Goal: Task Accomplishment & Management: Manage account settings

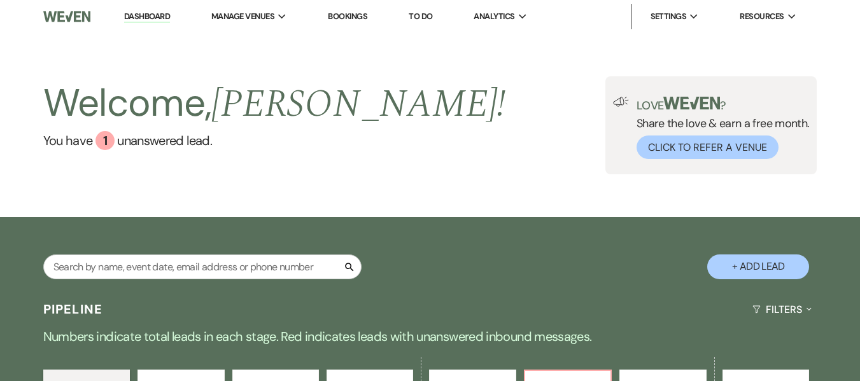
scroll to position [318, 0]
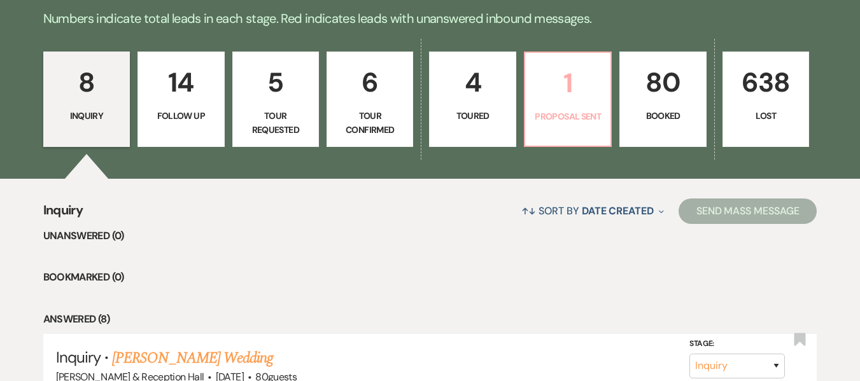
click at [574, 107] on link "1 Proposal Sent" at bounding box center [568, 99] width 88 height 95
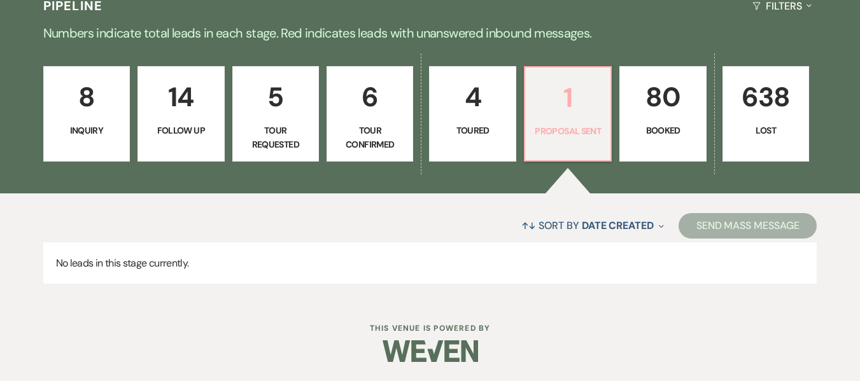
click at [580, 120] on link "1 Proposal Sent" at bounding box center [568, 113] width 88 height 95
click at [660, 109] on p "80" at bounding box center [663, 97] width 70 height 43
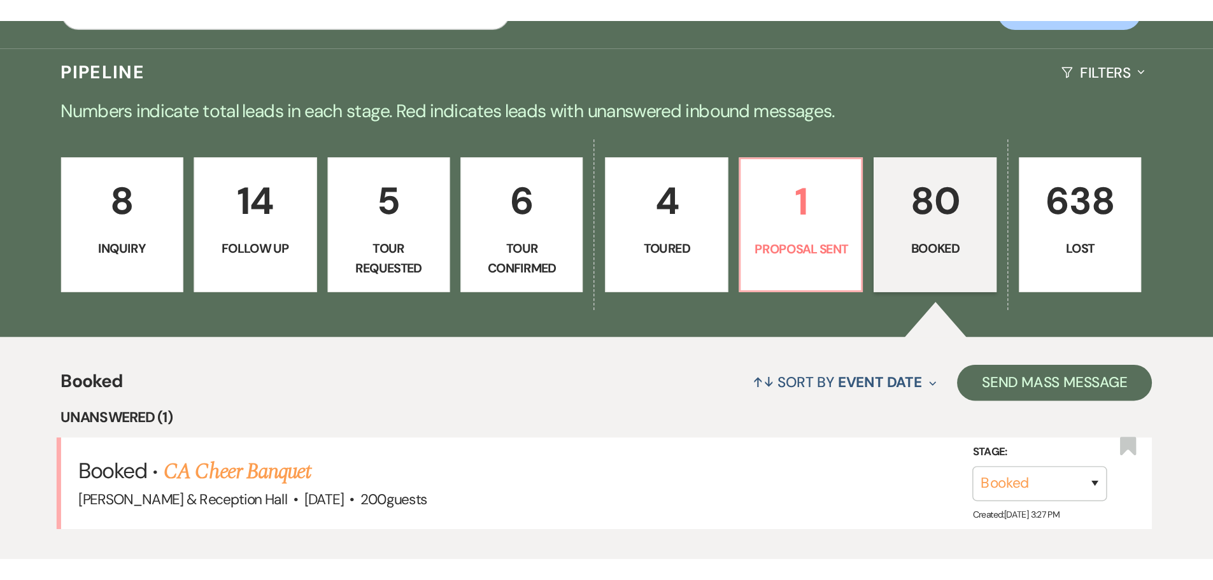
scroll to position [304, 0]
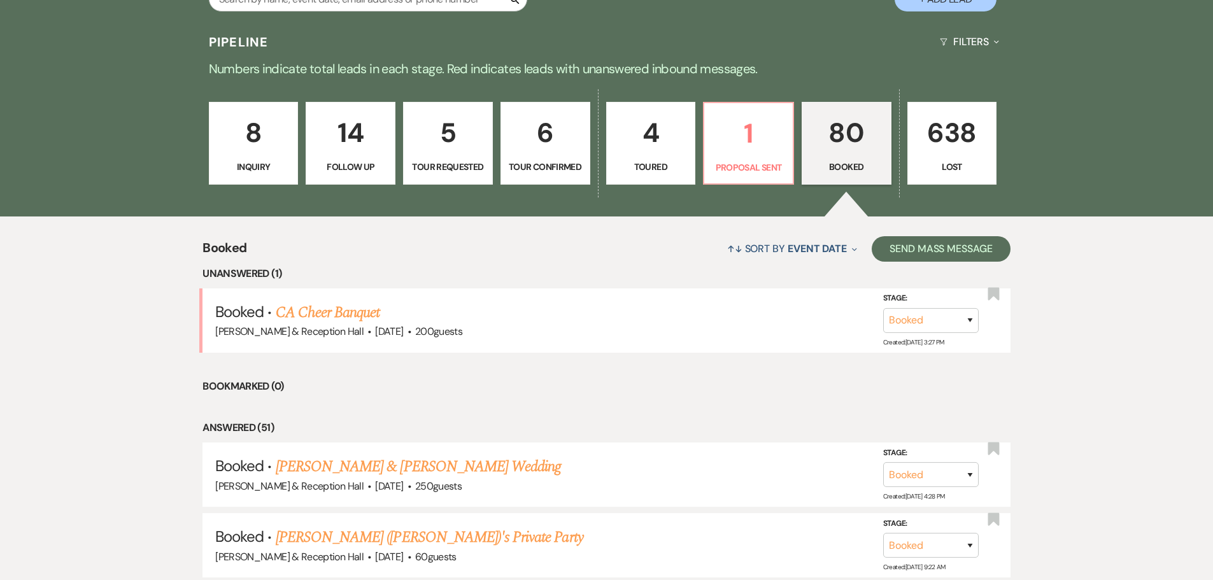
click at [351, 314] on link "CA Cheer Banquet" at bounding box center [328, 312] width 104 height 23
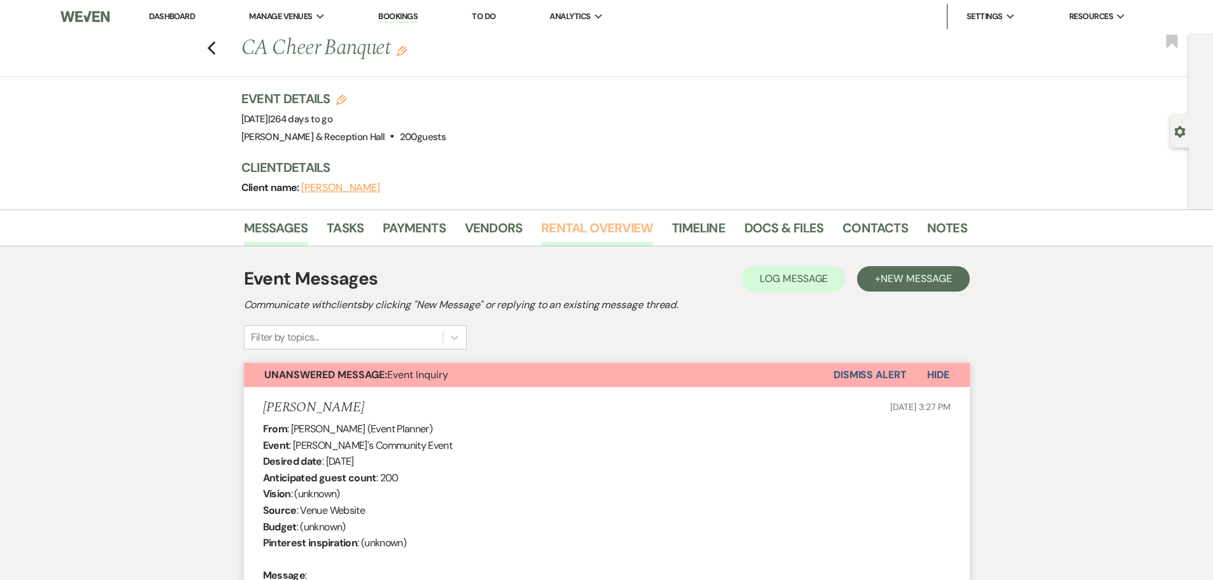
click at [572, 225] on link "Rental Overview" at bounding box center [596, 232] width 111 height 28
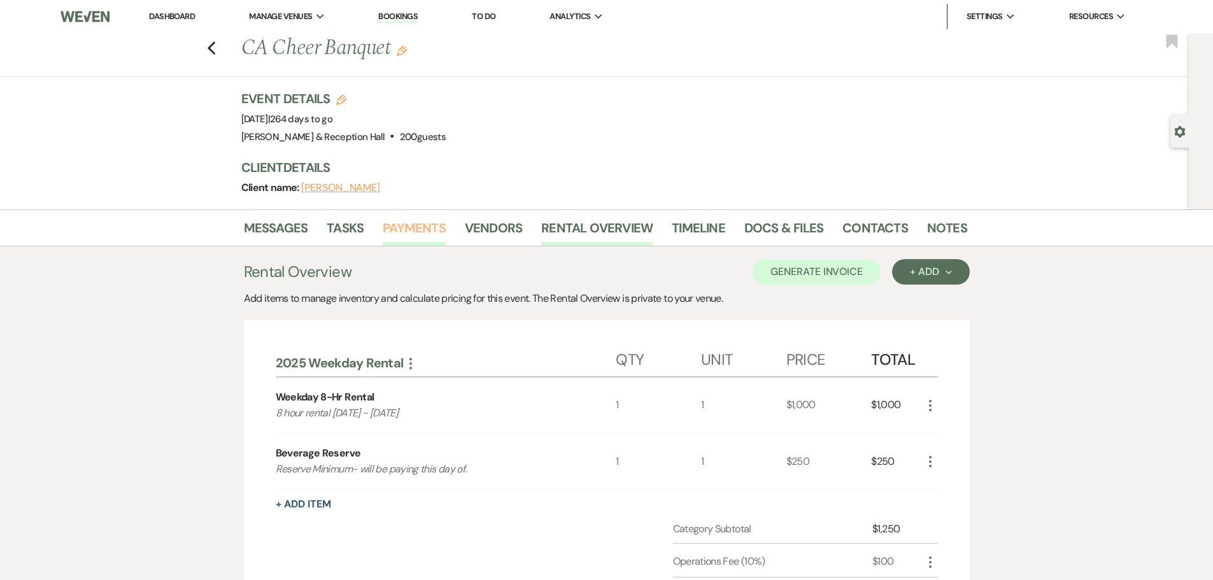
click at [405, 235] on link "Payments" at bounding box center [414, 232] width 63 height 28
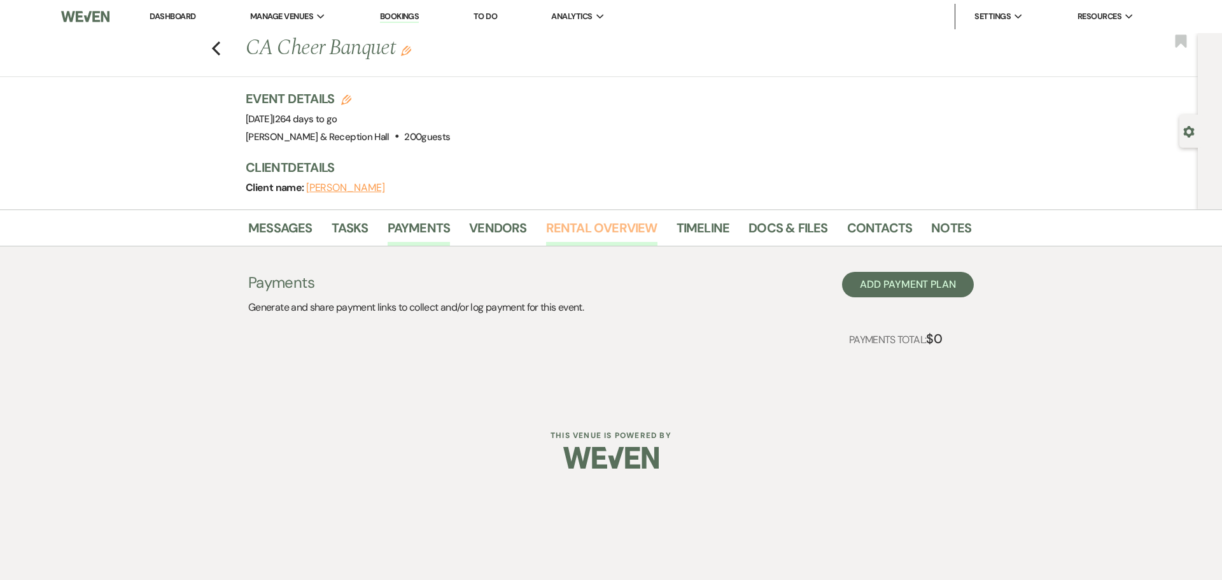
click at [609, 223] on link "Rental Overview" at bounding box center [601, 232] width 111 height 28
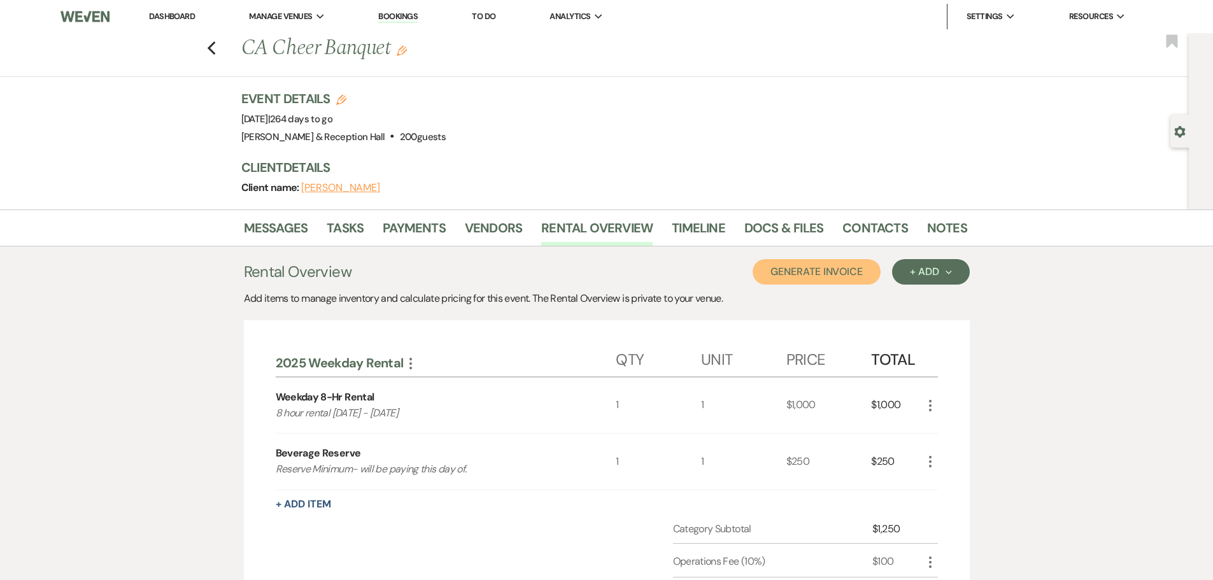
click at [808, 273] on button "Generate Invoice" at bounding box center [816, 271] width 128 height 25
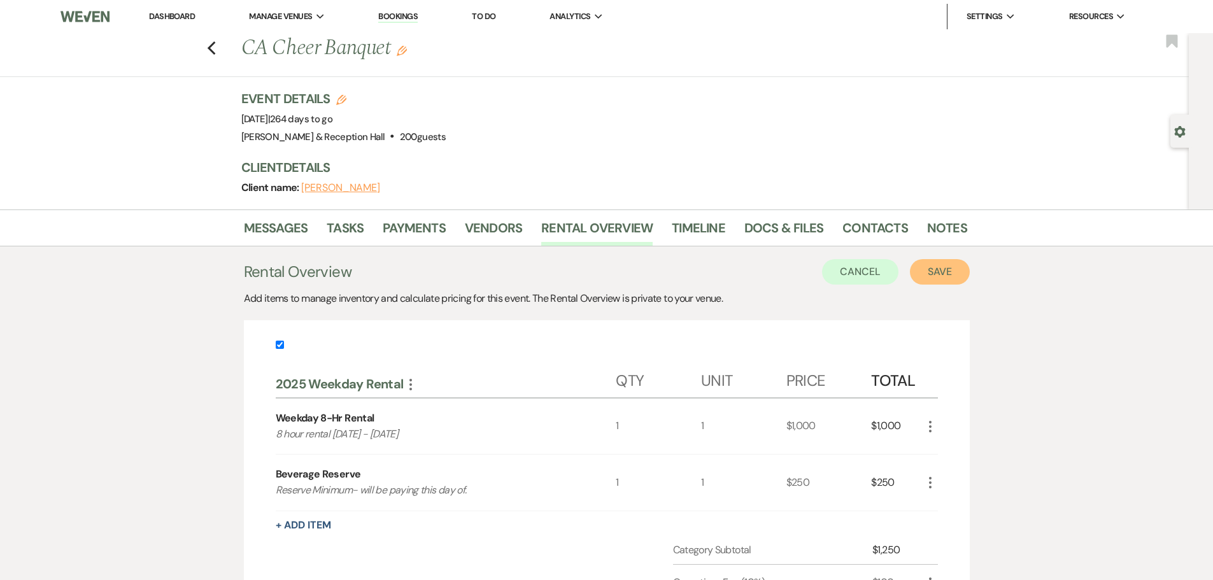
click at [859, 267] on button "Save" at bounding box center [940, 271] width 60 height 25
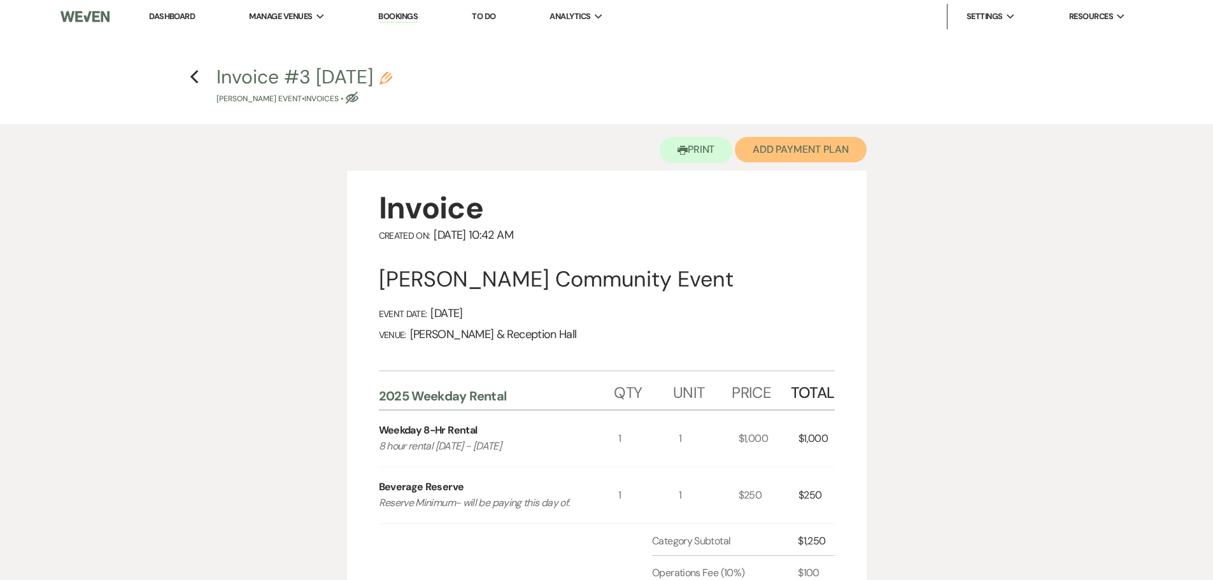
click at [800, 157] on button "Add Payment Plan" at bounding box center [801, 149] width 132 height 25
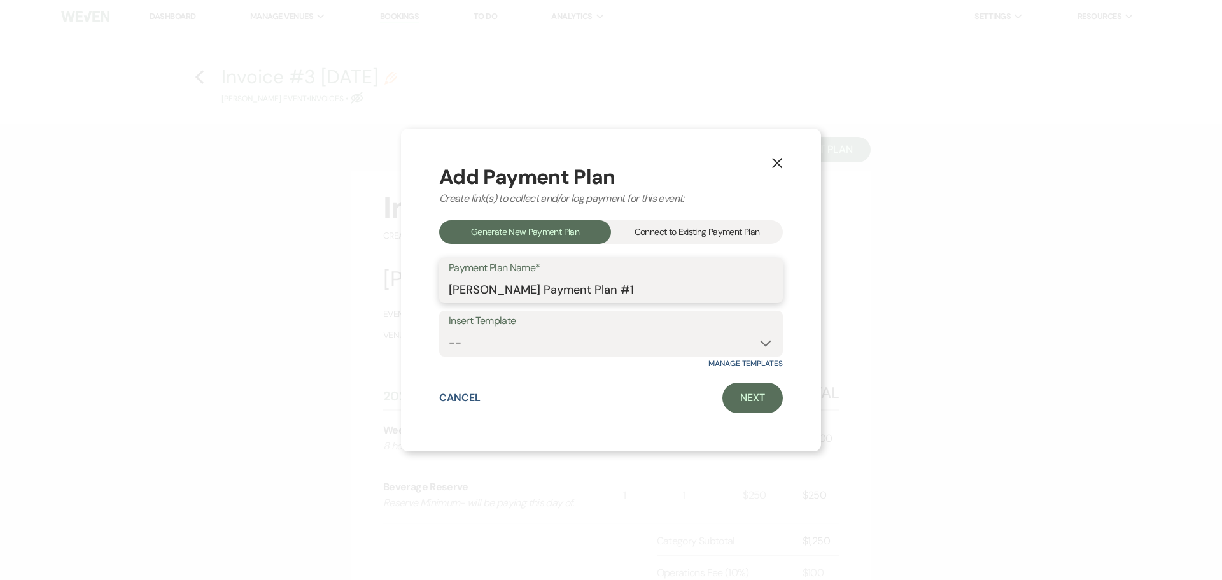
click at [675, 288] on input "[PERSON_NAME] Payment Plan #1" at bounding box center [611, 289] width 325 height 25
click at [676, 339] on select "-- Bella Terre Payment Plan 2024 Event Payment Plan 2024 Wedding Payment Plan 2…" at bounding box center [611, 342] width 325 height 25
select select "279"
click at [449, 330] on select "-- Bella Terre Payment Plan 2024 Event Payment Plan 2024 Wedding Payment Plan 2…" at bounding box center [611, 342] width 325 height 25
click at [757, 381] on link "Next" at bounding box center [752, 398] width 60 height 31
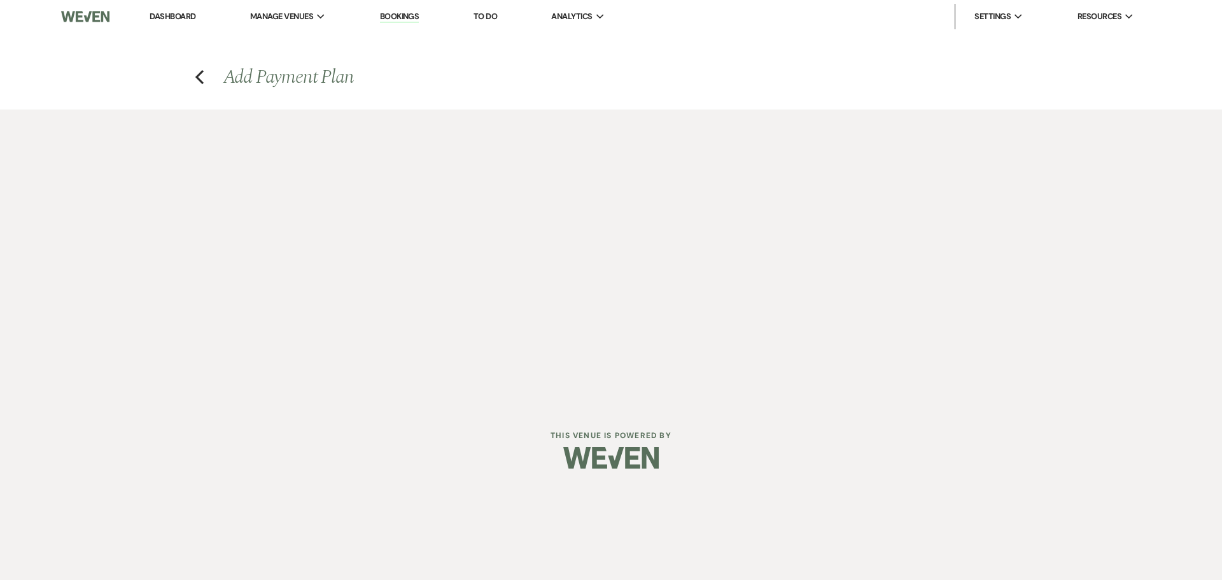
select select "27746"
select select "2"
select select "flat"
select select "true"
select select "2"
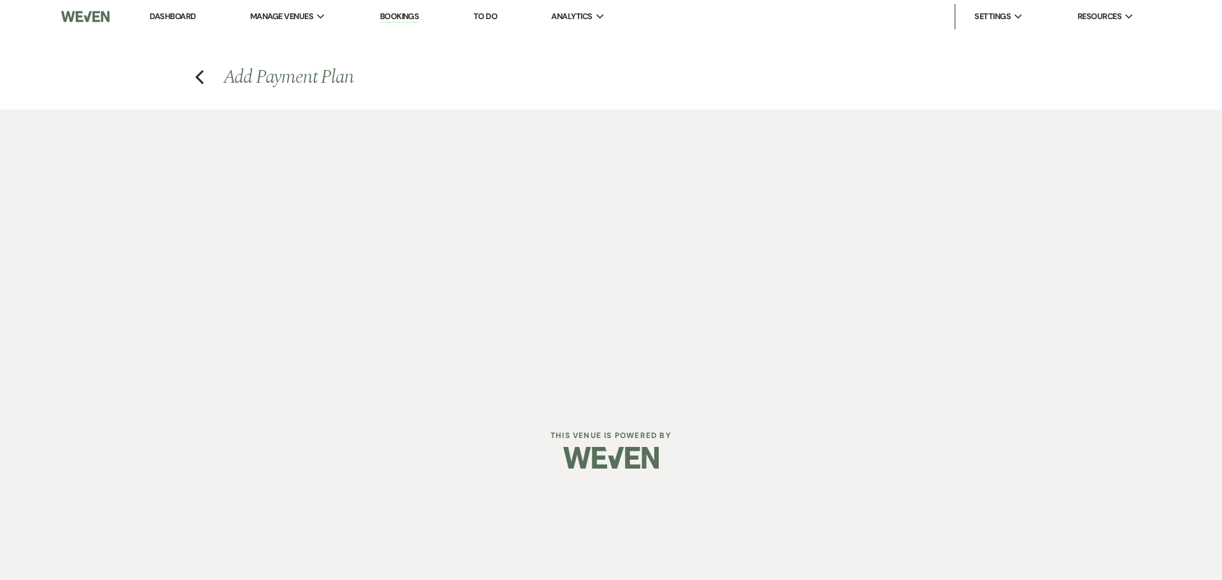
select select "flat"
select select "true"
select select "client"
select select "days"
select select "client"
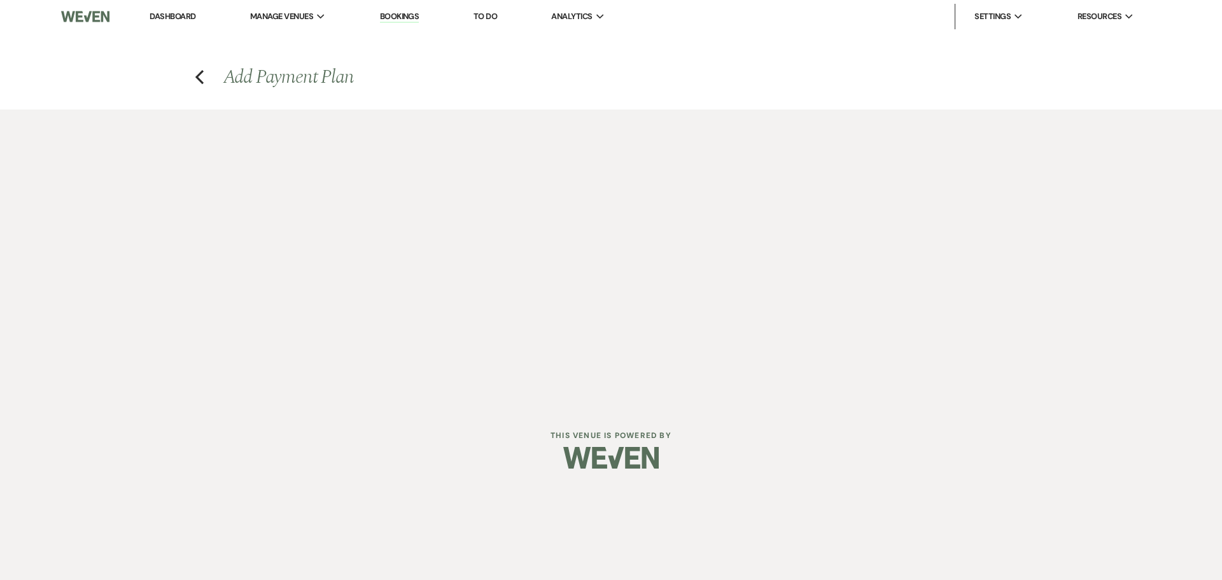
select select "weeks"
select select "2"
select select "percentage"
select select "true"
select select "client"
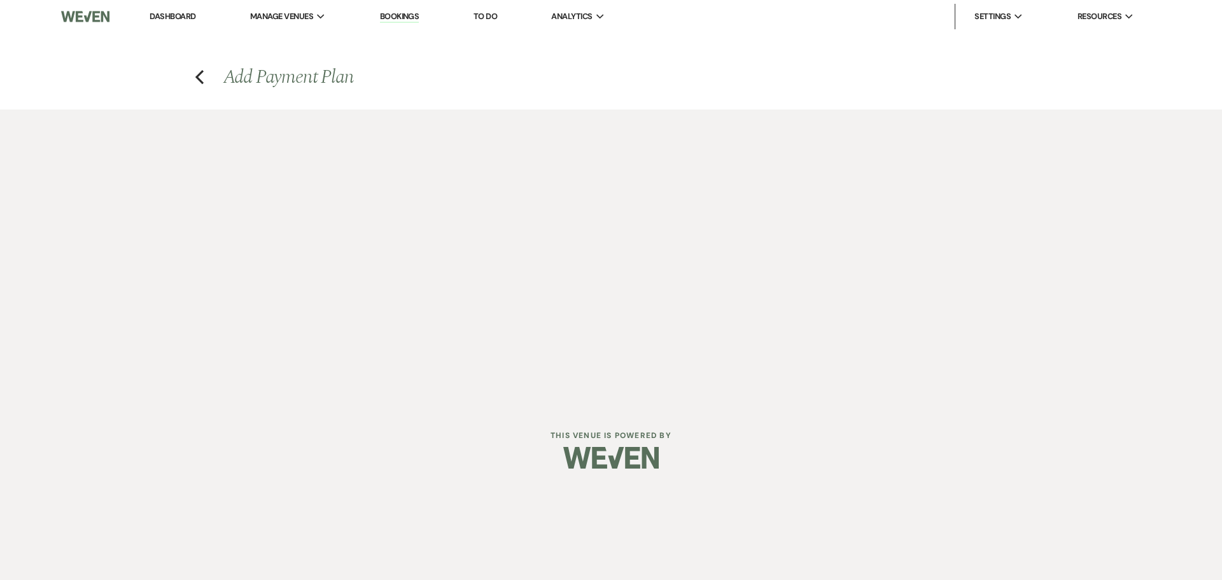
select select "weeks"
select select "client"
select select "days"
select select "2"
select select "percentage"
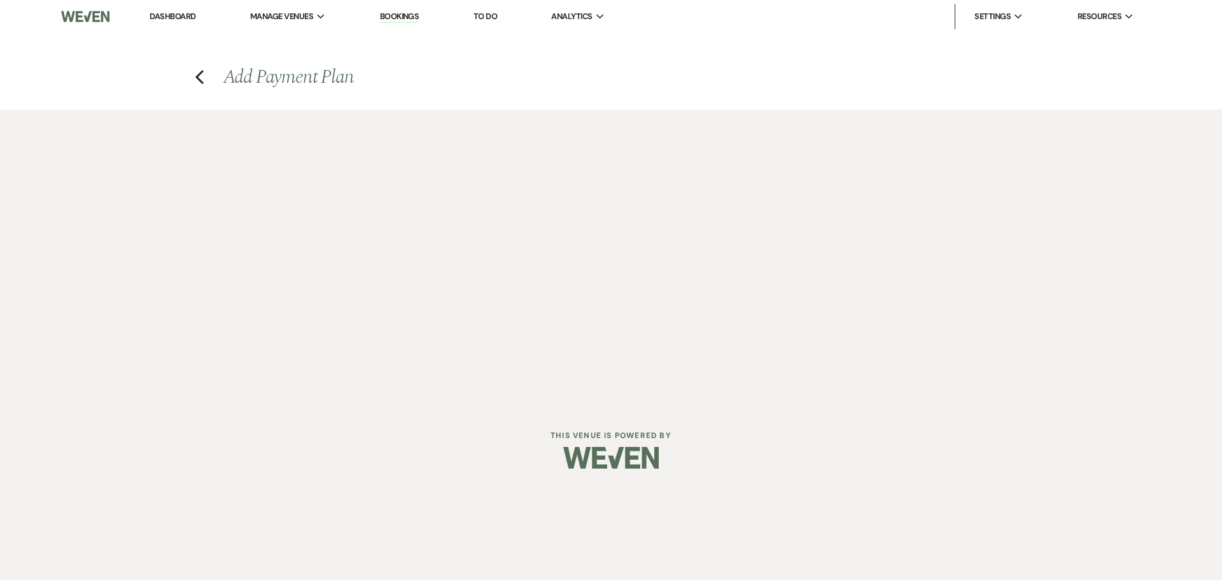
select select "true"
select select "client"
select select "weeks"
select select "client"
select select "days"
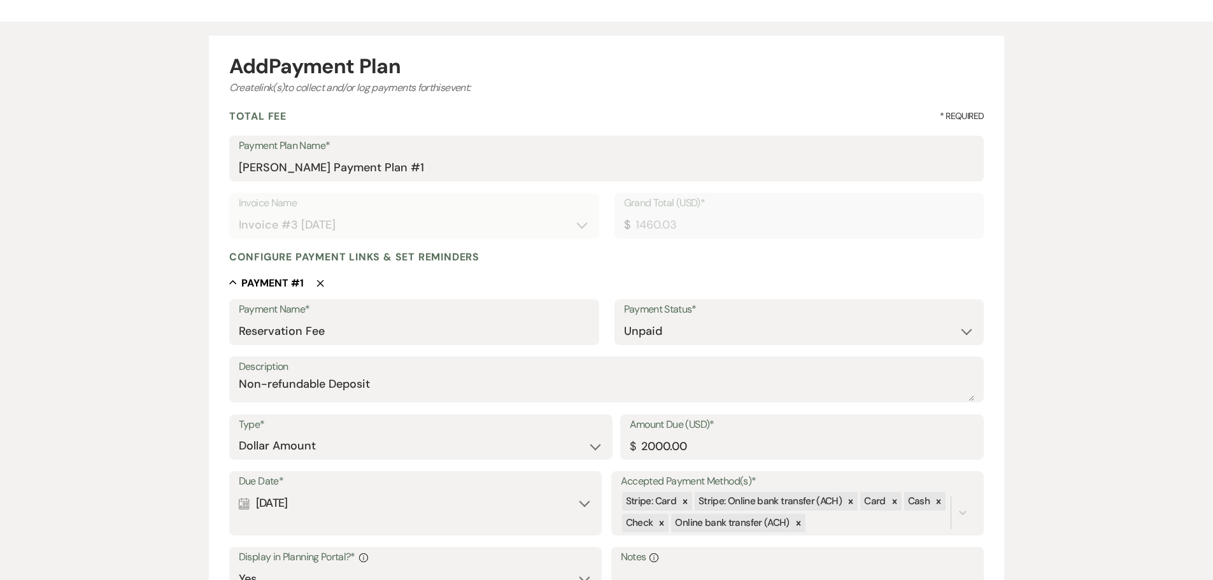
scroll to position [127, 0]
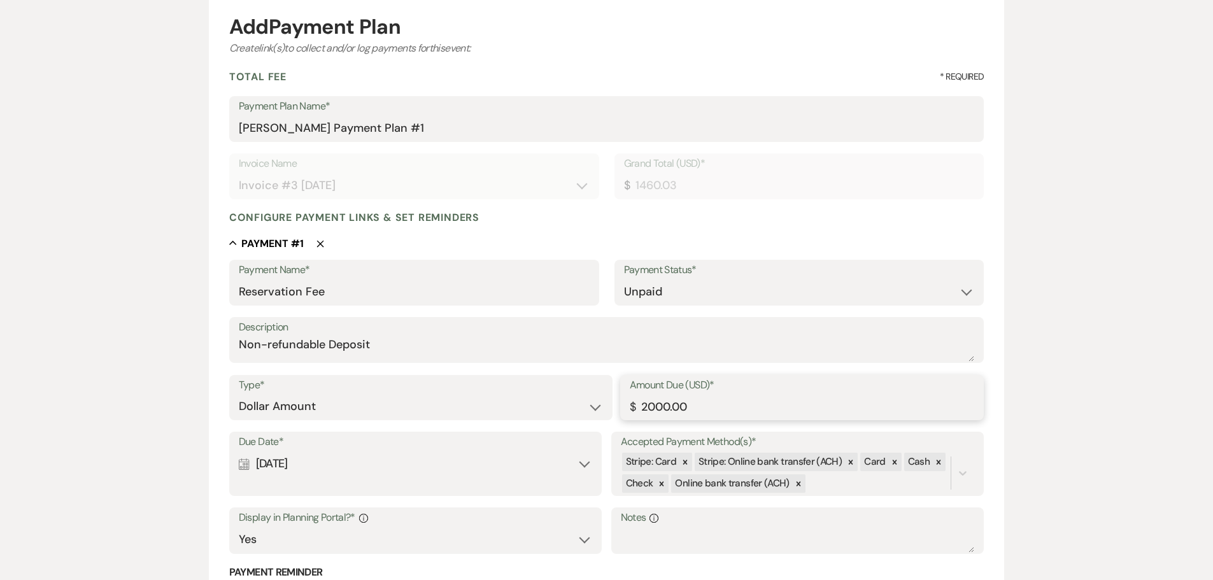
drag, startPoint x: 670, startPoint y: 405, endPoint x: 621, endPoint y: 405, distance: 48.4
click at [621, 381] on div "Amount Due (USD)* $ 2000.00" at bounding box center [802, 398] width 364 height 46
type input "500.00"
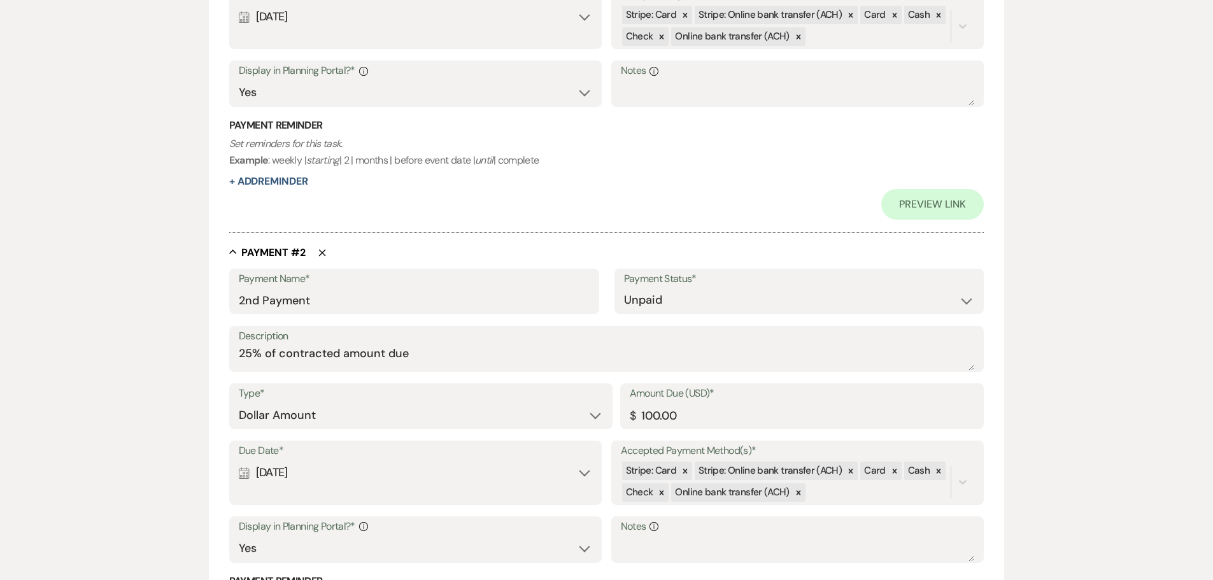
scroll to position [573, 0]
drag, startPoint x: 320, startPoint y: 255, endPoint x: 369, endPoint y: 258, distance: 49.7
click at [320, 255] on use "button" at bounding box center [321, 253] width 7 height 7
type input "3rd Payment"
type textarea "50% of contracted amount due"
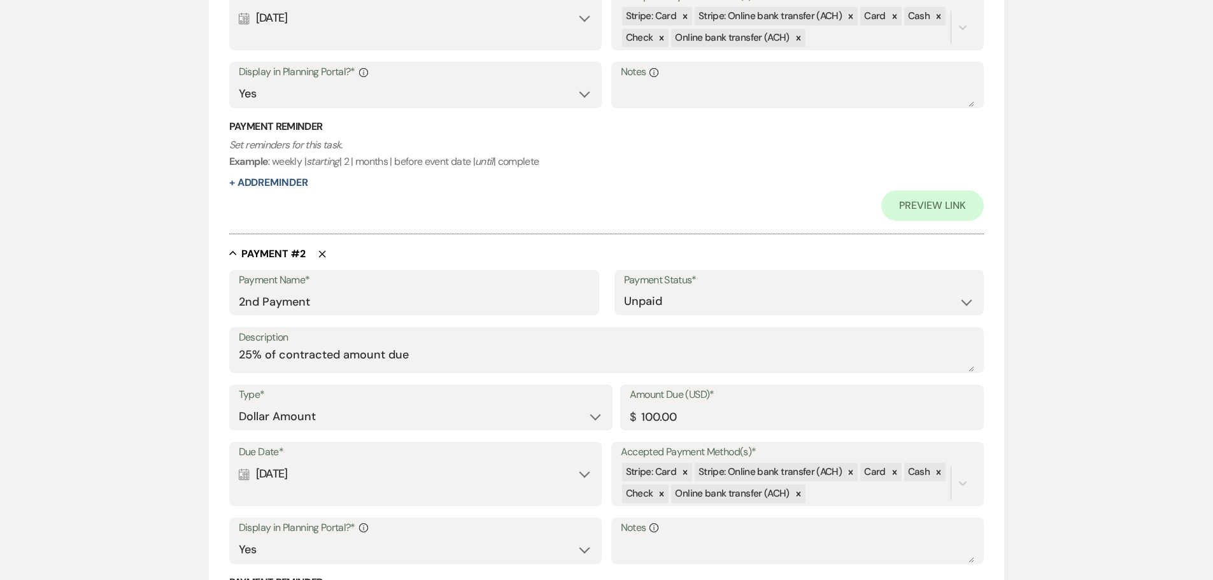
select select "percentage"
type input "365.01"
select select "weeks"
select select "days"
type input "Final Payment"
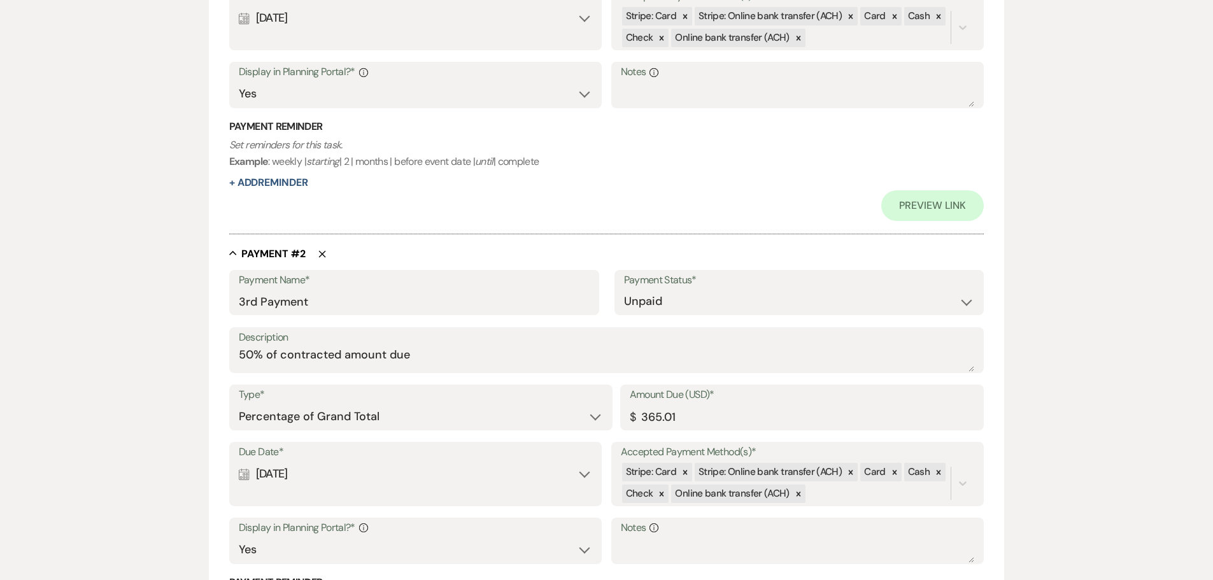
type textarea "100% of contracted amount due"
type input "50"
type input "730.02"
click at [243, 305] on input "3rd Payment" at bounding box center [414, 301] width 351 height 25
drag, startPoint x: 257, startPoint y: 304, endPoint x: 235, endPoint y: 300, distance: 22.5
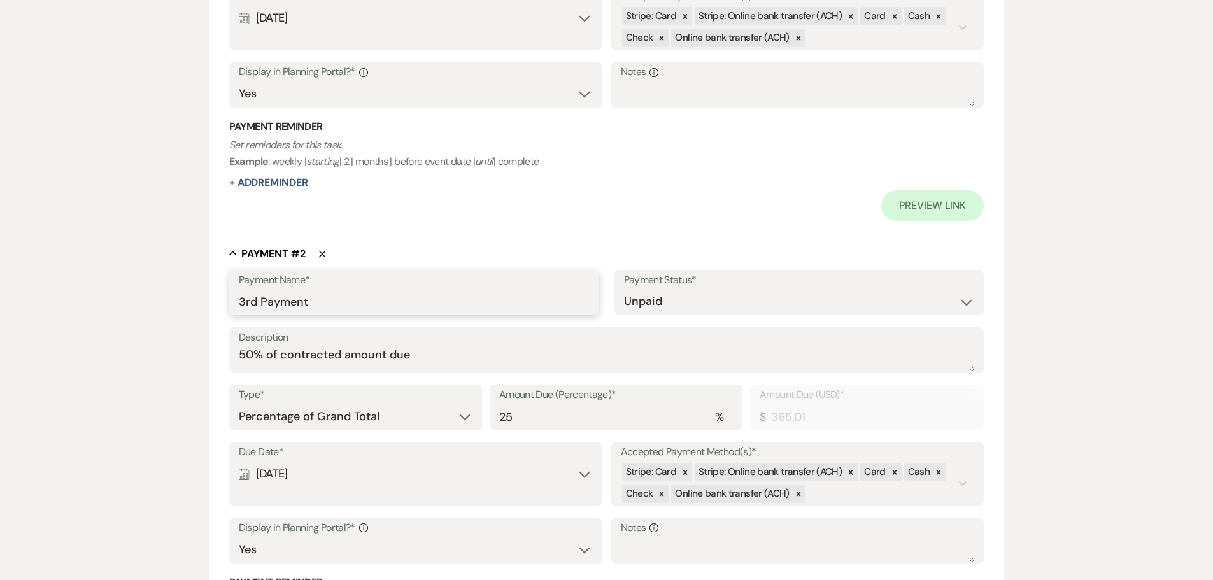
click at [235, 300] on div "Payment Name* 3rd Payment" at bounding box center [414, 293] width 370 height 46
type input "2nd Payment"
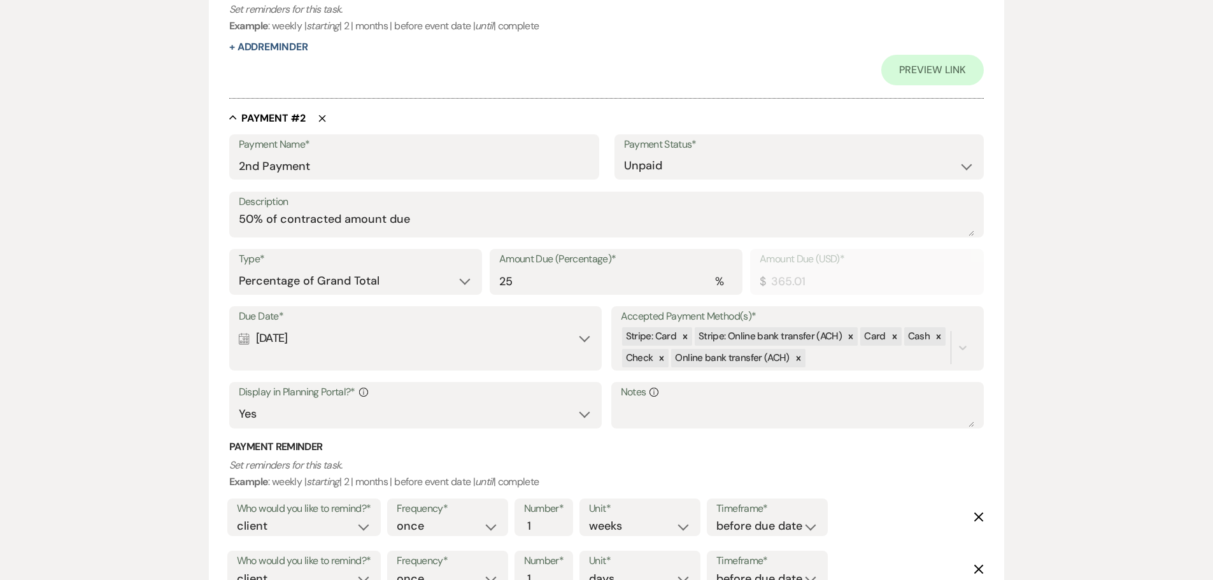
scroll to position [764, 0]
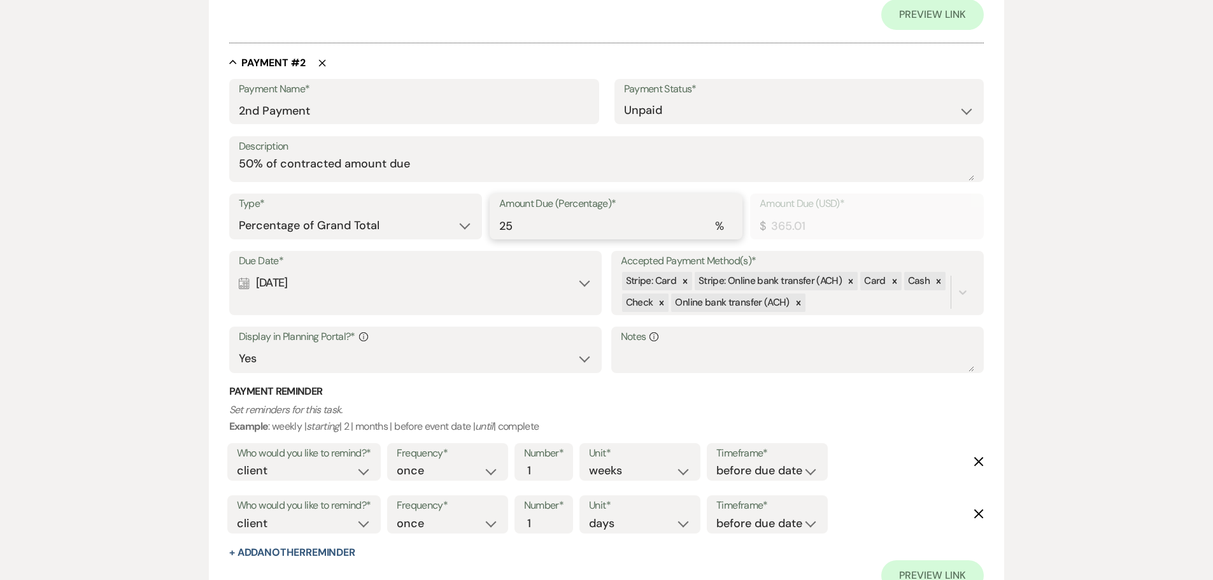
type input "24.99"
click at [729, 229] on input "24.99" at bounding box center [616, 225] width 234 height 25
type input "365.01"
type input "25"
click at [728, 219] on input "25" at bounding box center [616, 225] width 234 height 25
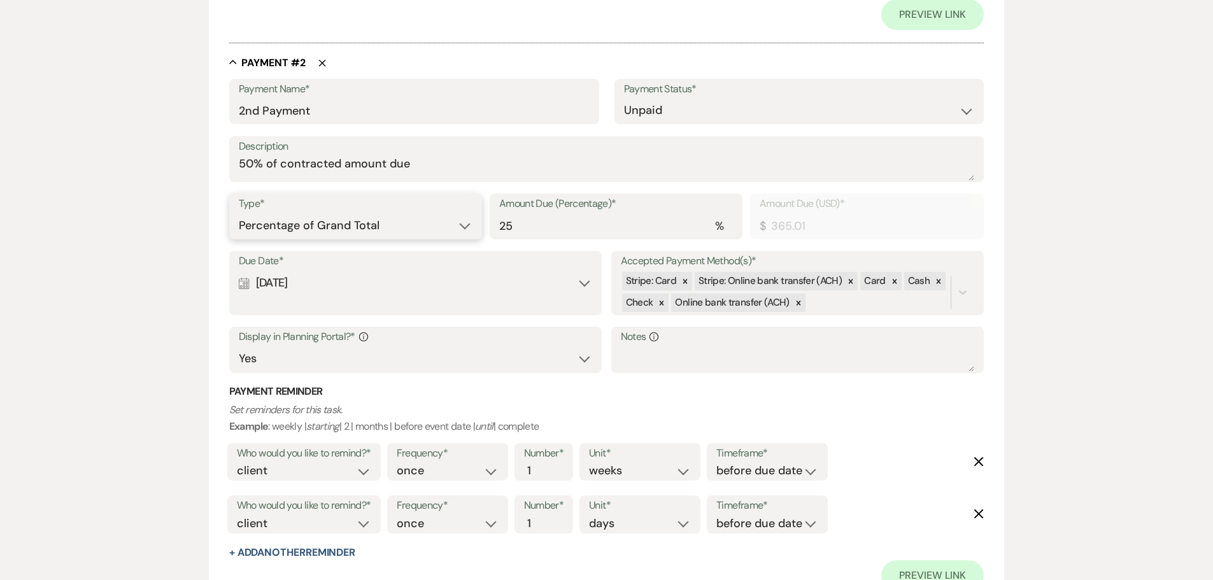
click at [392, 229] on select "Dollar Amount Percentage of Grand Total" at bounding box center [356, 225] width 234 height 25
select select "flat"
click at [239, 213] on select "Dollar Amount Percentage of Grand Total" at bounding box center [356, 225] width 234 height 25
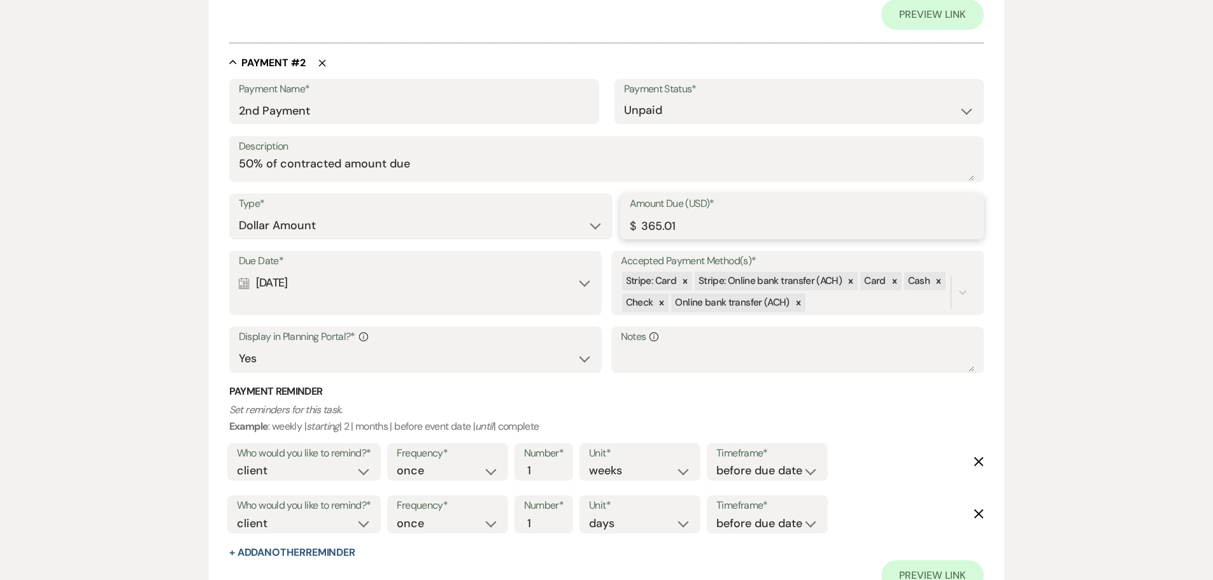
drag, startPoint x: 705, startPoint y: 223, endPoint x: 604, endPoint y: 222, distance: 101.2
click at [615, 227] on div "Type* Dollar Amount Percentage of Grand Total Amount Due (USD)* $ 365.01" at bounding box center [606, 221] width 755 height 57
click at [607, 381] on h3 "Payment Reminder" at bounding box center [606, 391] width 755 height 14
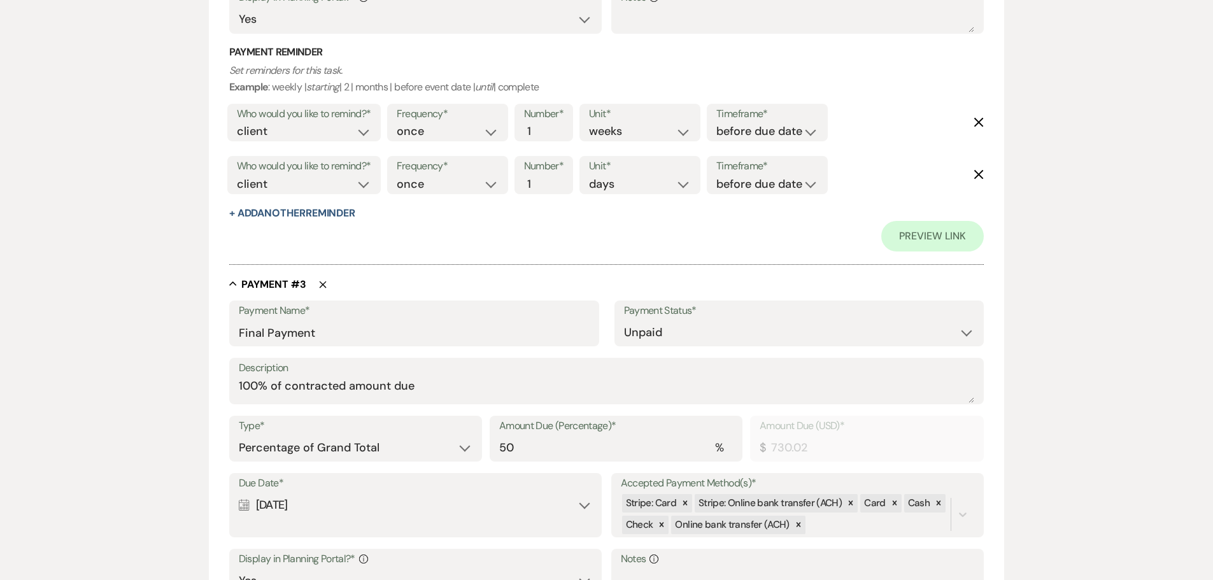
scroll to position [891, 0]
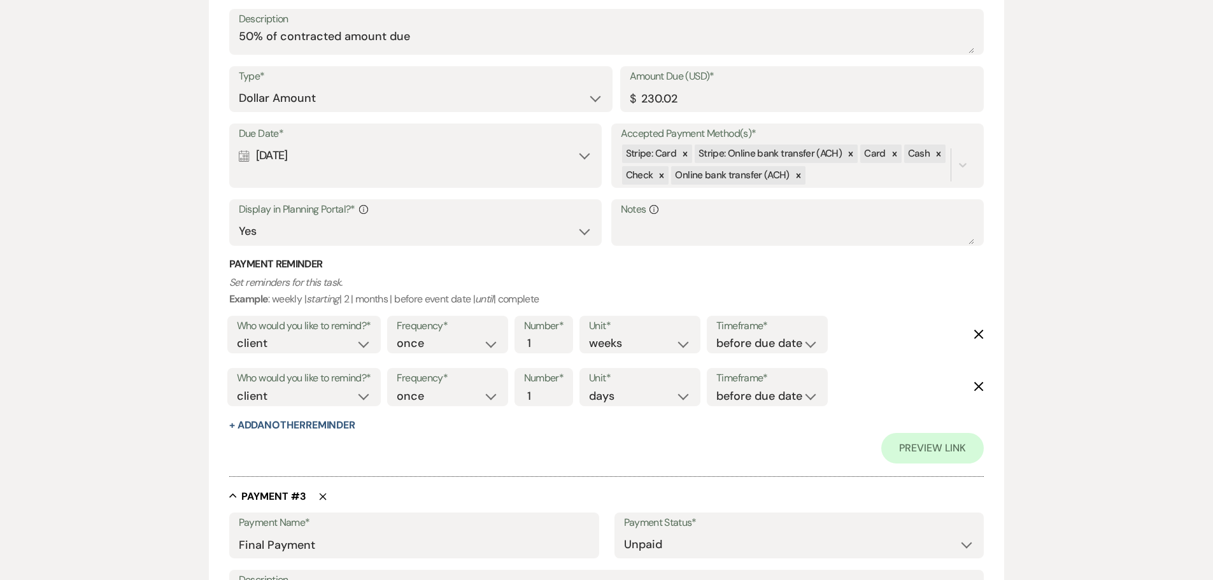
click at [679, 83] on label "Amount Due (USD)*" at bounding box center [802, 76] width 345 height 18
click at [679, 86] on input "230.02" at bounding box center [802, 98] width 345 height 25
type input "230.01"
click at [656, 276] on p "Set reminders for this task. Example : weekly | starting | 2 | months | before …" at bounding box center [606, 290] width 755 height 32
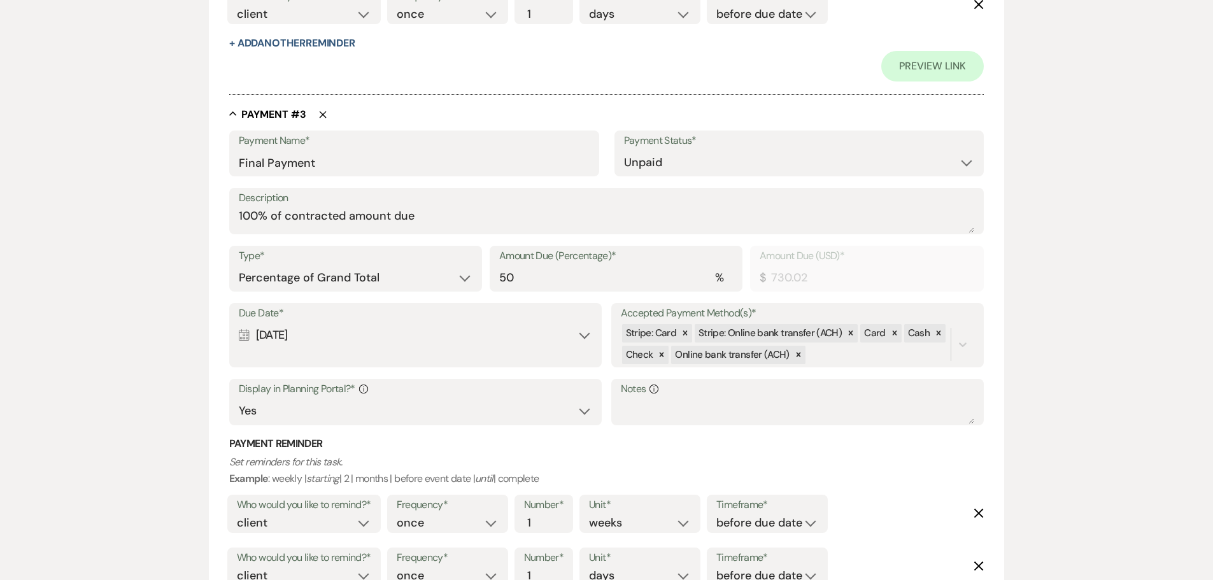
scroll to position [1504, 0]
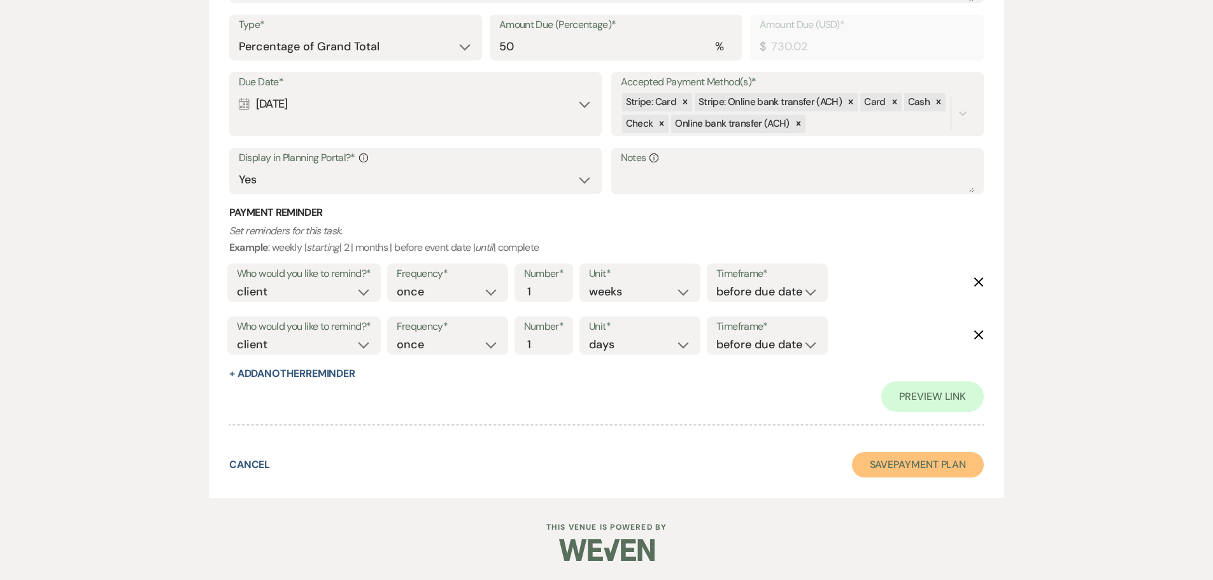
click at [859, 381] on button "Save Payment Plan" at bounding box center [918, 464] width 132 height 25
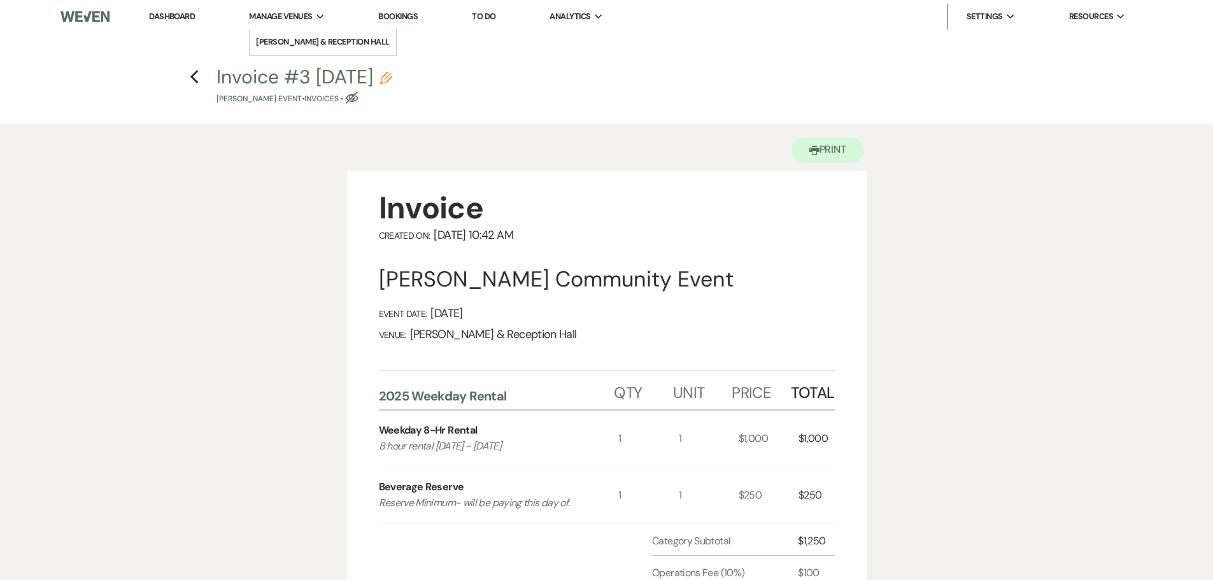
drag, startPoint x: 178, startPoint y: 18, endPoint x: 299, endPoint y: 29, distance: 121.4
click at [178, 18] on link "Dashboard" at bounding box center [172, 16] width 46 height 11
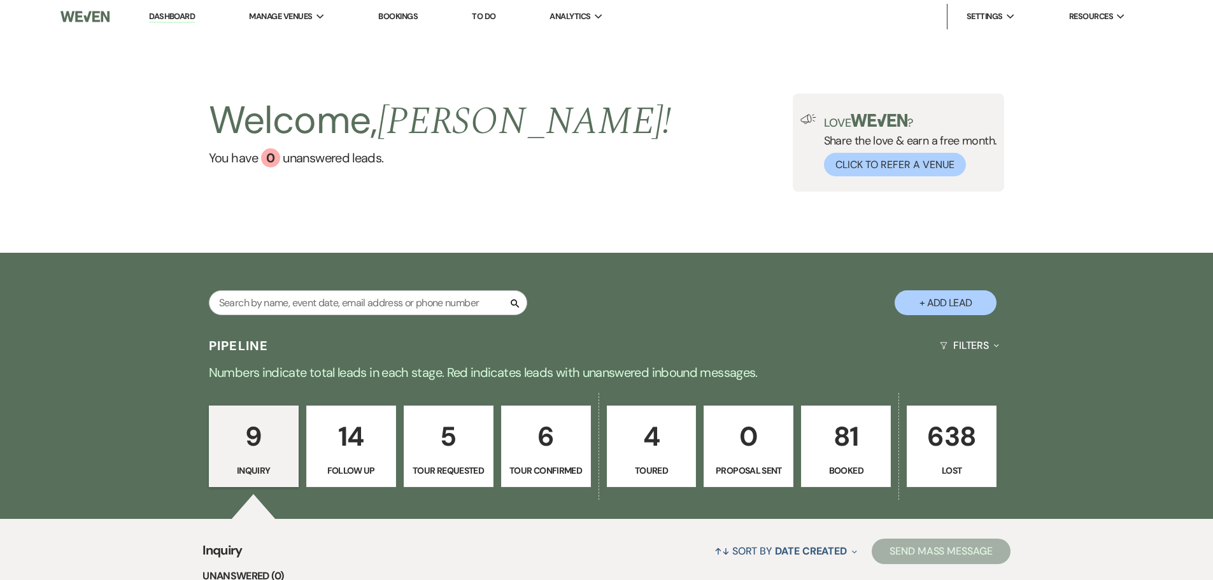
click at [833, 381] on p "81" at bounding box center [845, 436] width 73 height 43
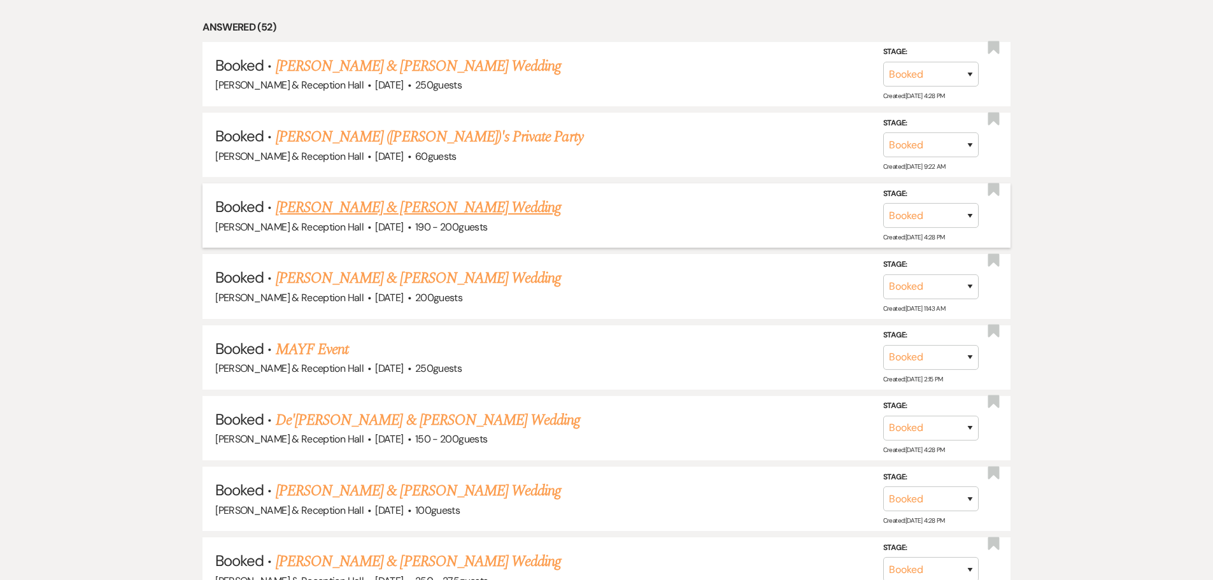
scroll to position [637, 0]
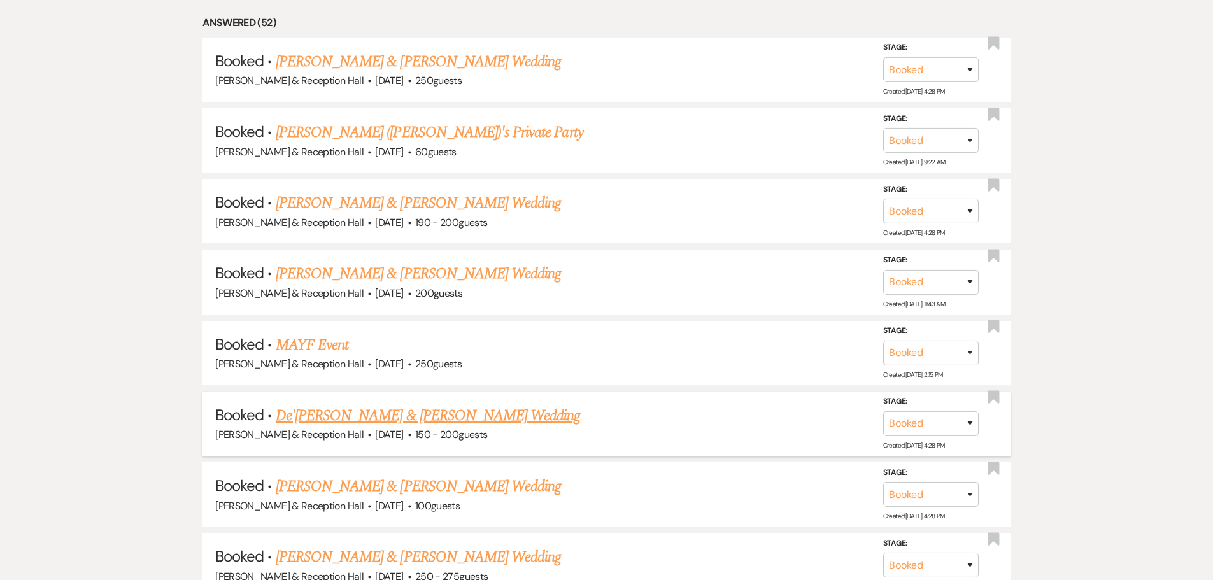
click at [368, 381] on link "De'[PERSON_NAME] & [PERSON_NAME] Wedding" at bounding box center [428, 415] width 305 height 23
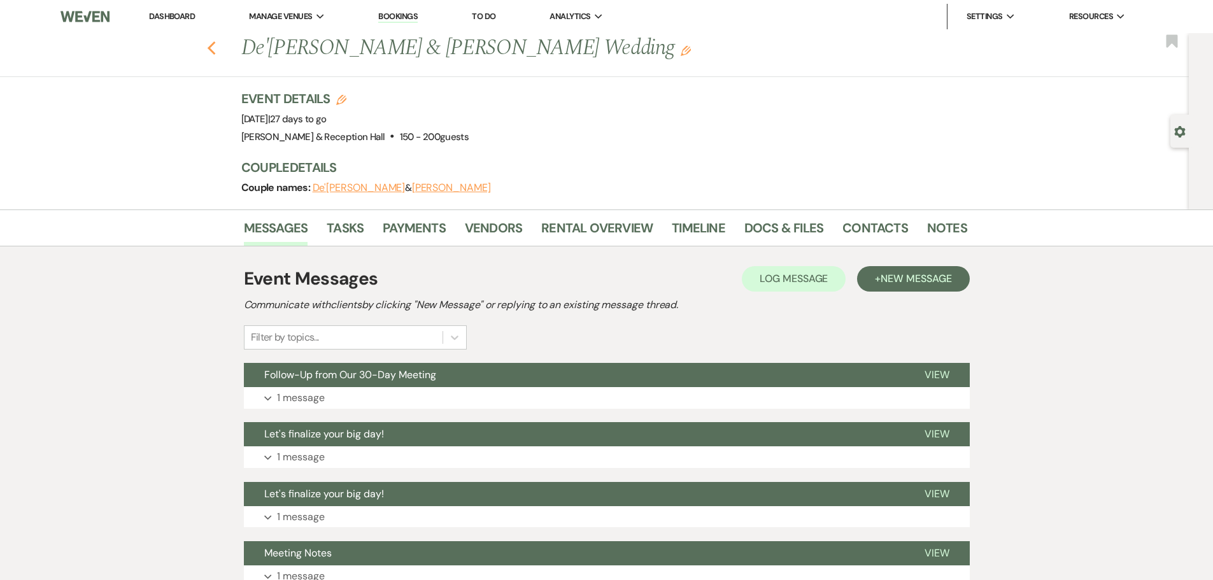
click at [216, 47] on icon "Previous" at bounding box center [212, 48] width 10 height 15
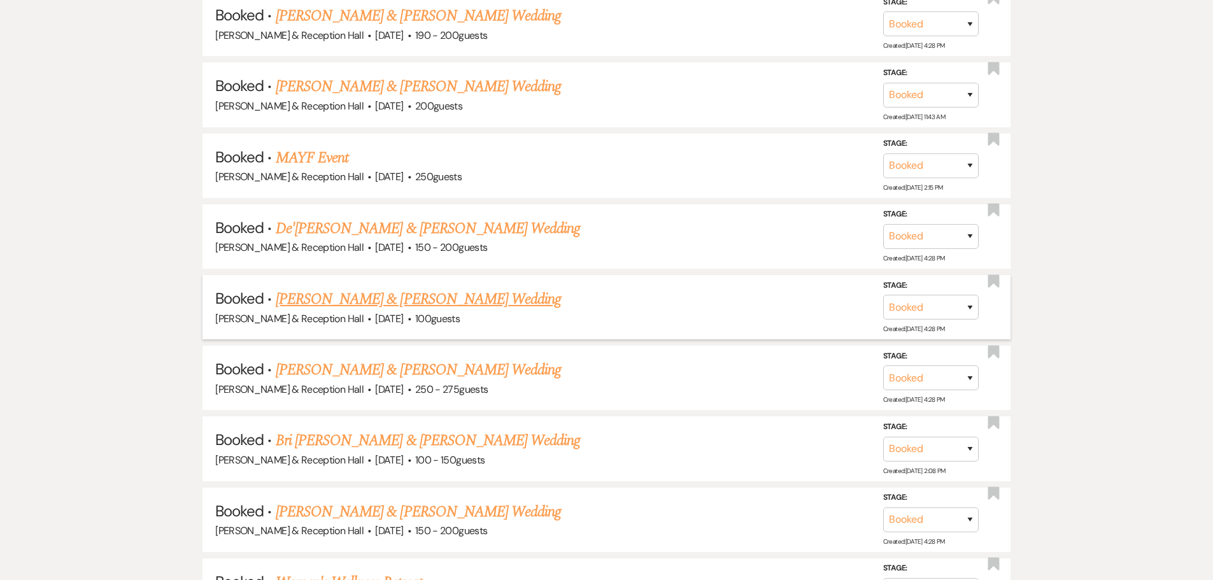
scroll to position [827, 0]
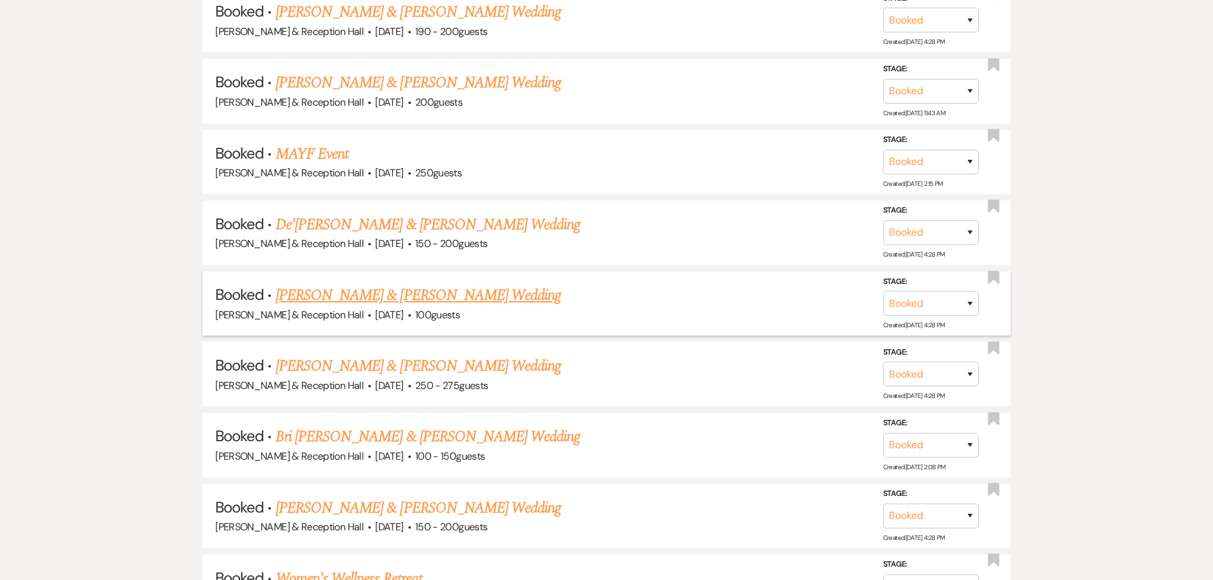
click at [419, 302] on link "[PERSON_NAME] & [PERSON_NAME] Wedding" at bounding box center [418, 295] width 285 height 23
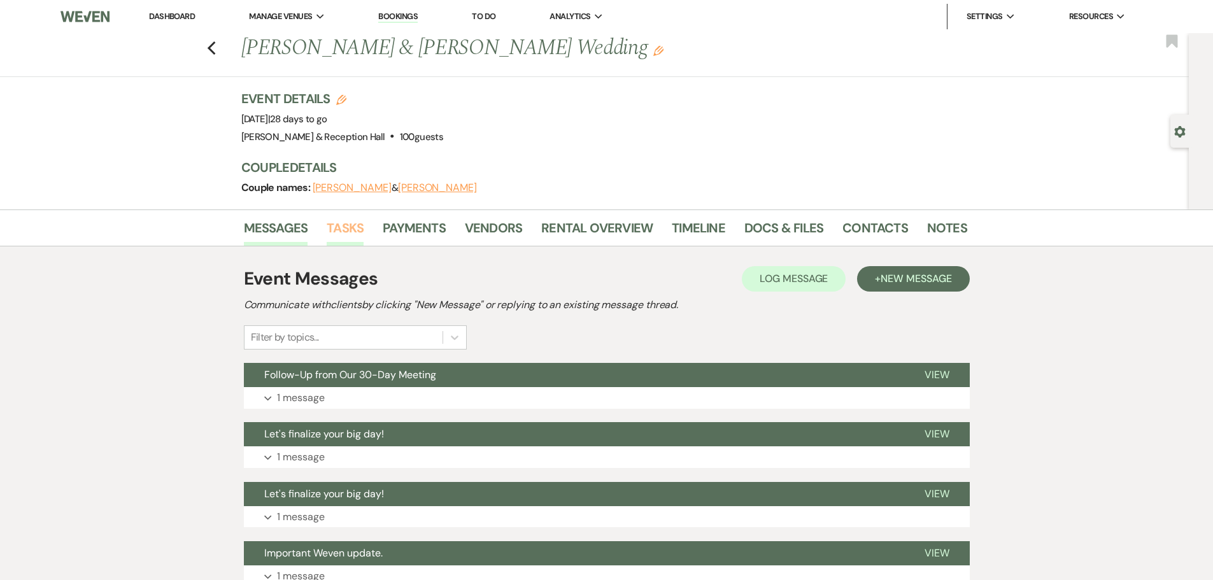
click at [356, 227] on link "Tasks" at bounding box center [345, 232] width 37 height 28
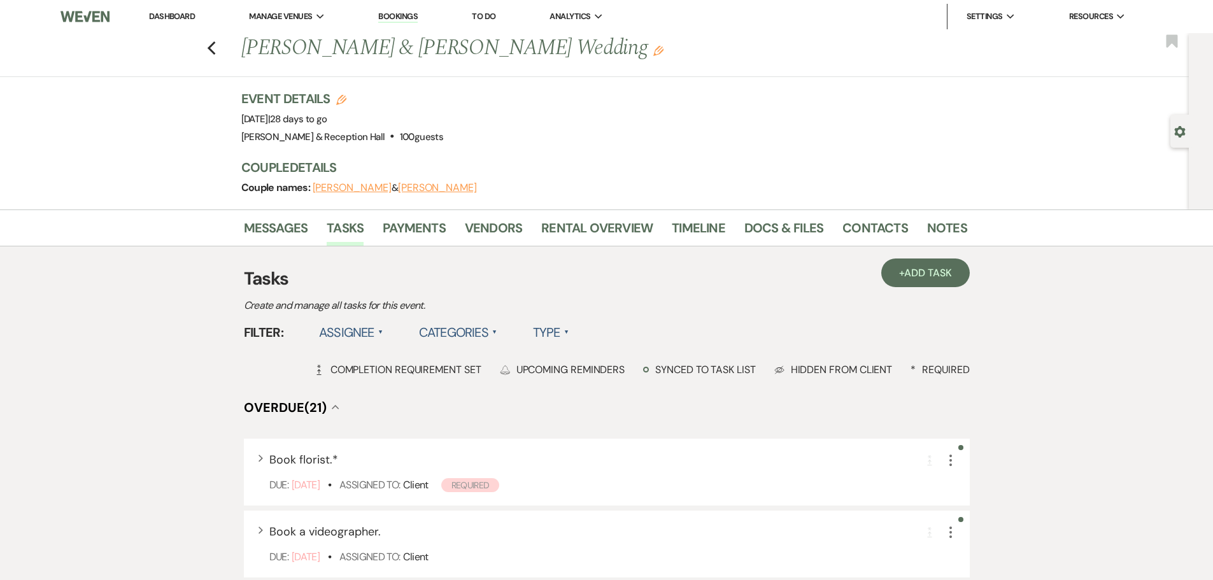
click at [372, 335] on label "Assignee ▲" at bounding box center [351, 332] width 64 height 23
click at [370, 381] on li "Assigned to venue" at bounding box center [382, 387] width 127 height 29
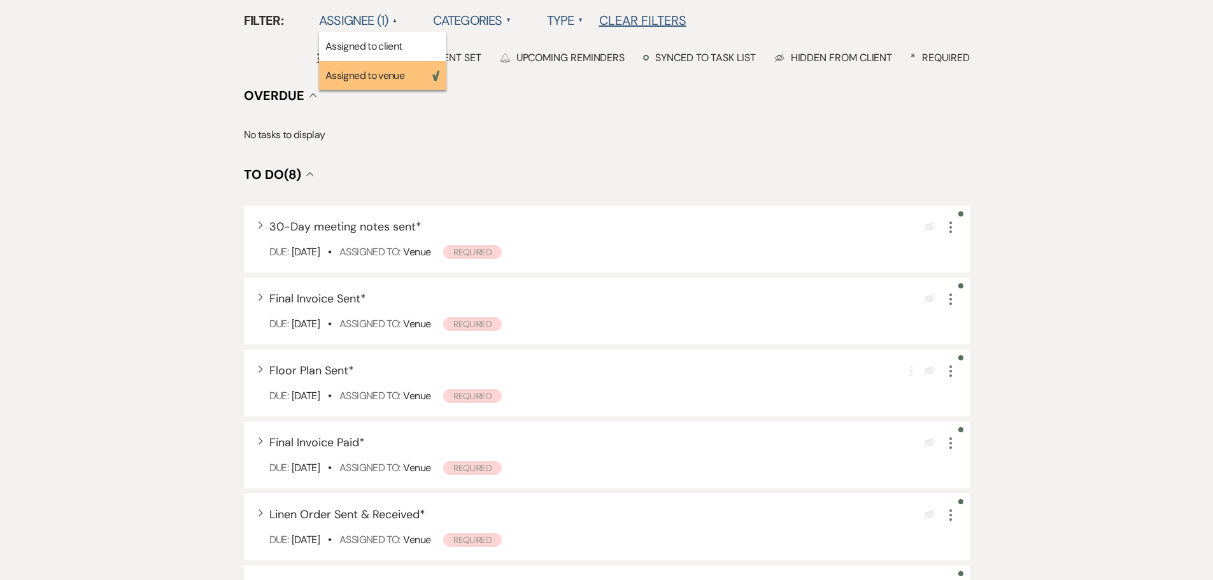
scroll to position [318, 0]
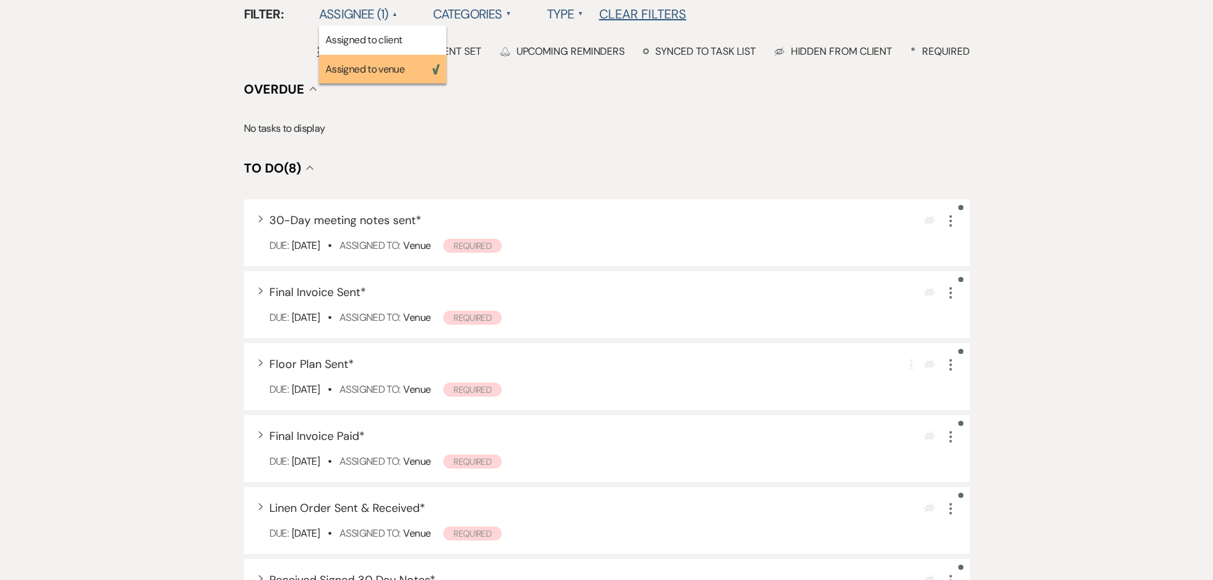
click at [427, 152] on div "+ Add Task Tasks Create and manage all tasks for this event. Filter: Assignee (…" at bounding box center [607, 398] width 726 height 903
click at [606, 381] on div "Expand Linen Order Sent & Received * Eye Blocked More" at bounding box center [612, 508] width 687 height 17
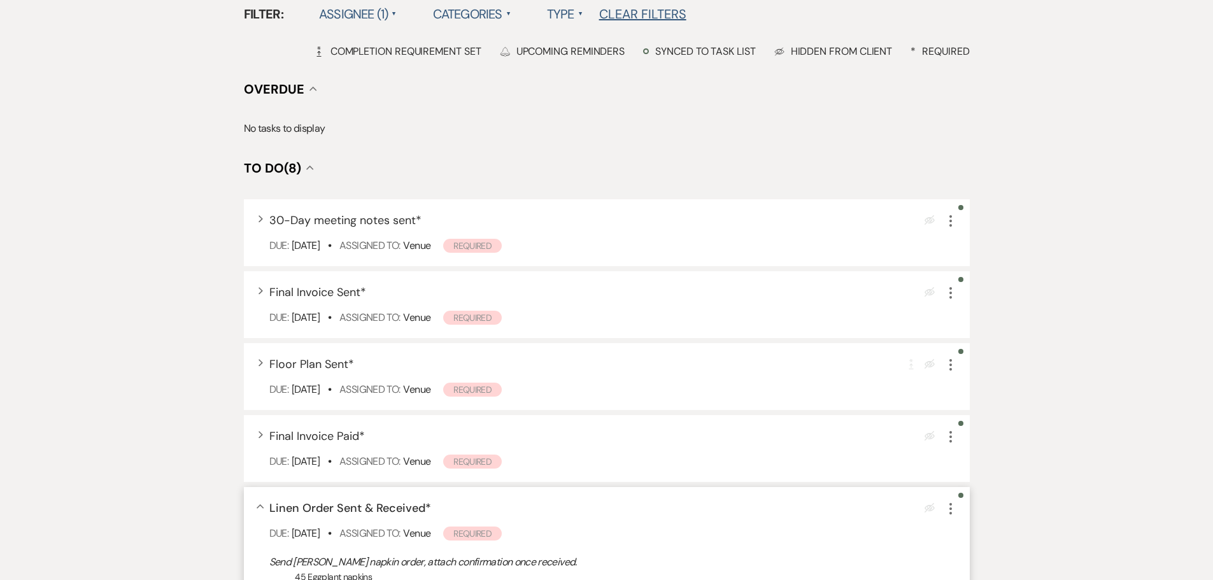
scroll to position [509, 0]
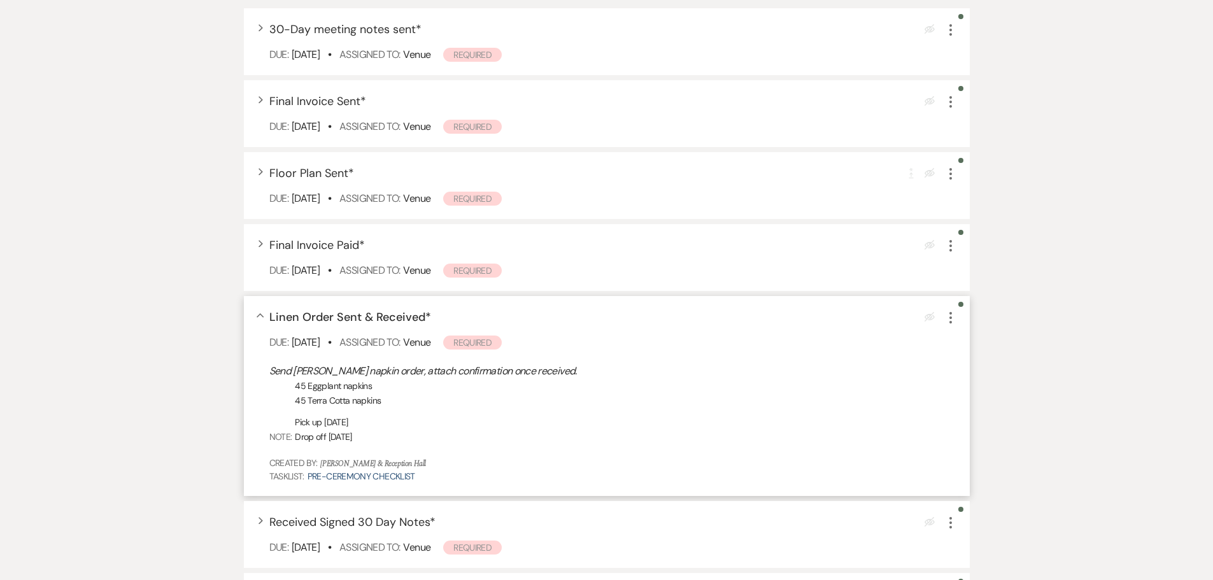
click at [859, 319] on icon "More" at bounding box center [950, 317] width 15 height 15
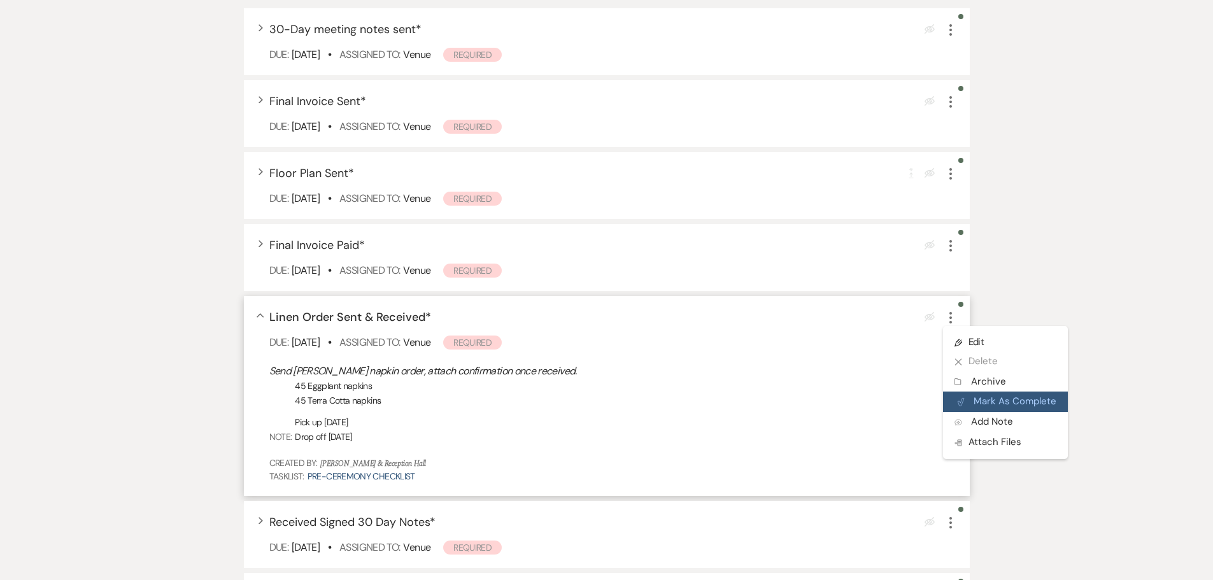
drag, startPoint x: 999, startPoint y: 404, endPoint x: 971, endPoint y: 409, distance: 28.5
click at [859, 381] on button "Plan Portal Link Mark As Complete" at bounding box center [1005, 401] width 125 height 20
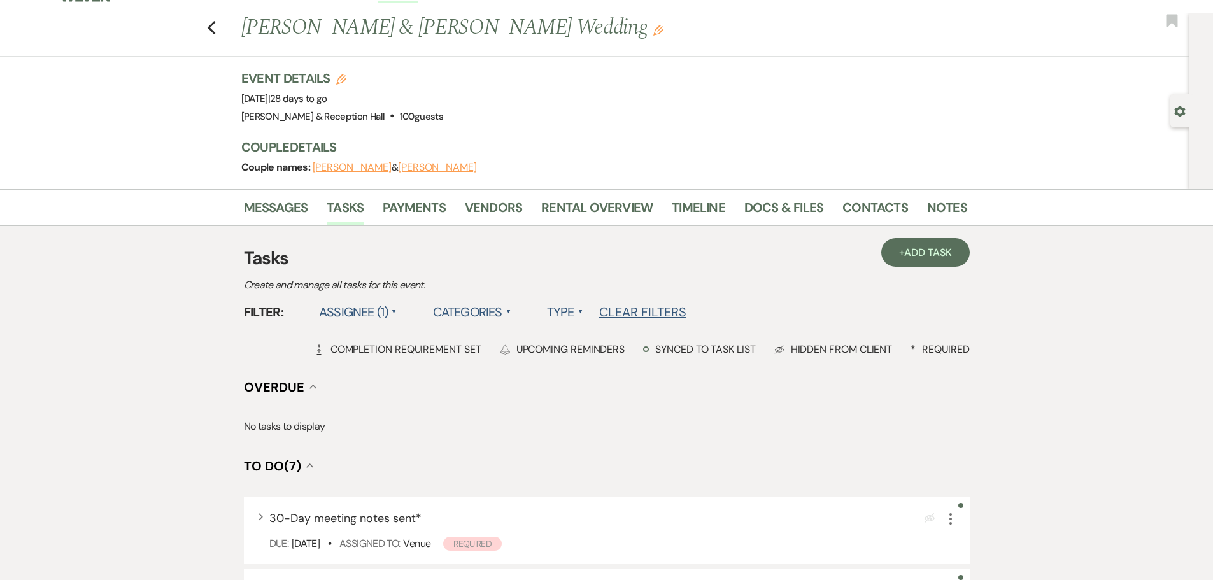
scroll to position [0, 0]
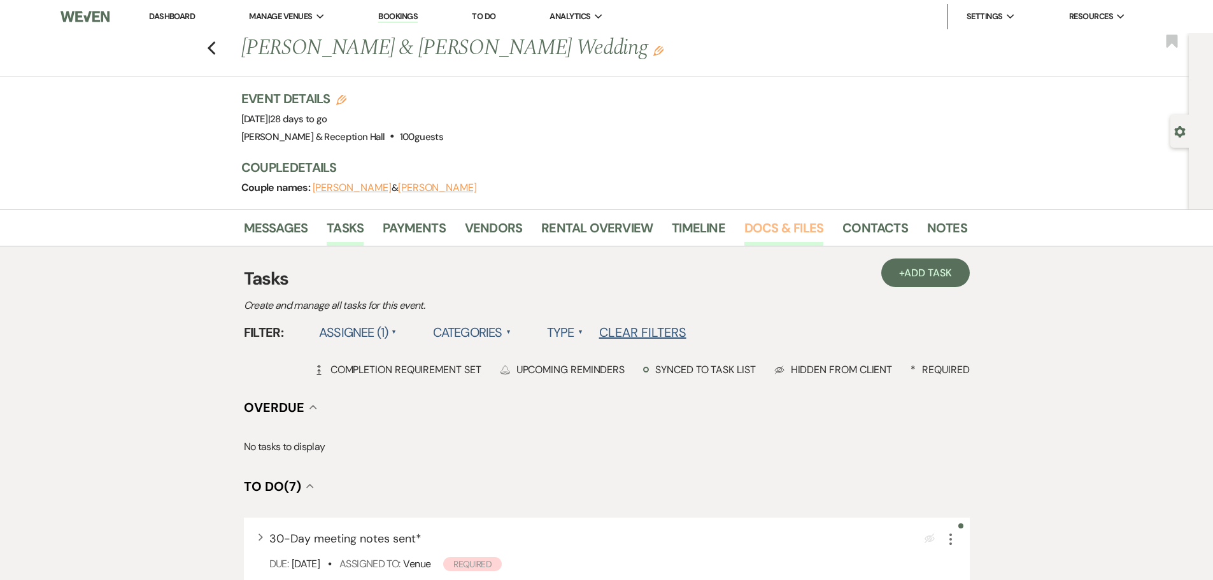
click at [759, 230] on link "Docs & Files" at bounding box center [783, 232] width 79 height 28
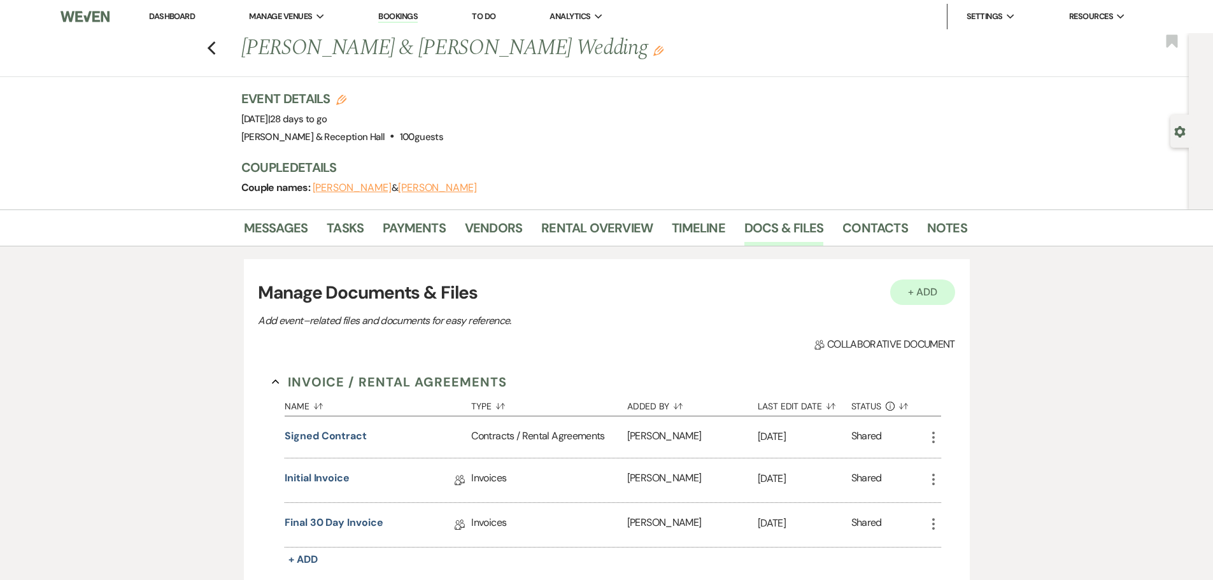
click at [859, 290] on button "+ Add" at bounding box center [922, 291] width 65 height 25
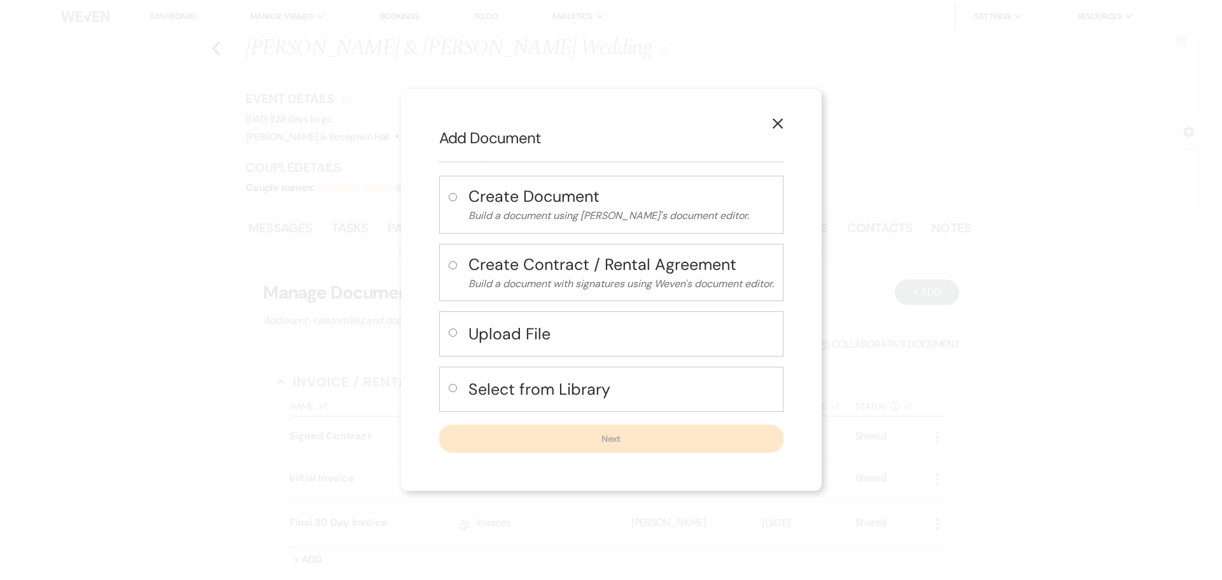
click at [452, 332] on input "radio" at bounding box center [453, 332] width 8 height 8
radio input "true"
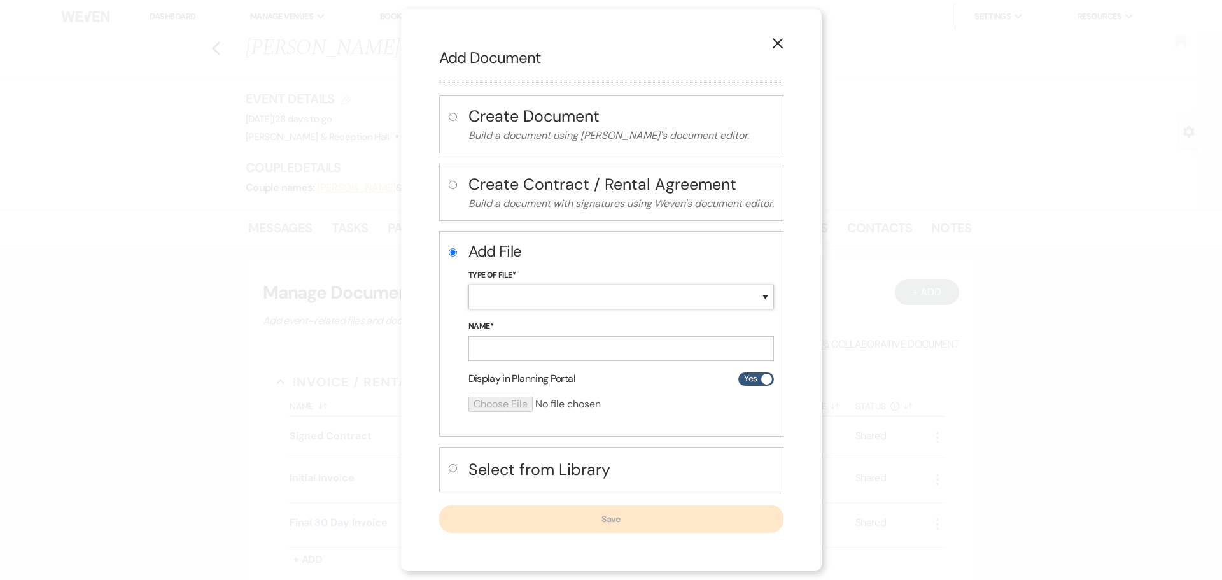
click at [534, 295] on select "Special Event Insurance Vendor Certificate of Insurance Contracts / Rental Agre…" at bounding box center [621, 297] width 306 height 25
select select "0"
click at [468, 285] on select "Special Event Insurance Vendor Certificate of Insurance Contracts / Rental Agre…" at bounding box center [621, 297] width 306 height 25
click at [535, 344] on input "Name*" at bounding box center [621, 348] width 306 height 25
type input "Linen order"
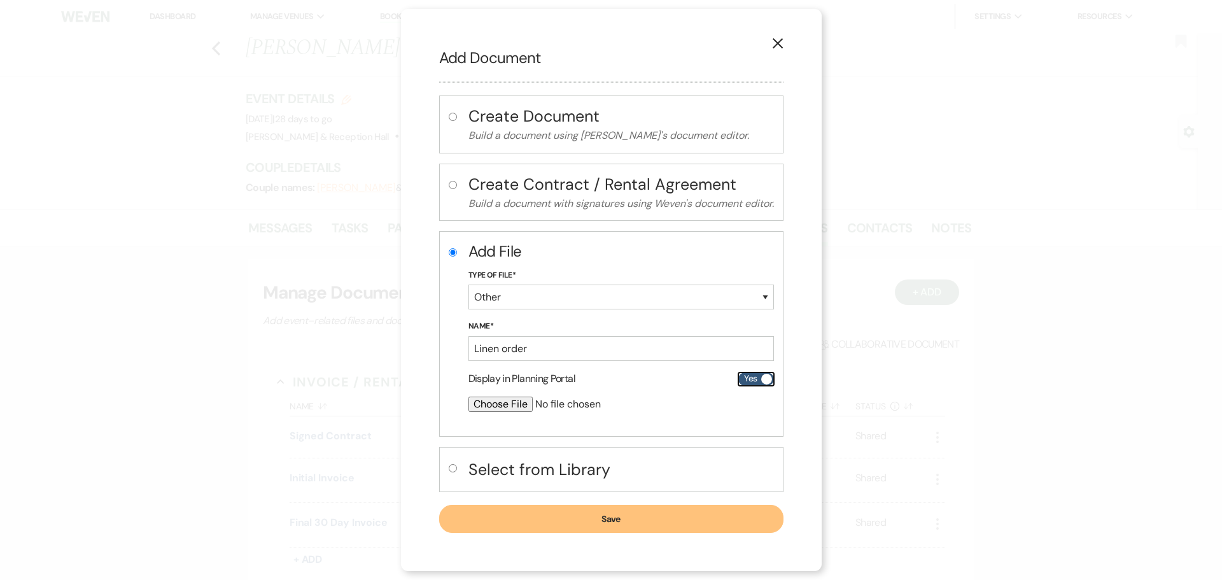
click at [749, 381] on label "Yes" at bounding box center [756, 378] width 36 height 13
click at [749, 381] on input "Yes" at bounding box center [756, 378] width 36 height 13
checkbox input "false"
click at [508, 381] on input "file" at bounding box center [587, 404] width 238 height 15
type input "C:\fakepath\Reservation_525695.pdf"
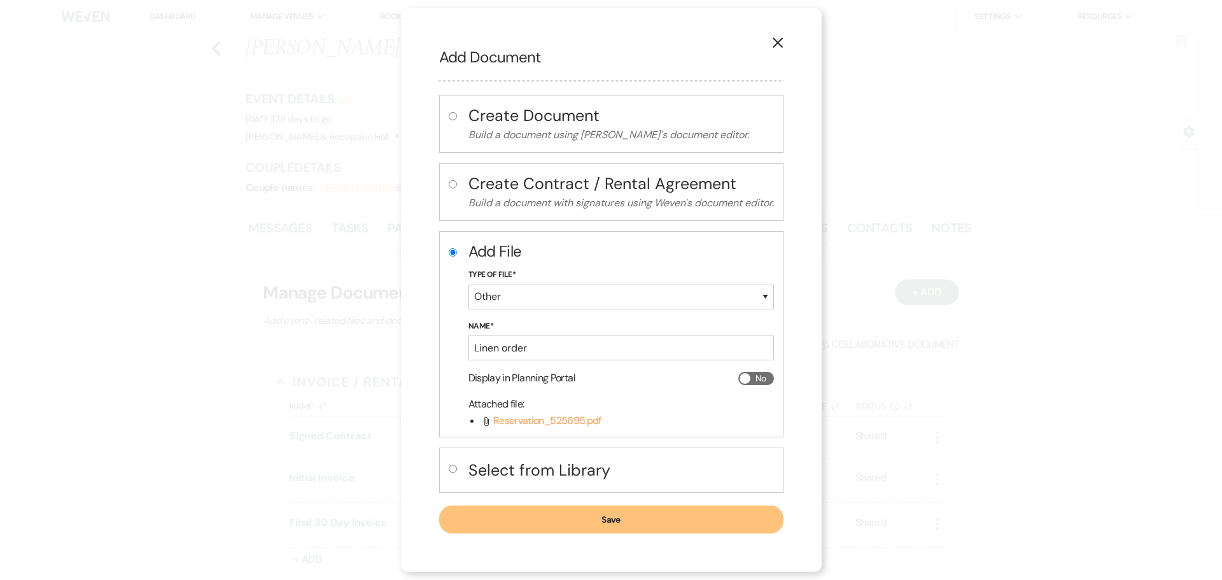
click at [628, 381] on button "Save" at bounding box center [611, 519] width 344 height 28
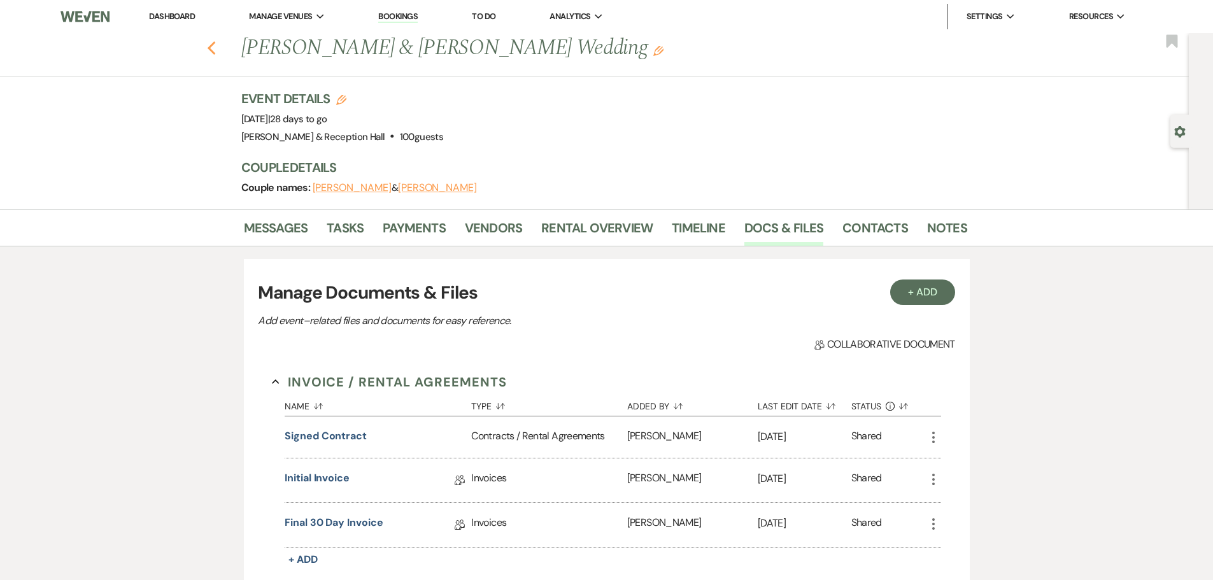
click at [216, 47] on icon "Previous" at bounding box center [212, 48] width 10 height 15
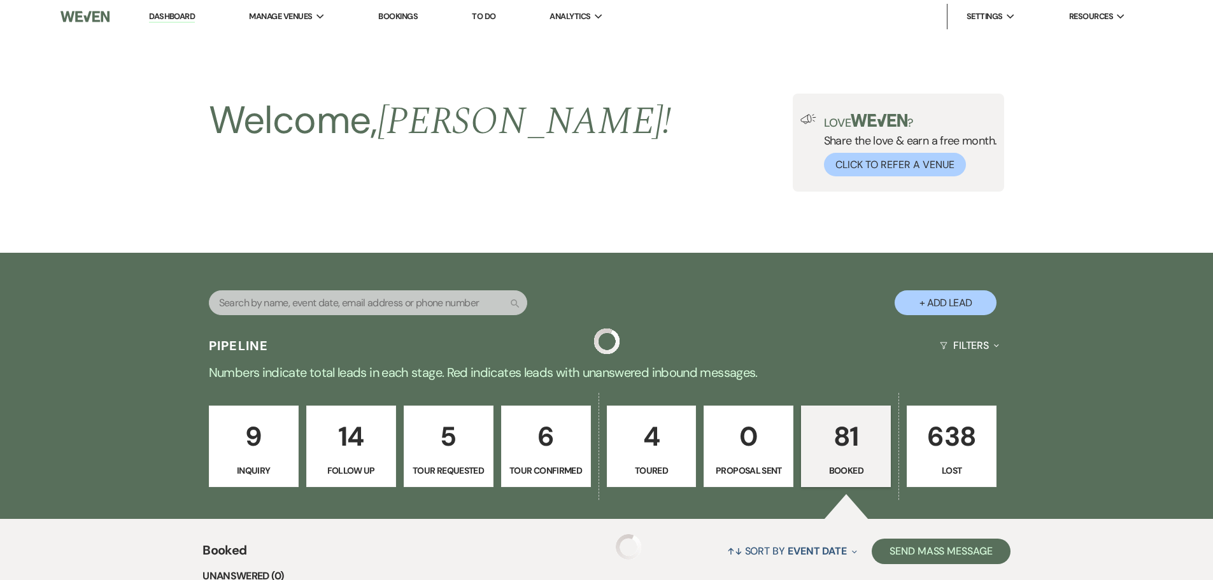
scroll to position [827, 0]
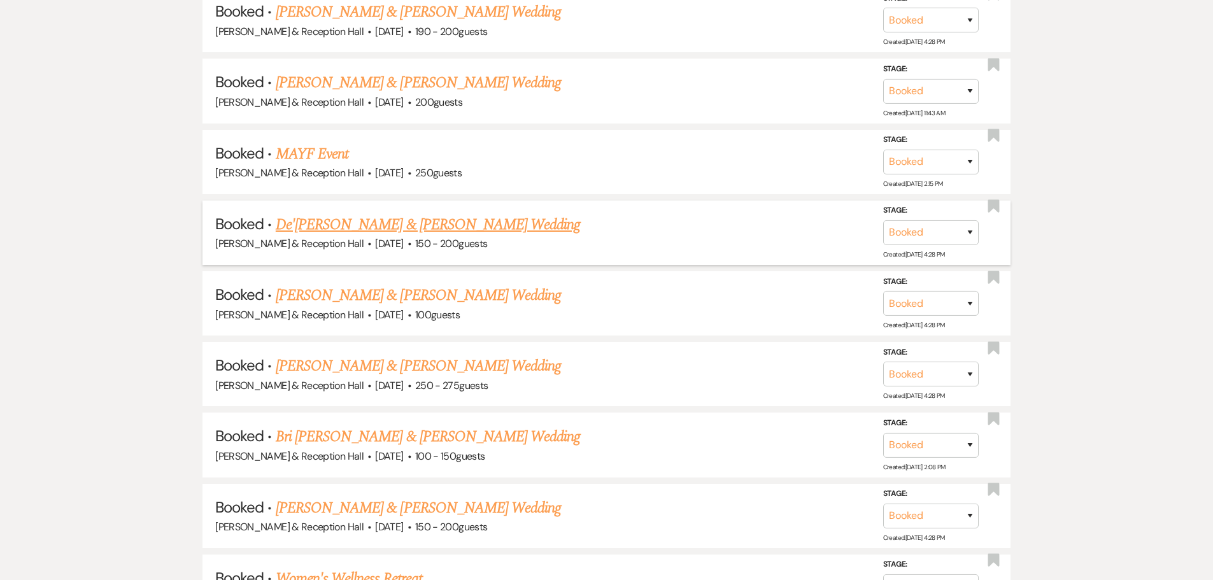
click at [409, 226] on link "De'[PERSON_NAME] & [PERSON_NAME] Wedding" at bounding box center [428, 224] width 305 height 23
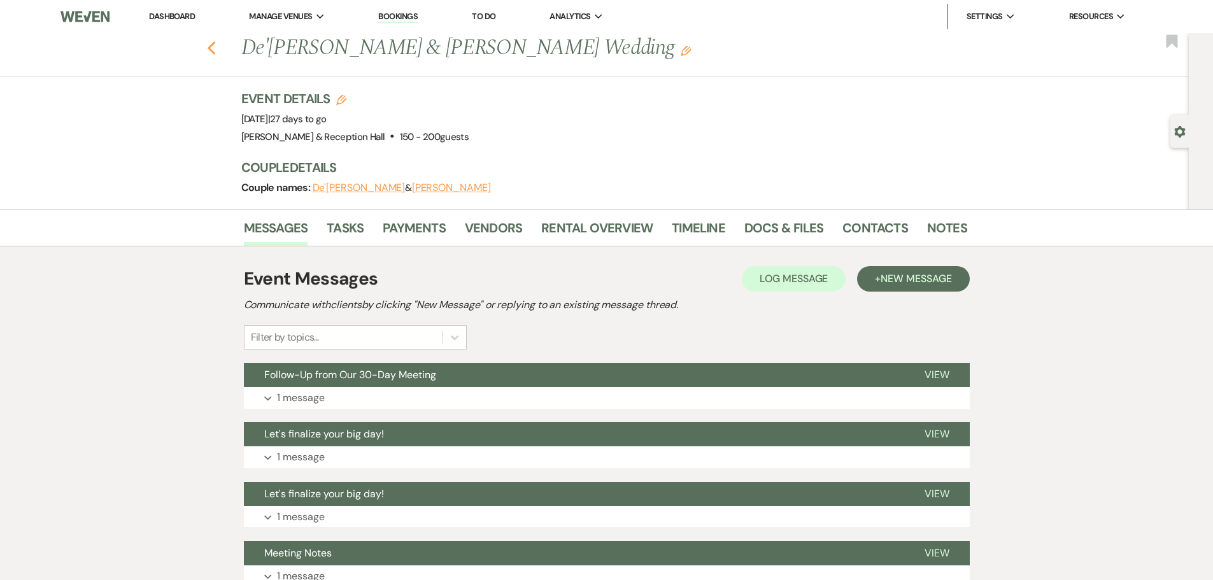
click at [215, 48] on use "button" at bounding box center [211, 48] width 8 height 14
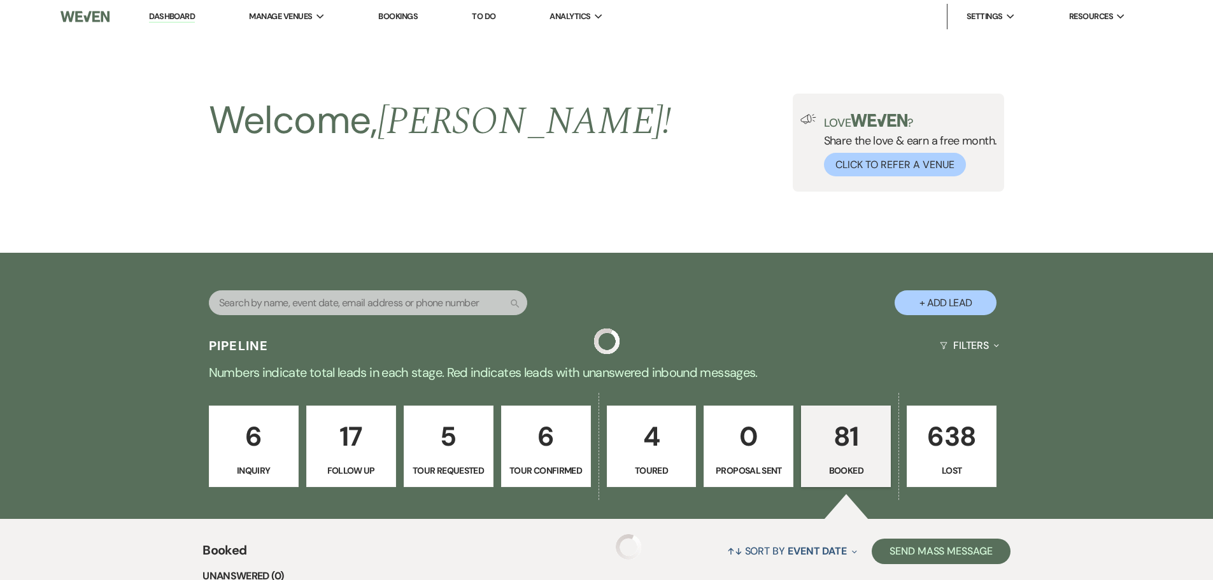
scroll to position [827, 0]
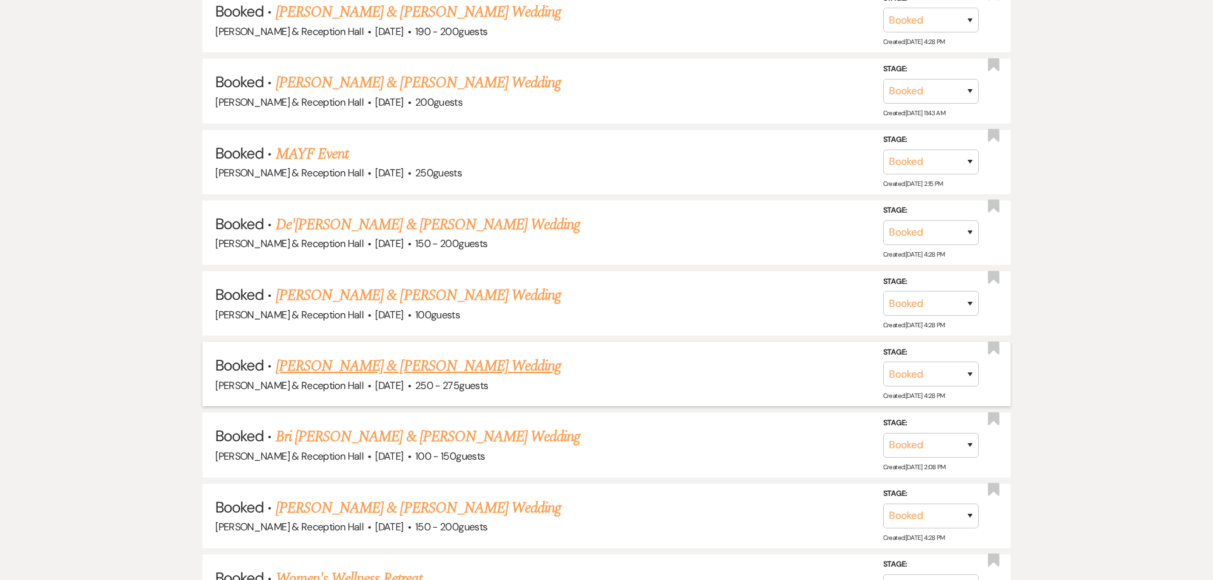
click at [475, 368] on link "[PERSON_NAME] & [PERSON_NAME] Wedding" at bounding box center [418, 366] width 285 height 23
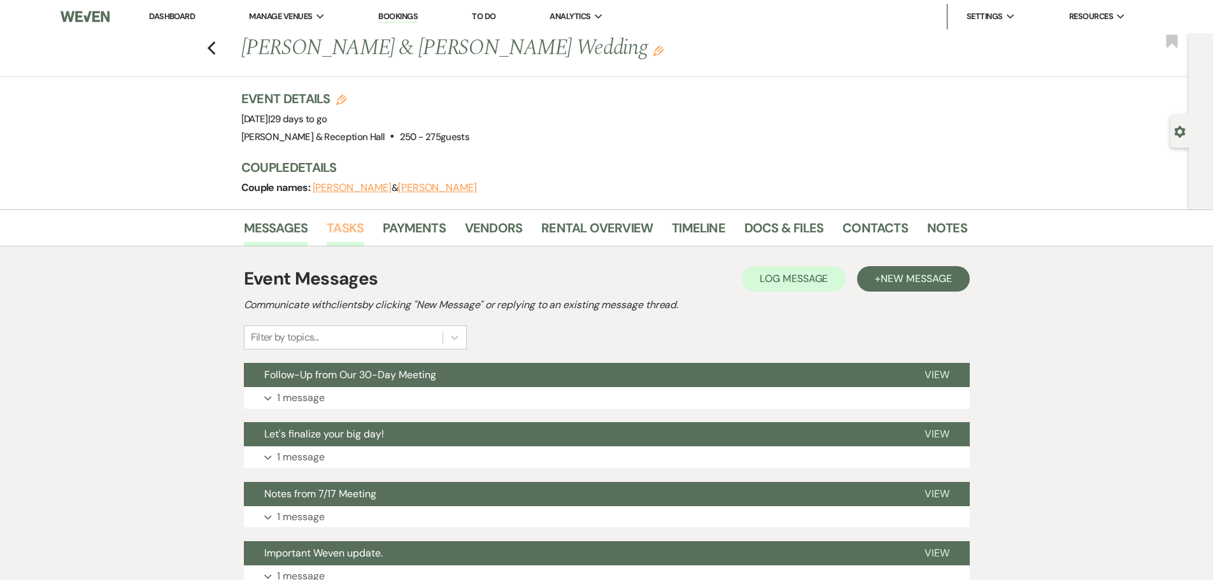
click at [334, 226] on link "Tasks" at bounding box center [345, 232] width 37 height 28
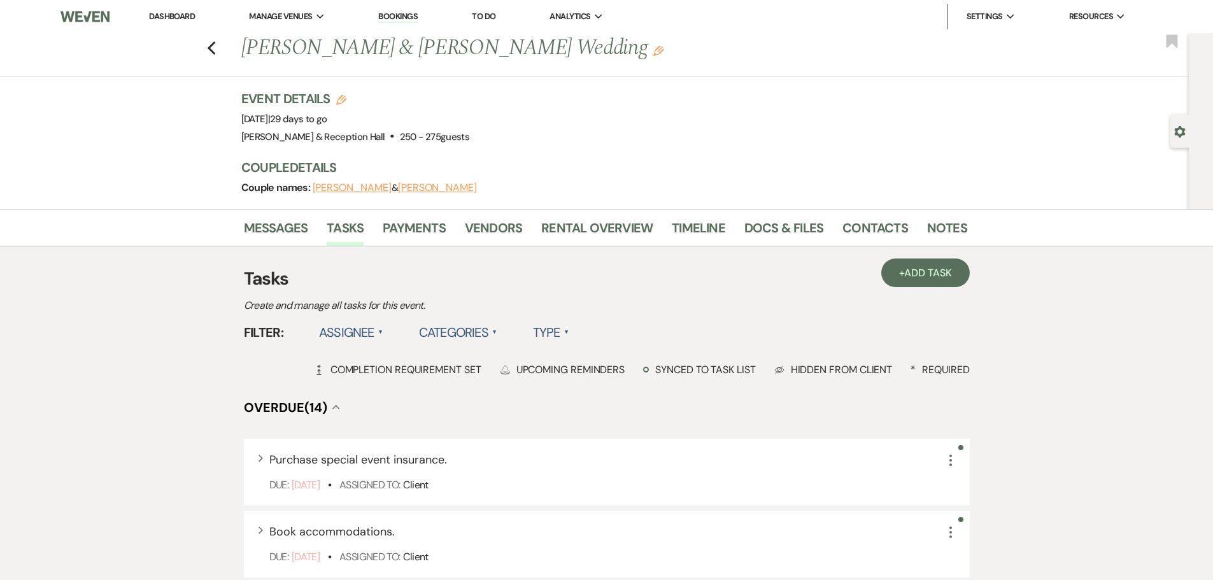
click at [360, 330] on label "Assignee ▲" at bounding box center [351, 332] width 64 height 23
click at [360, 381] on li "Assigned to venue" at bounding box center [382, 387] width 127 height 29
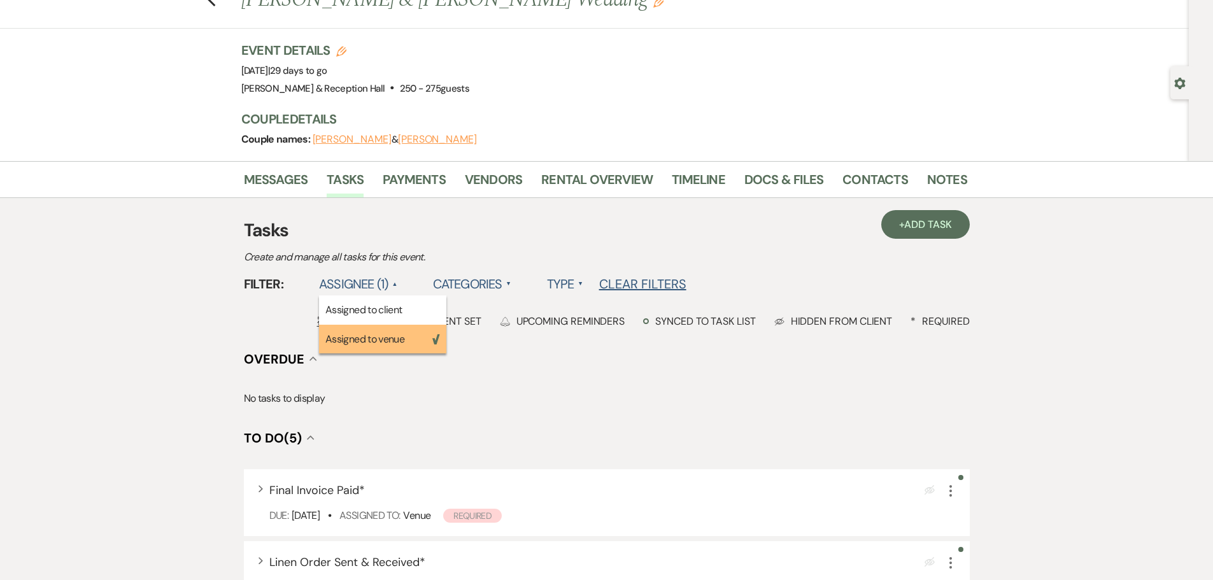
scroll to position [382, 0]
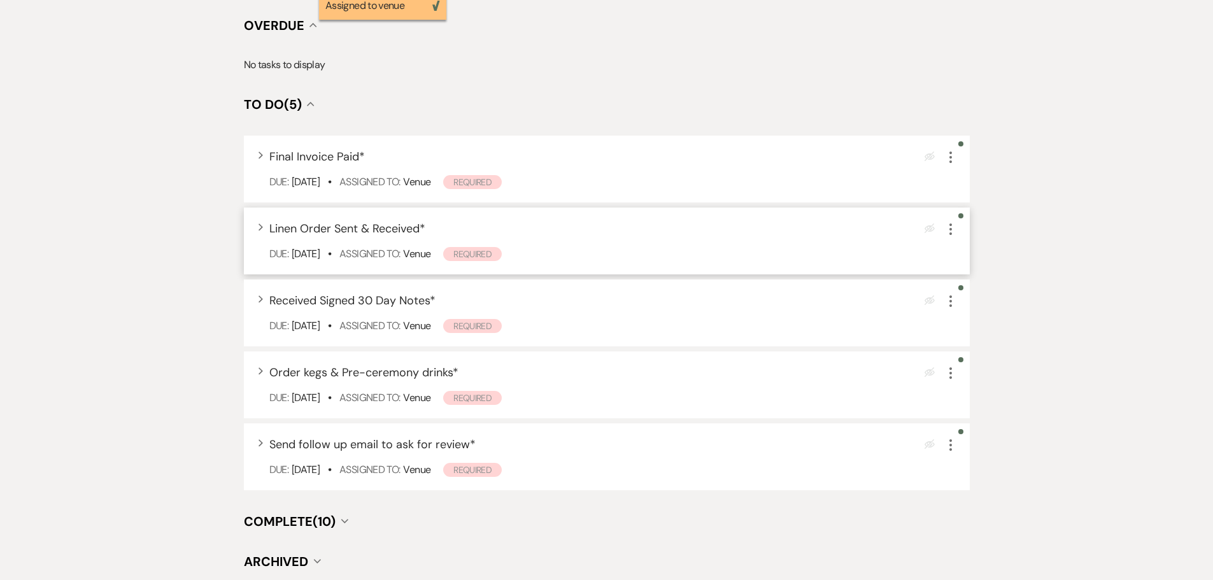
click at [662, 243] on div "Expand Linen Order Sent & Received * Eye Blocked More Due: [DATE] • Assigned To…" at bounding box center [607, 241] width 726 height 67
click at [395, 237] on div "Expand Linen Order Sent & Received *" at bounding box center [347, 228] width 156 height 17
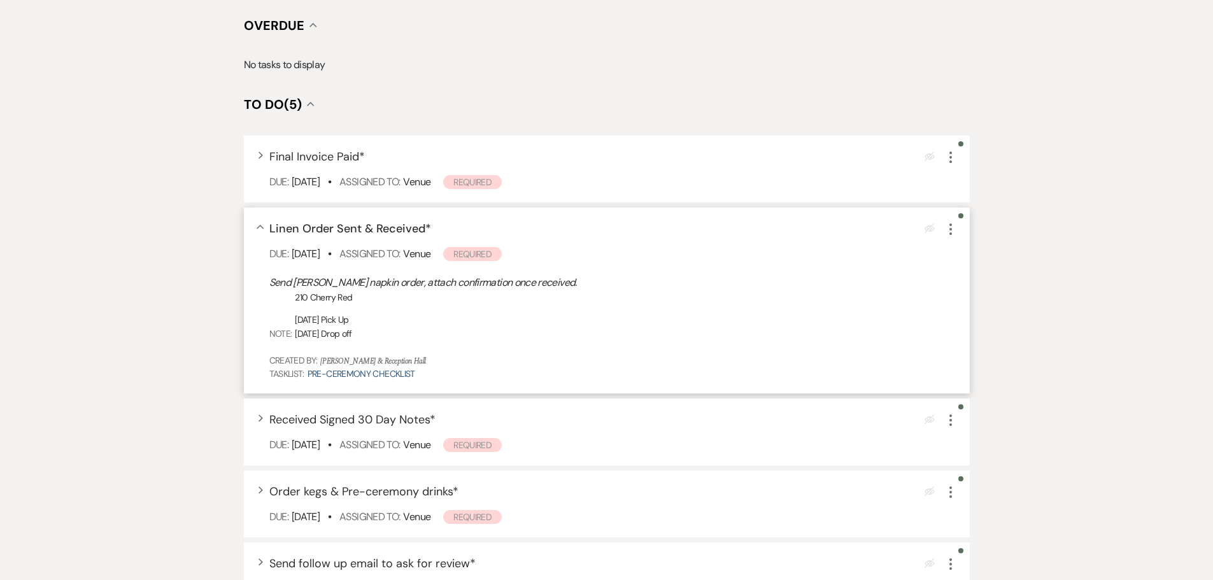
click at [859, 229] on icon "More" at bounding box center [950, 229] width 15 height 15
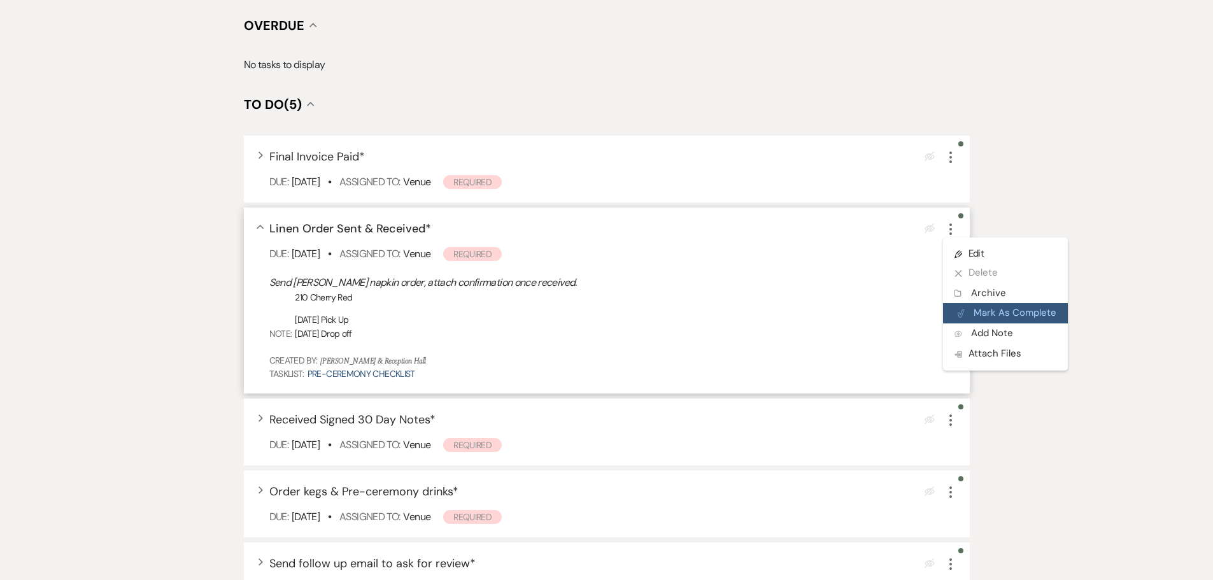
drag, startPoint x: 985, startPoint y: 307, endPoint x: 980, endPoint y: 313, distance: 7.2
click at [859, 307] on button "Plan Portal Link Mark As Complete" at bounding box center [1005, 313] width 125 height 20
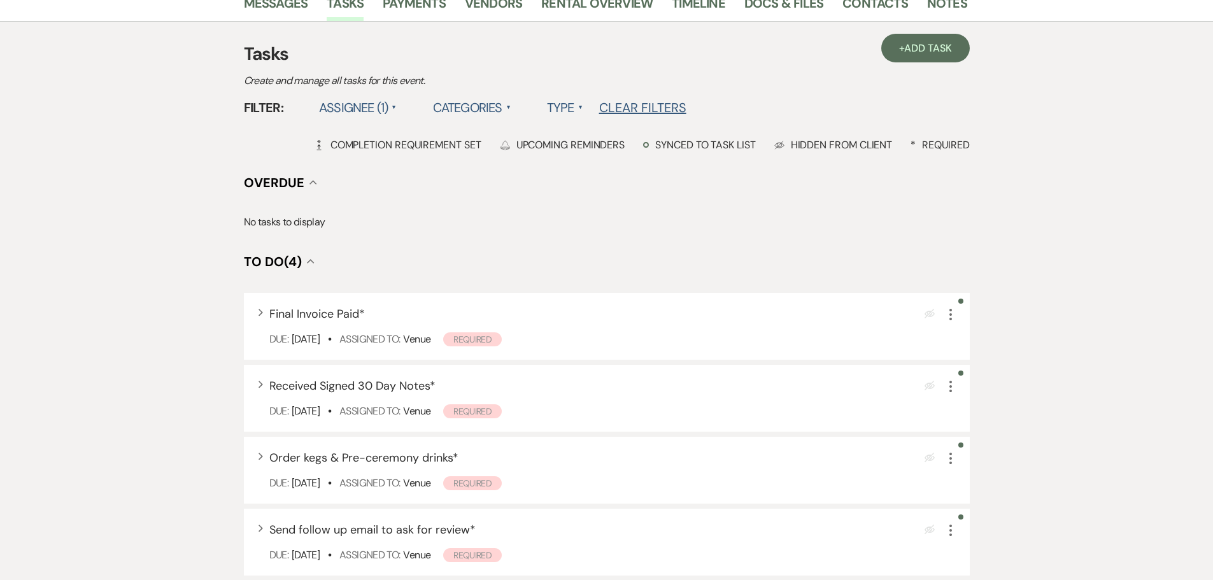
scroll to position [0, 0]
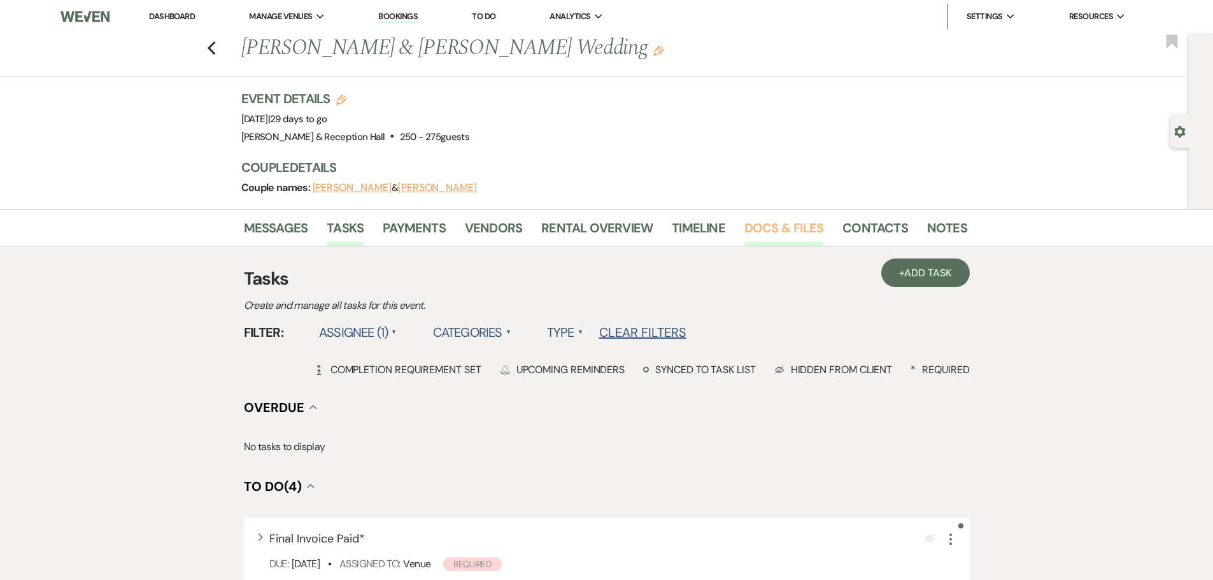
click at [800, 229] on link "Docs & Files" at bounding box center [783, 232] width 79 height 28
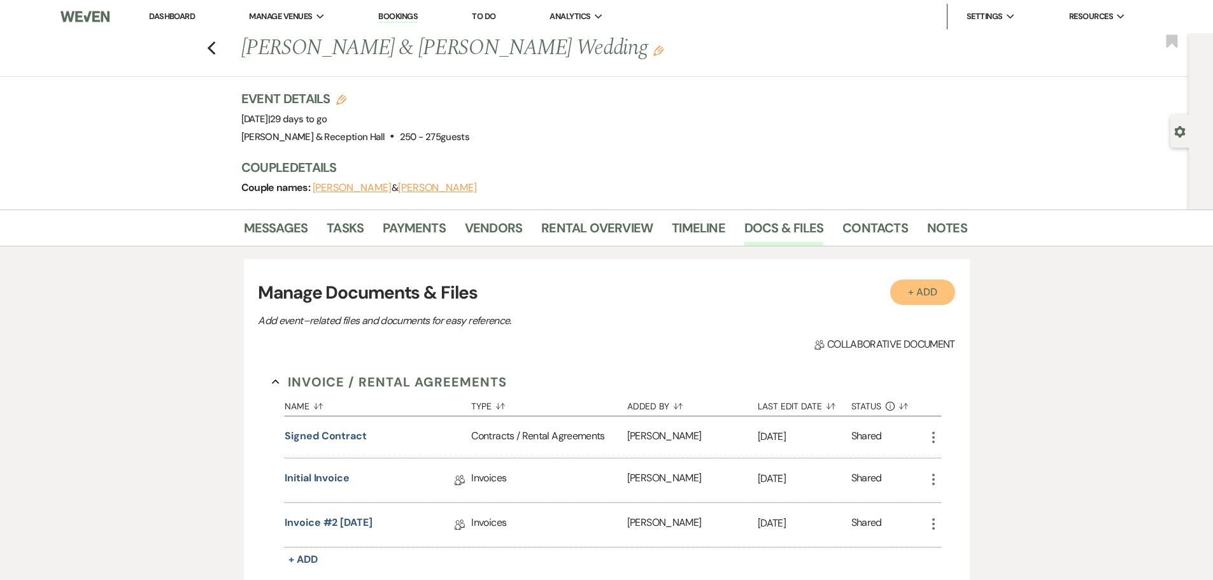
click at [859, 289] on button "+ Add" at bounding box center [922, 291] width 65 height 25
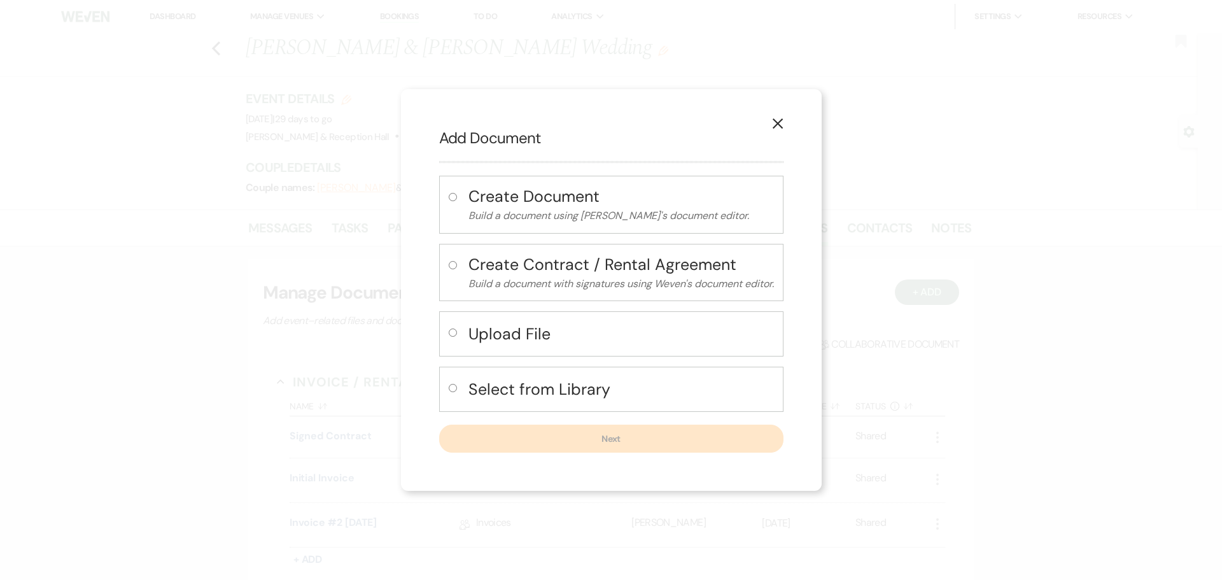
click at [449, 333] on input "radio" at bounding box center [453, 332] width 8 height 8
radio input "true"
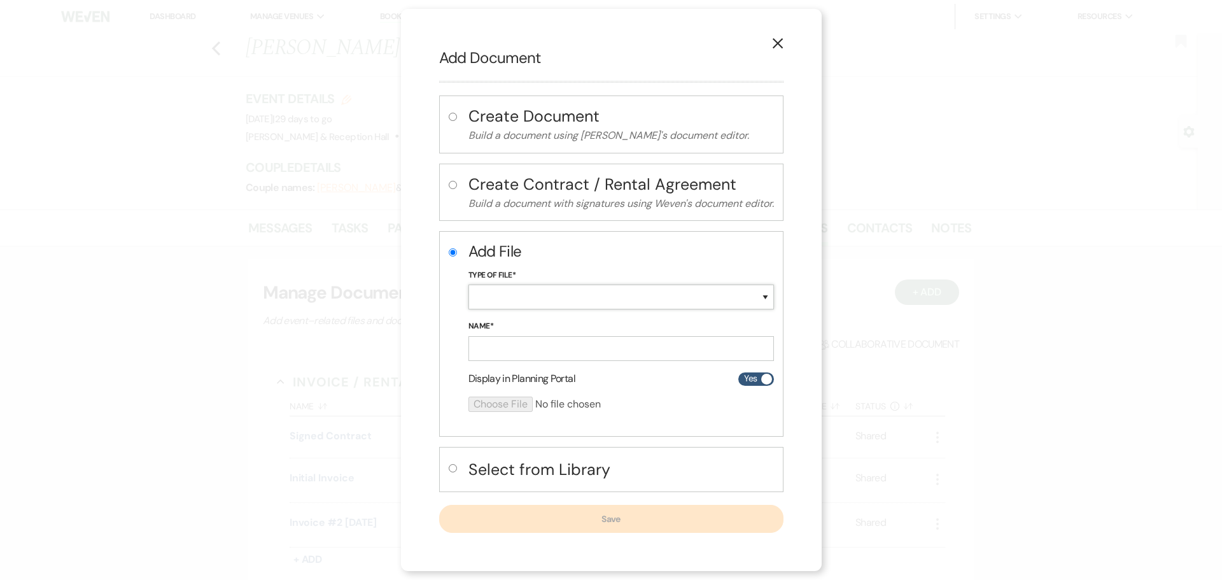
click at [504, 308] on select "Special Event Insurance Vendor Certificate of Insurance Contracts / Rental Agre…" at bounding box center [621, 297] width 306 height 25
select select "0"
click at [468, 285] on select "Special Event Insurance Vendor Certificate of Insurance Contracts / Rental Agre…" at bounding box center [621, 297] width 306 height 25
click at [519, 346] on input "Name*" at bounding box center [621, 348] width 306 height 25
click at [519, 348] on input "Name*" at bounding box center [621, 348] width 306 height 25
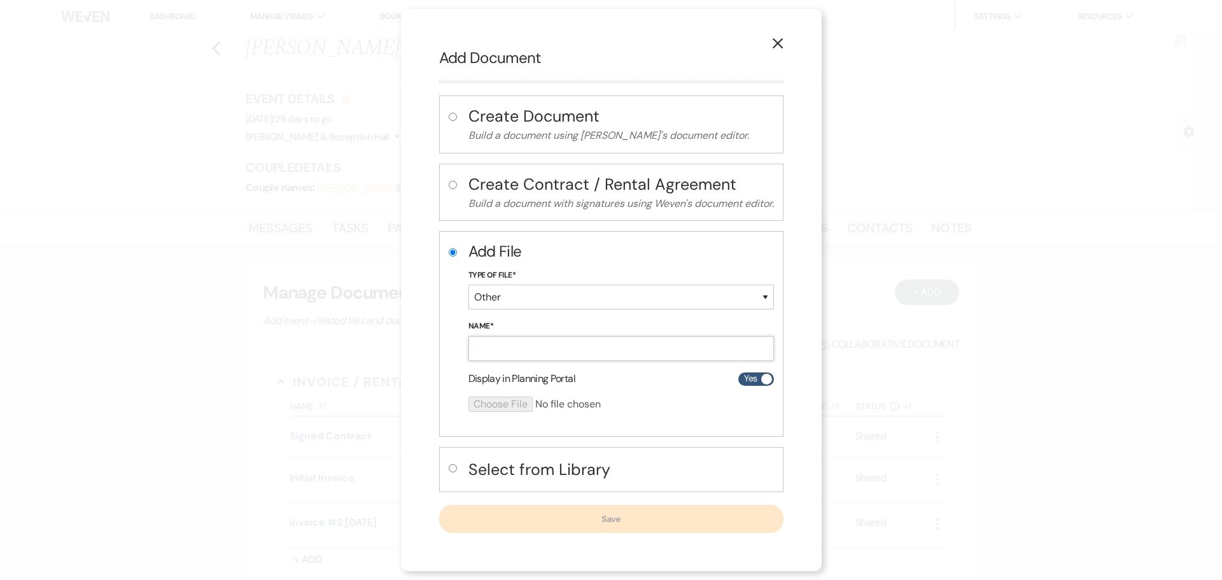
type input "Linen order"
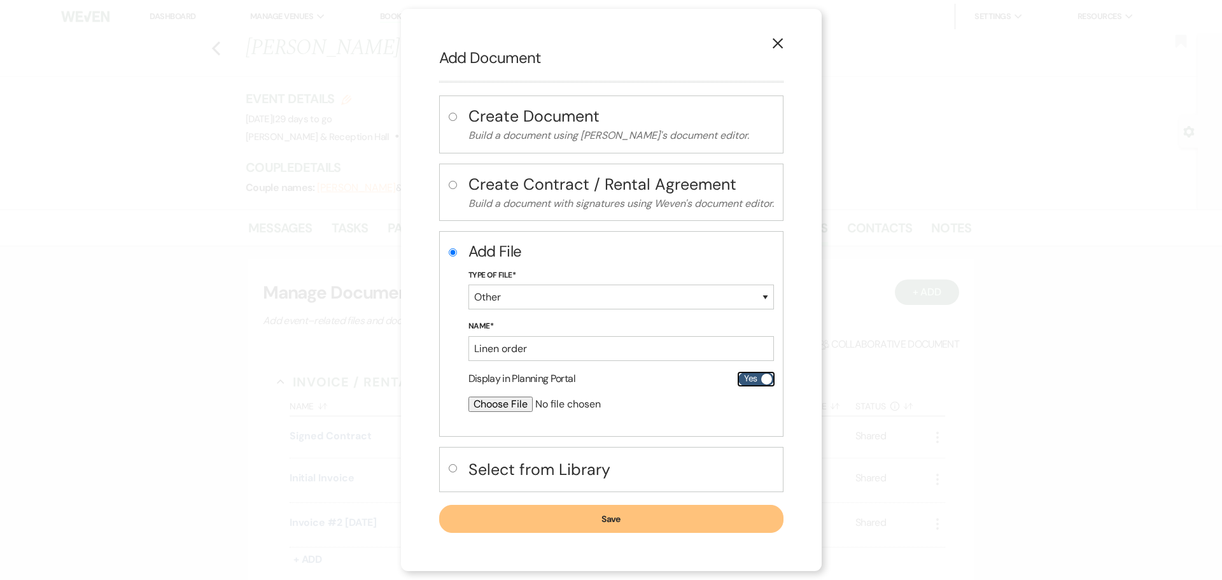
click at [756, 378] on label "Yes" at bounding box center [756, 378] width 36 height 13
click at [756, 378] on input "Yes" at bounding box center [756, 378] width 36 height 13
checkbox input "false"
click at [526, 381] on input "file" at bounding box center [587, 404] width 238 height 15
type input "C:\fakepath\Reservation_525694.pdf"
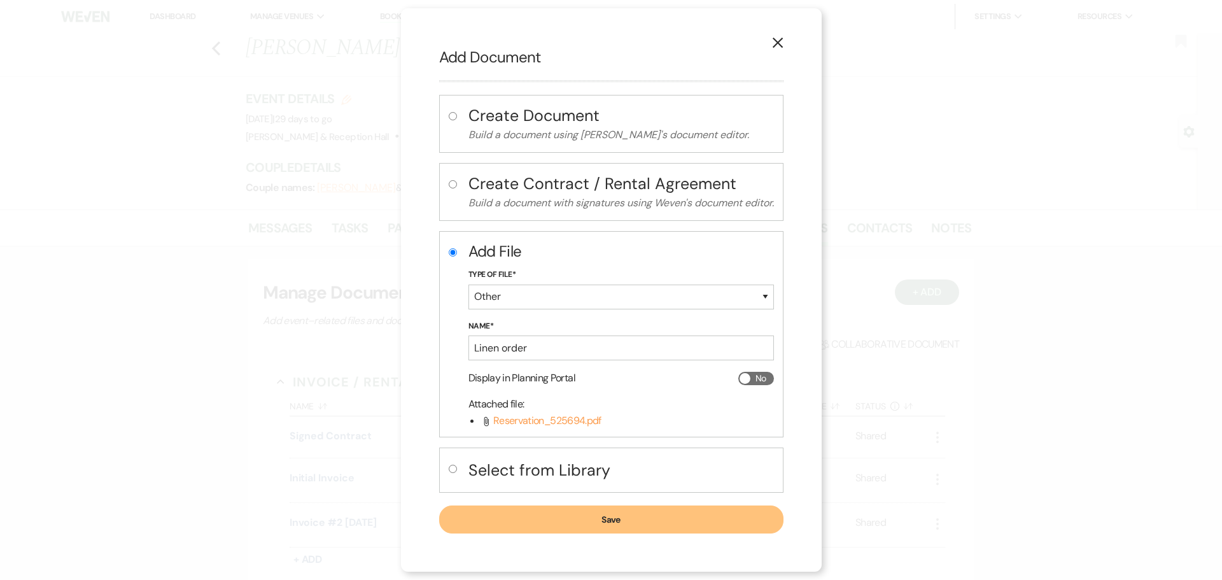
click at [623, 381] on button "Save" at bounding box center [611, 519] width 344 height 28
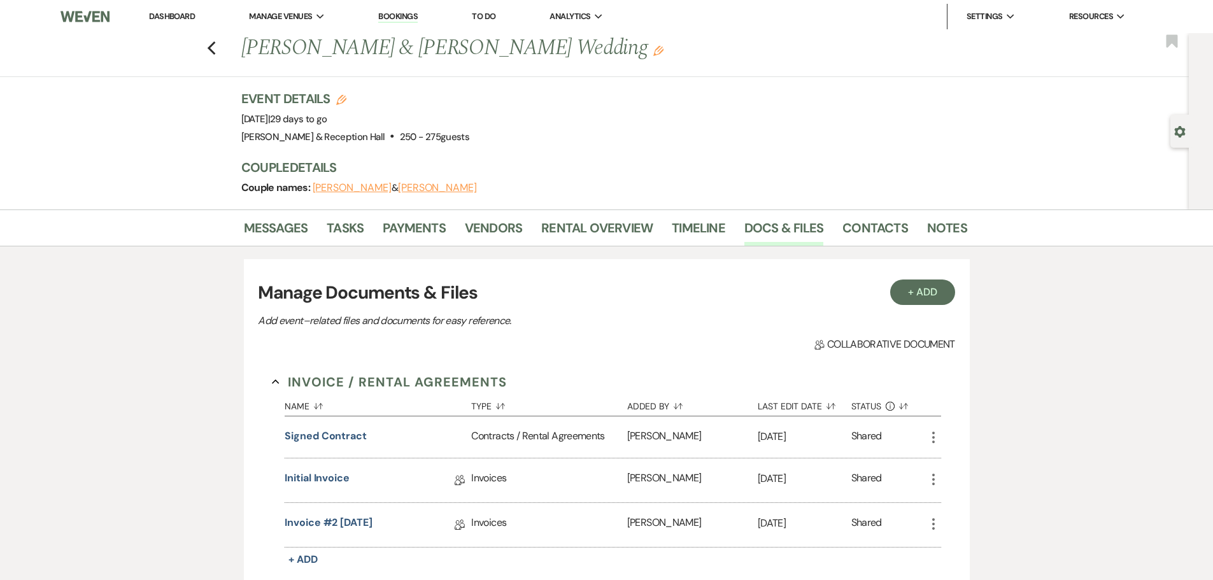
click at [859, 94] on div "Event Details Edit Event Date: [DATE] | 29 days to go Venue: [PERSON_NAME][GEOG…" at bounding box center [597, 118] width 713 height 56
click at [169, 21] on link "Dashboard" at bounding box center [172, 16] width 46 height 11
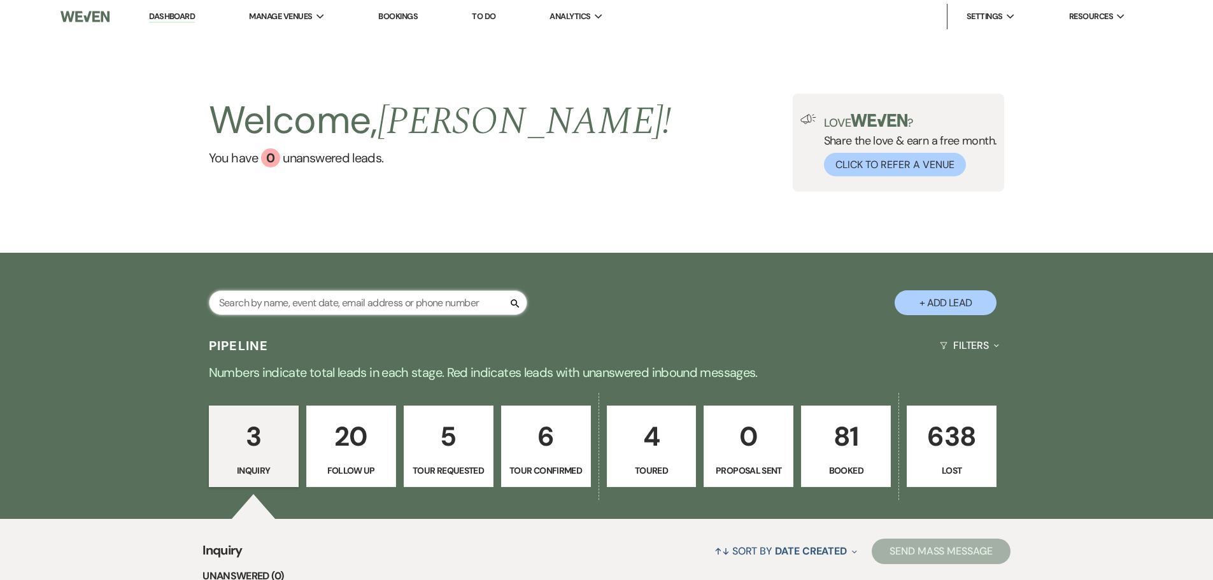
click at [284, 307] on input "text" at bounding box center [368, 302] width 318 height 25
type input "b"
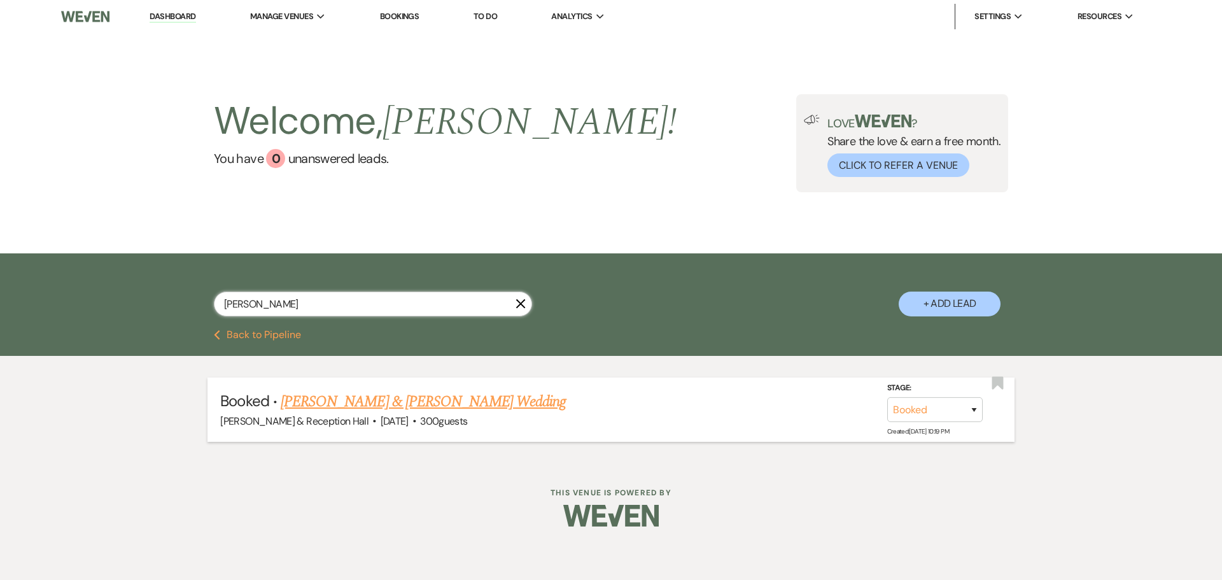
type input "[PERSON_NAME]"
click at [351, 381] on link "[PERSON_NAME] & [PERSON_NAME] Wedding" at bounding box center [423, 401] width 285 height 23
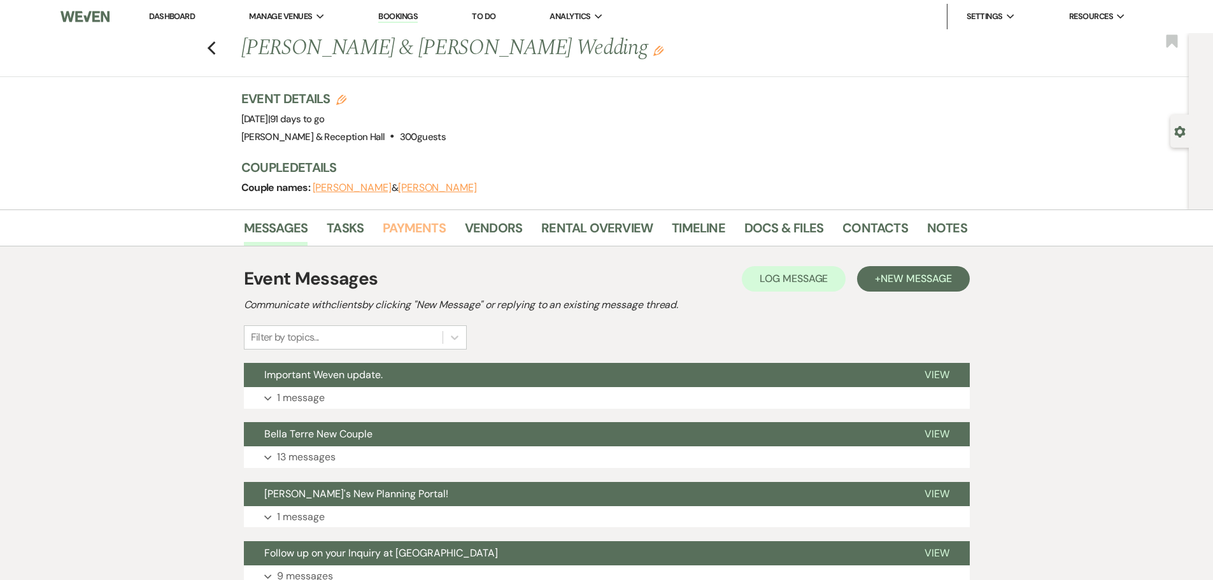
click at [433, 229] on link "Payments" at bounding box center [414, 232] width 63 height 28
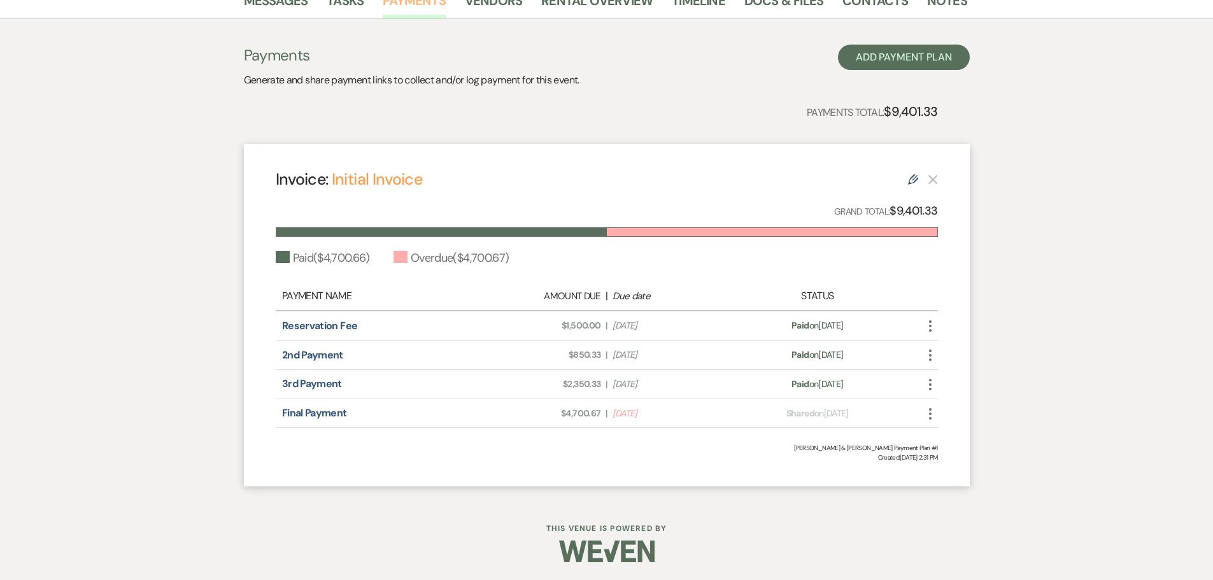
scroll to position [229, 0]
click at [859, 176] on use at bounding box center [913, 178] width 10 height 10
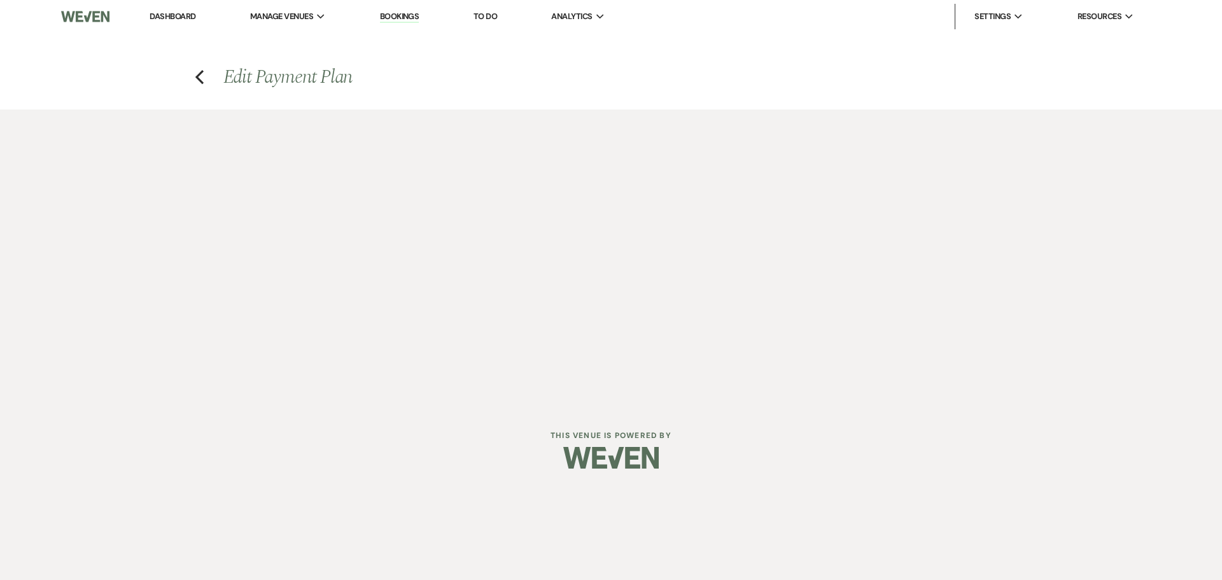
select select "16802"
select select "1"
select select "true"
select select "1"
select select "true"
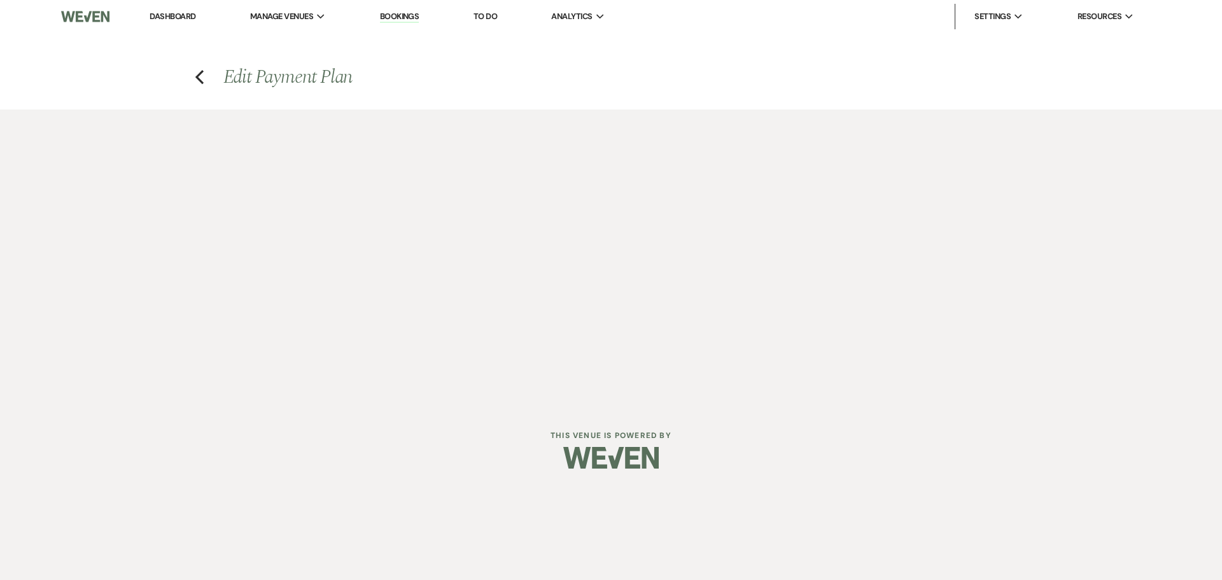
select select "1"
select select "true"
select select "2"
select select "percentage"
select select "true"
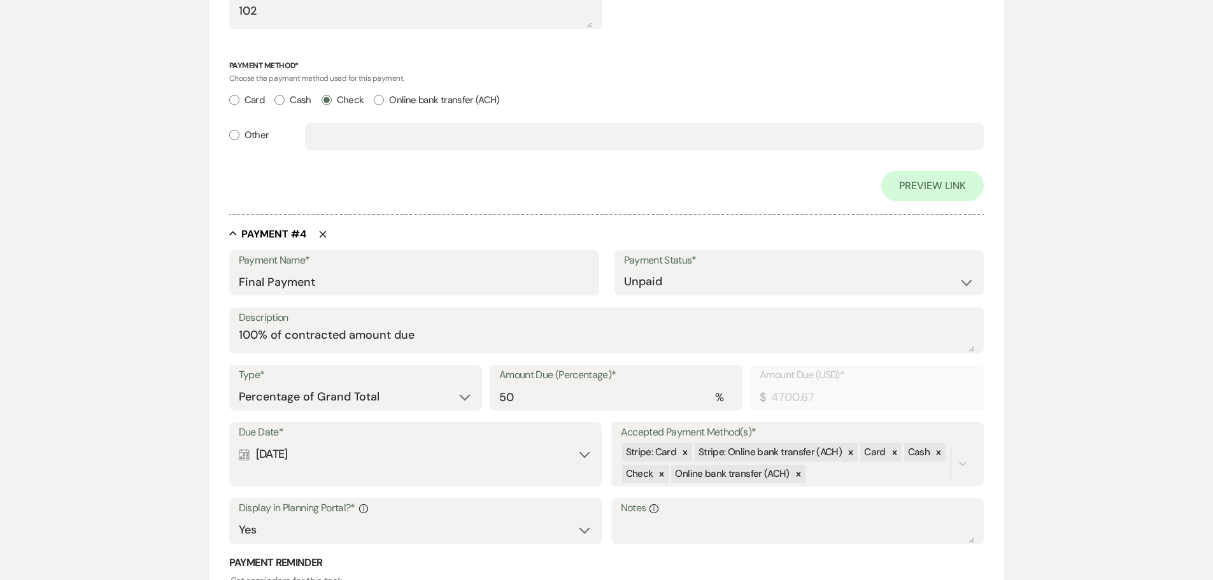
scroll to position [1655, 0]
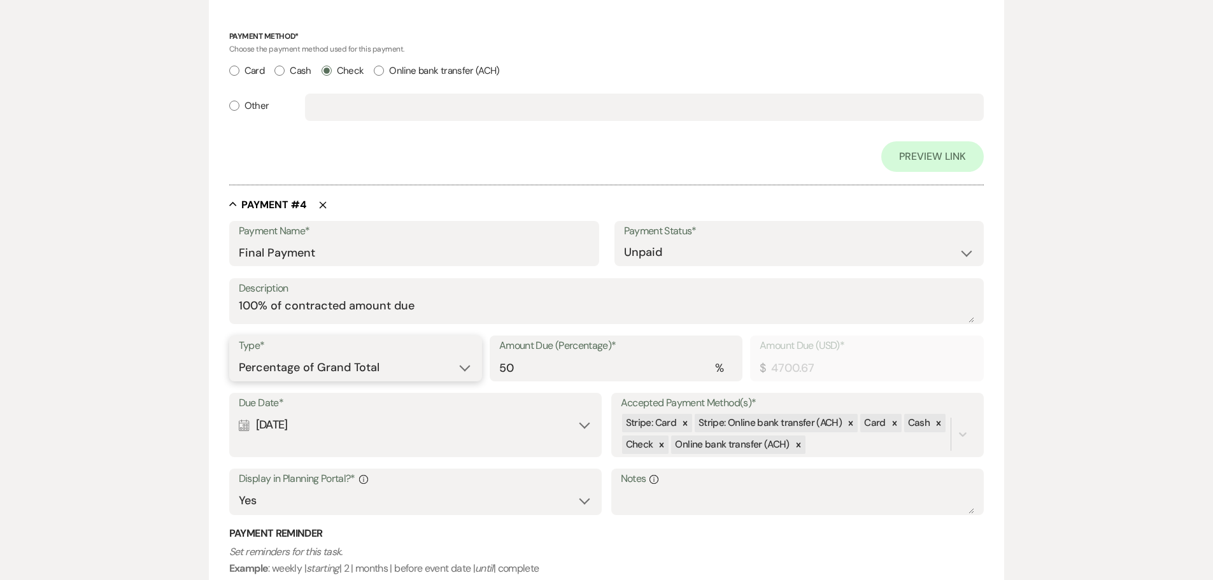
click at [332, 369] on select "Dollar Amount Percentage of Grand Total" at bounding box center [356, 367] width 234 height 25
select select "flat"
click at [239, 355] on select "Dollar Amount Percentage of Grand Total" at bounding box center [356, 367] width 234 height 25
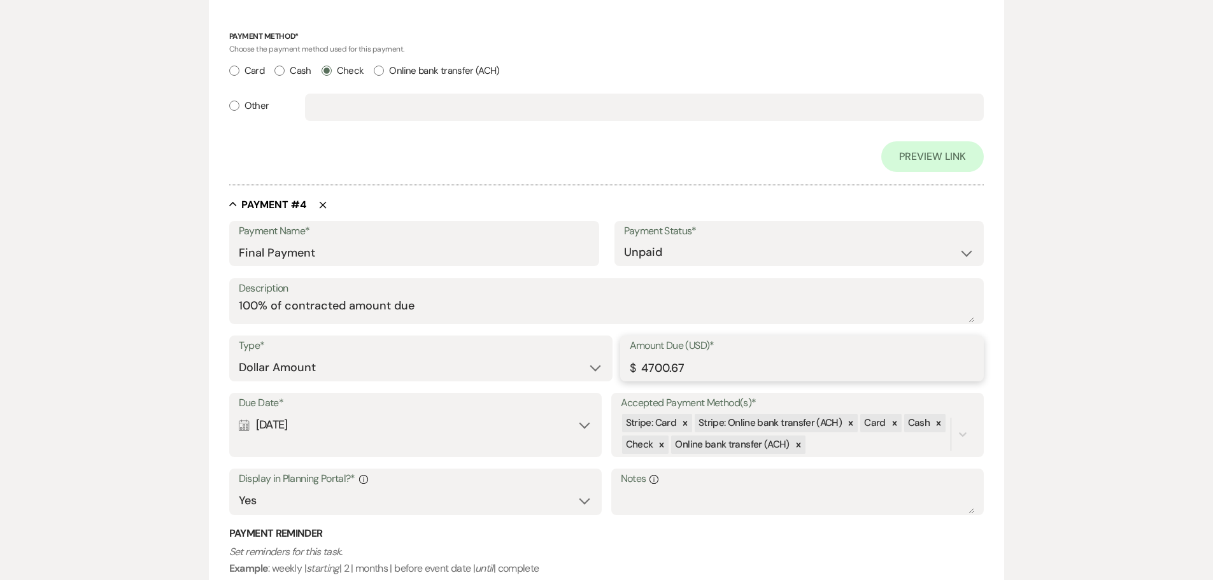
drag, startPoint x: 727, startPoint y: 359, endPoint x: 607, endPoint y: 362, distance: 120.3
click at [603, 363] on div "Type* Dollar Amount Percentage of Grand Total Amount Due (USD)* $ 4700.67" at bounding box center [606, 363] width 755 height 57
type input "4426.84"
click at [647, 198] on div "Collapse Payment # 4 Delete" at bounding box center [606, 204] width 755 height 13
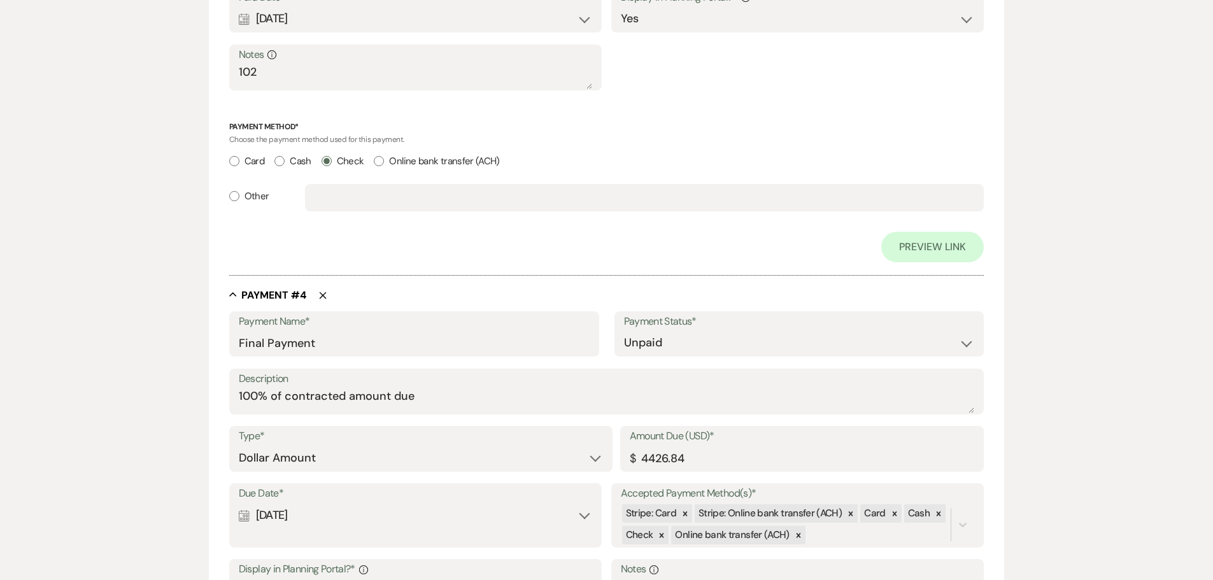
scroll to position [1591, 0]
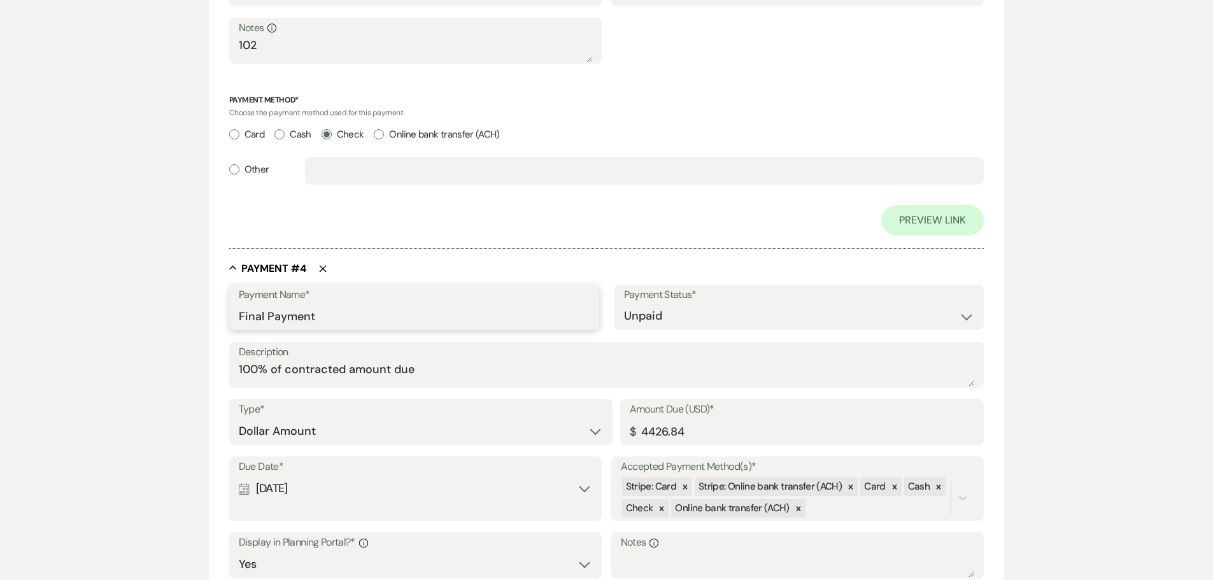
drag, startPoint x: 260, startPoint y: 316, endPoint x: 227, endPoint y: 314, distance: 33.2
click at [680, 381] on icon at bounding box center [684, 486] width 9 height 9
type input "4th Payment"
click at [774, 381] on div at bounding box center [778, 486] width 14 height 18
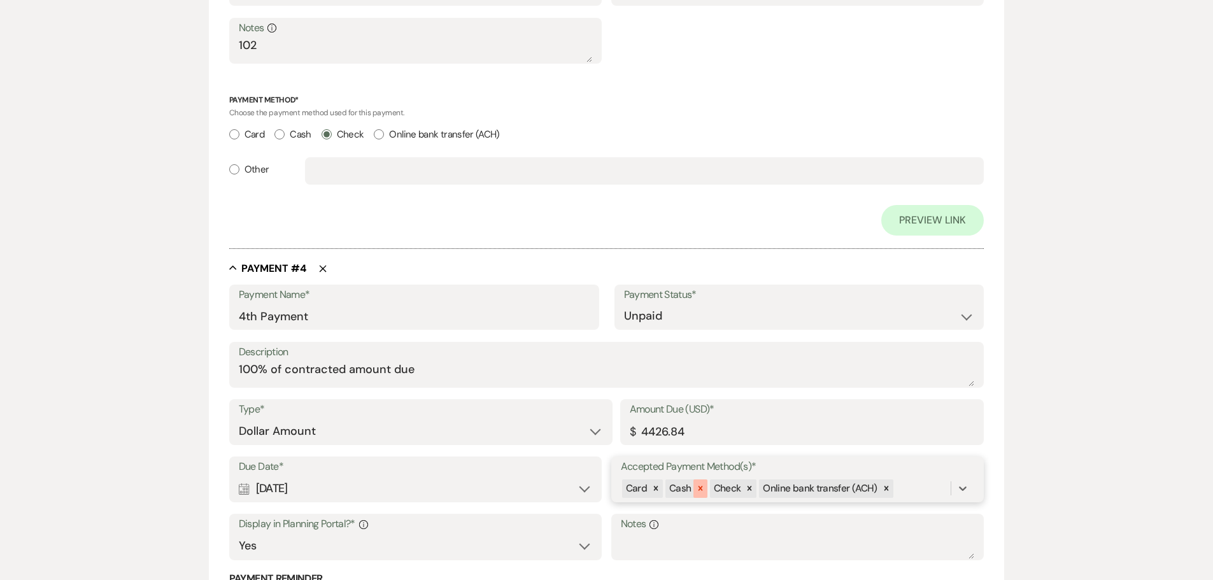
click at [698, 381] on icon at bounding box center [700, 488] width 9 height 9
click at [658, 381] on icon at bounding box center [655, 488] width 9 height 9
click at [799, 381] on icon at bounding box center [798, 488] width 9 height 9
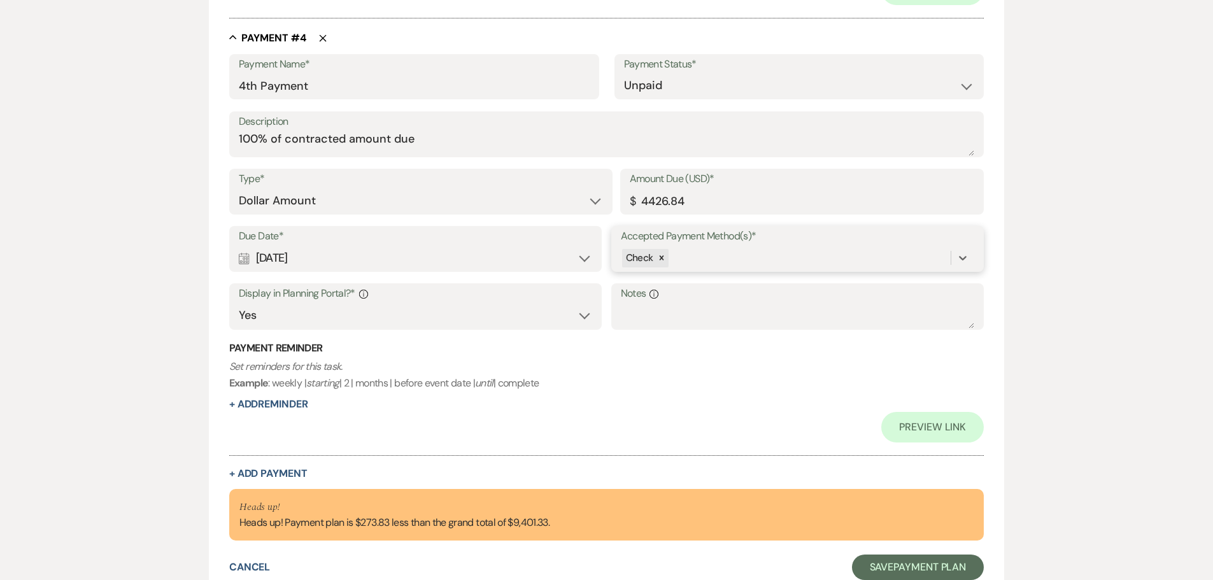
scroll to position [1846, 0]
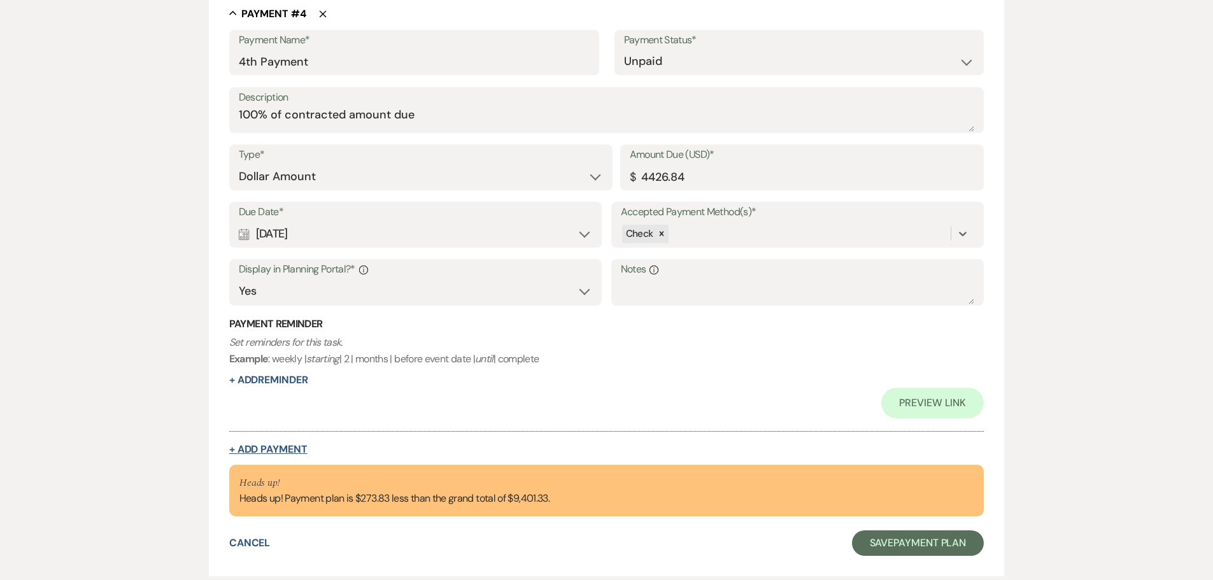
click at [258, 381] on button "+ Add Payment" at bounding box center [268, 449] width 78 height 10
select select "2"
select select "flat"
select select "true"
select select "client"
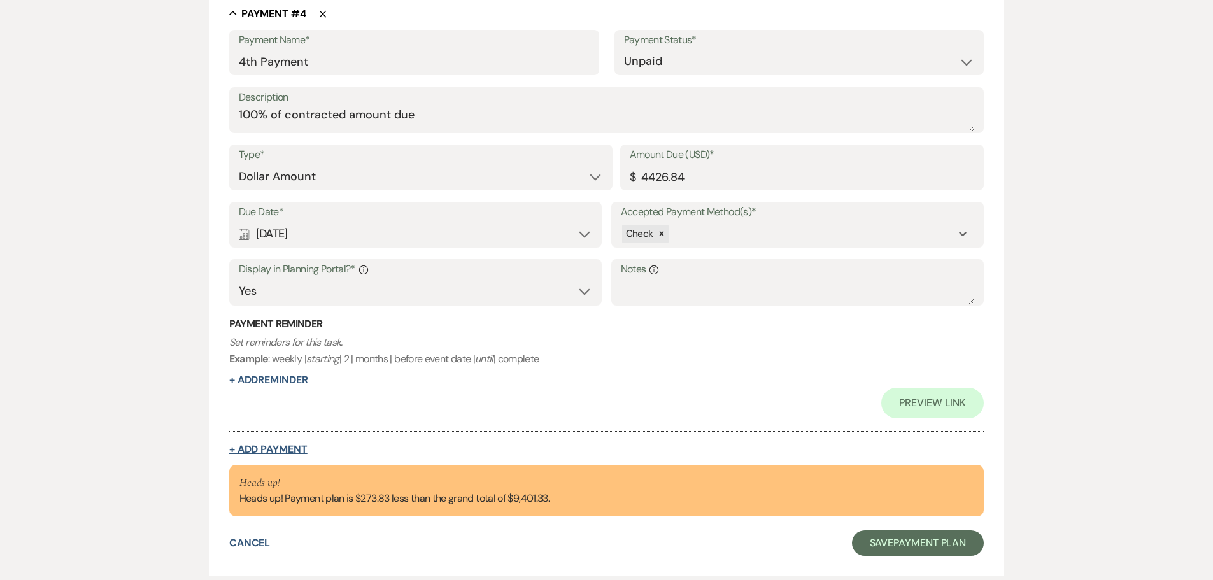
select select "weeks"
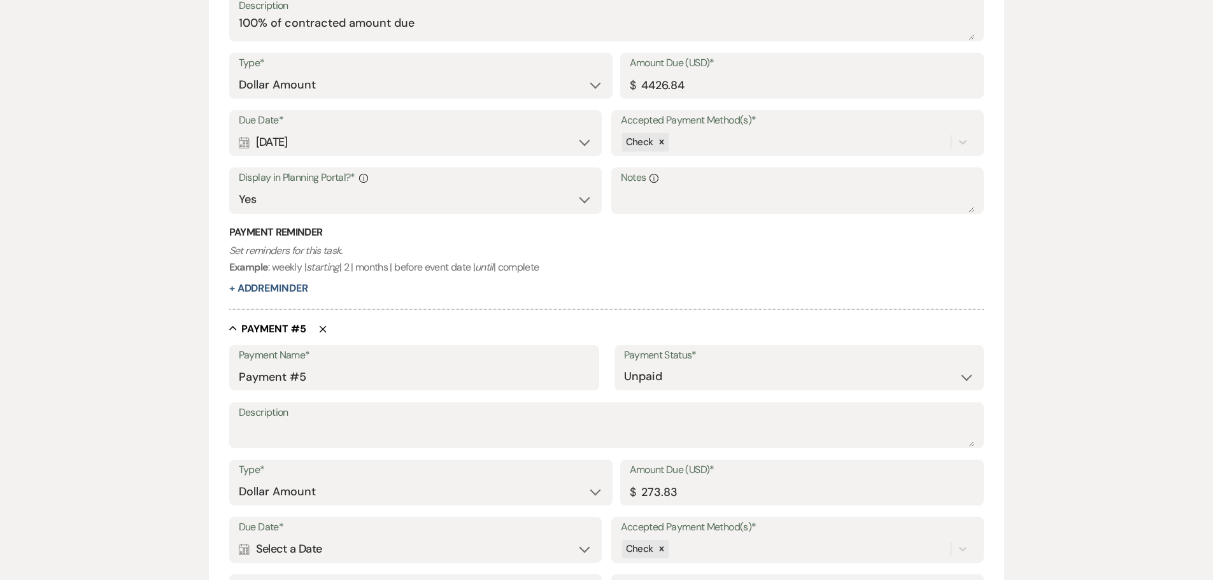
scroll to position [1785, 0]
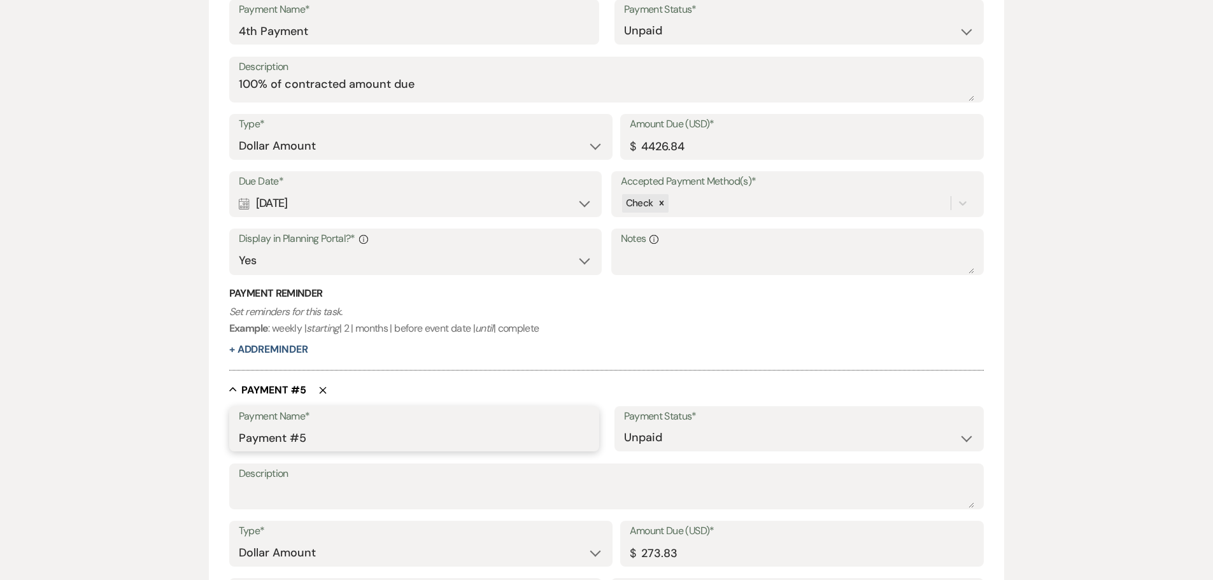
drag, startPoint x: 313, startPoint y: 440, endPoint x: 197, endPoint y: 434, distance: 116.7
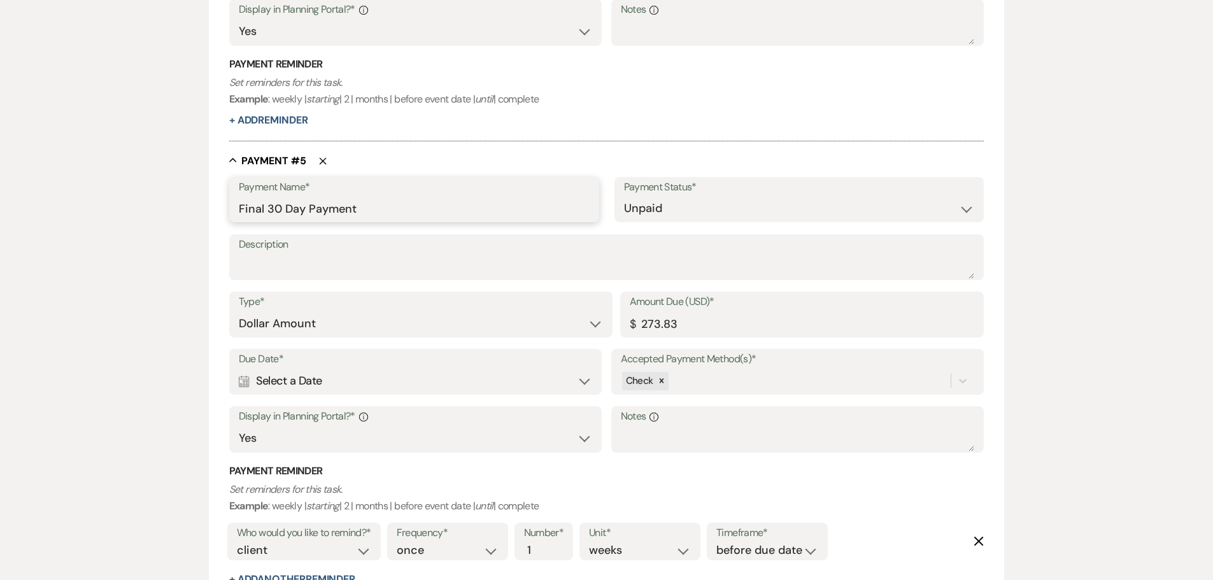
scroll to position [2039, 0]
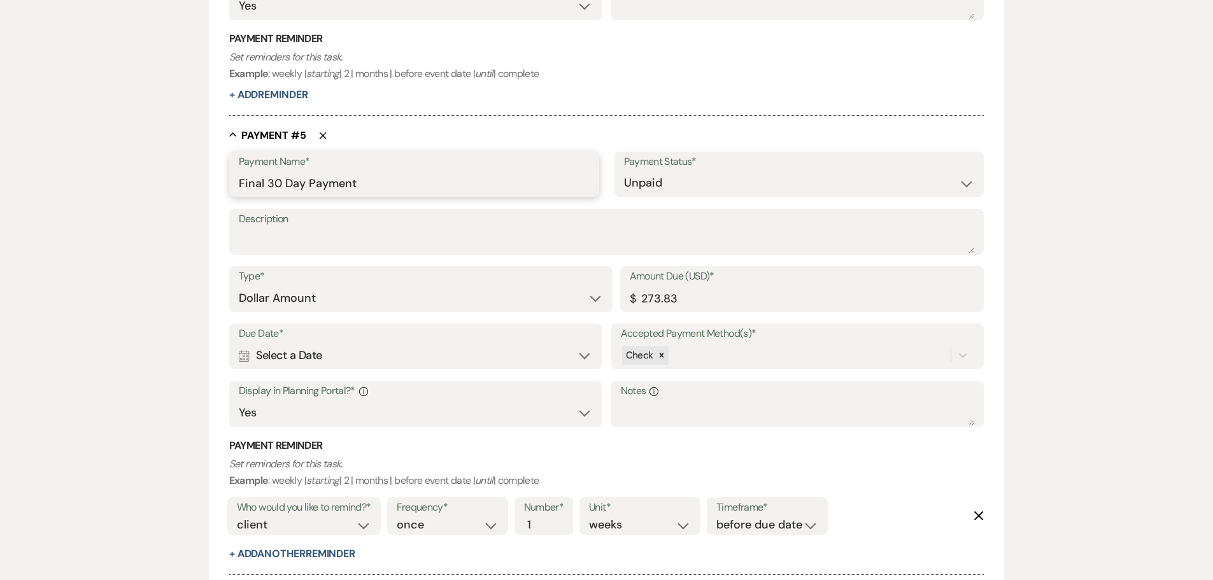
type input "Final 30 Day Payment"
click at [365, 360] on div "Calendar Select a Date Expand" at bounding box center [416, 355] width 354 height 25
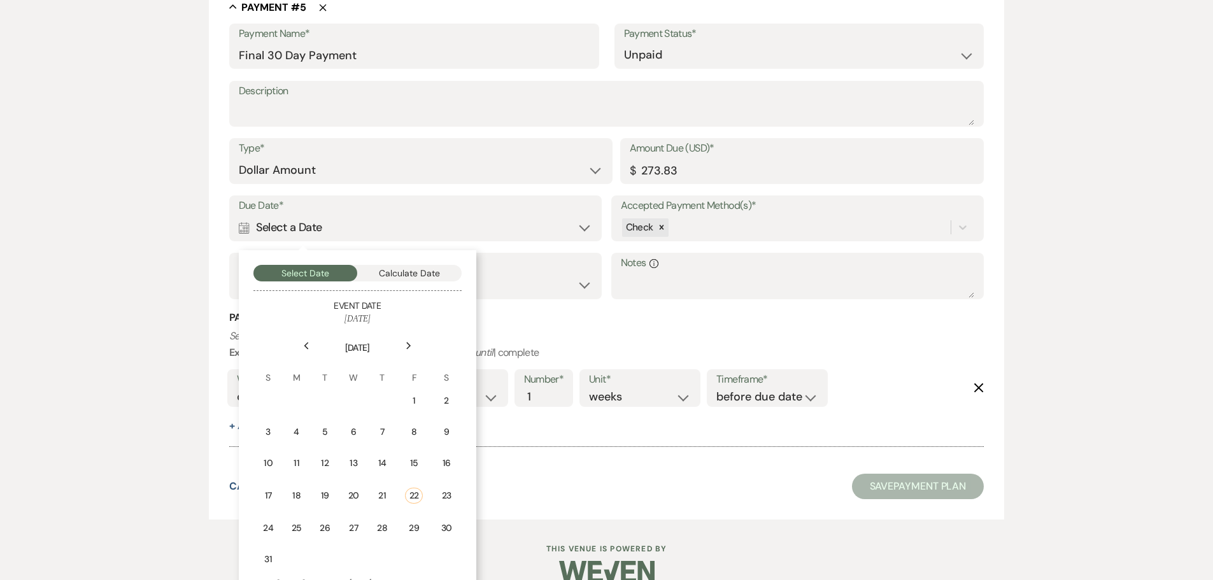
scroll to position [2193, 0]
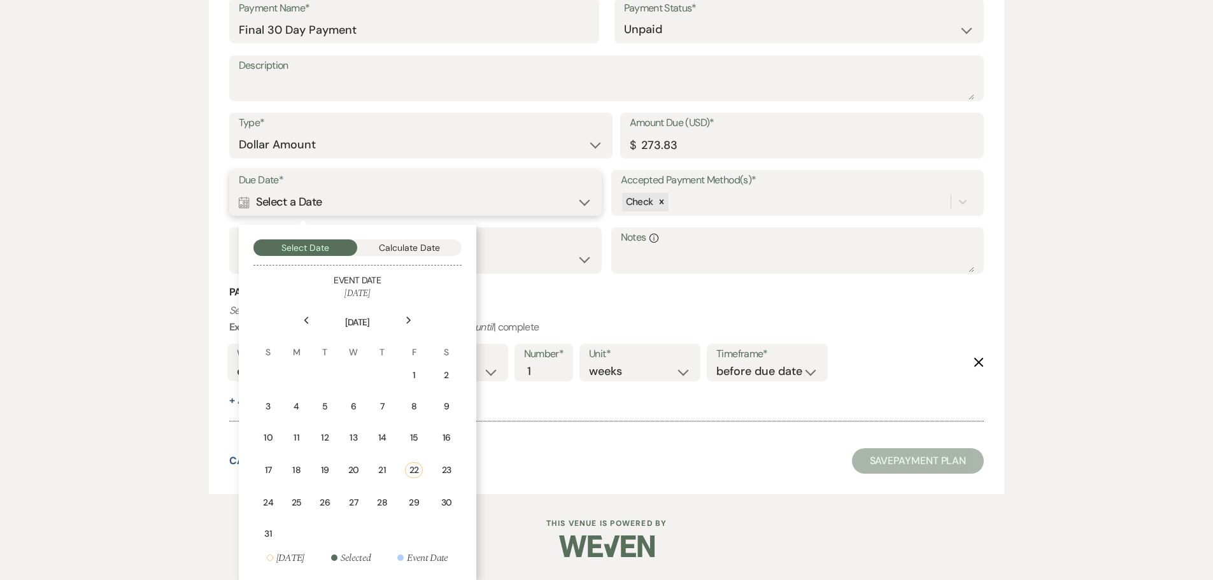
click at [404, 249] on button "Calculate Date" at bounding box center [409, 247] width 104 height 17
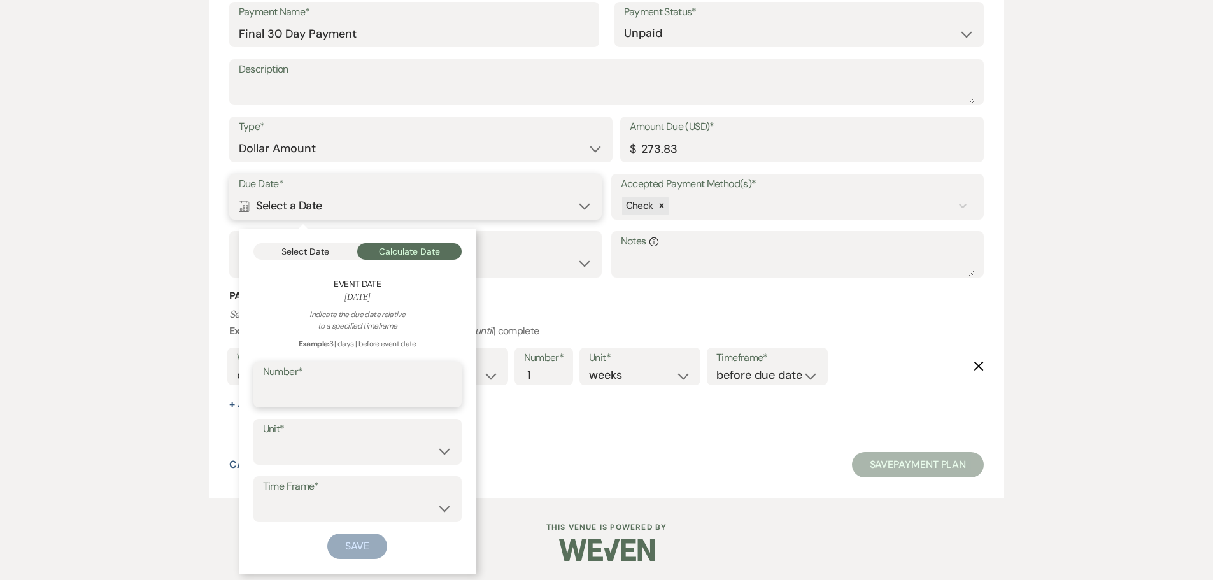
click at [345, 381] on input "Number*" at bounding box center [357, 393] width 189 height 25
type input "30"
click at [335, 381] on select "days weeks months" at bounding box center [357, 451] width 189 height 25
select select "day"
click at [263, 381] on select "days weeks months" at bounding box center [357, 451] width 189 height 25
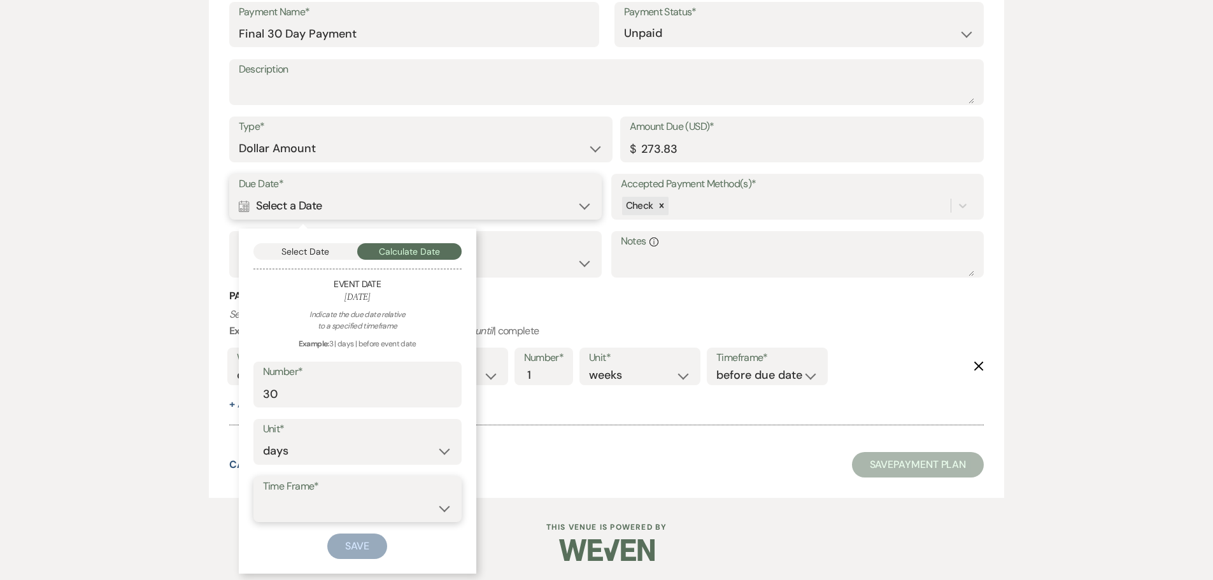
click at [321, 381] on select "before event date after event date after event is booked after [DATE] date" at bounding box center [357, 508] width 189 height 25
select select "beforeEventDate"
click at [263, 381] on select "before event date after event date after event is booked after [DATE] date" at bounding box center [357, 508] width 189 height 25
click at [349, 381] on button "Save" at bounding box center [357, 545] width 60 height 25
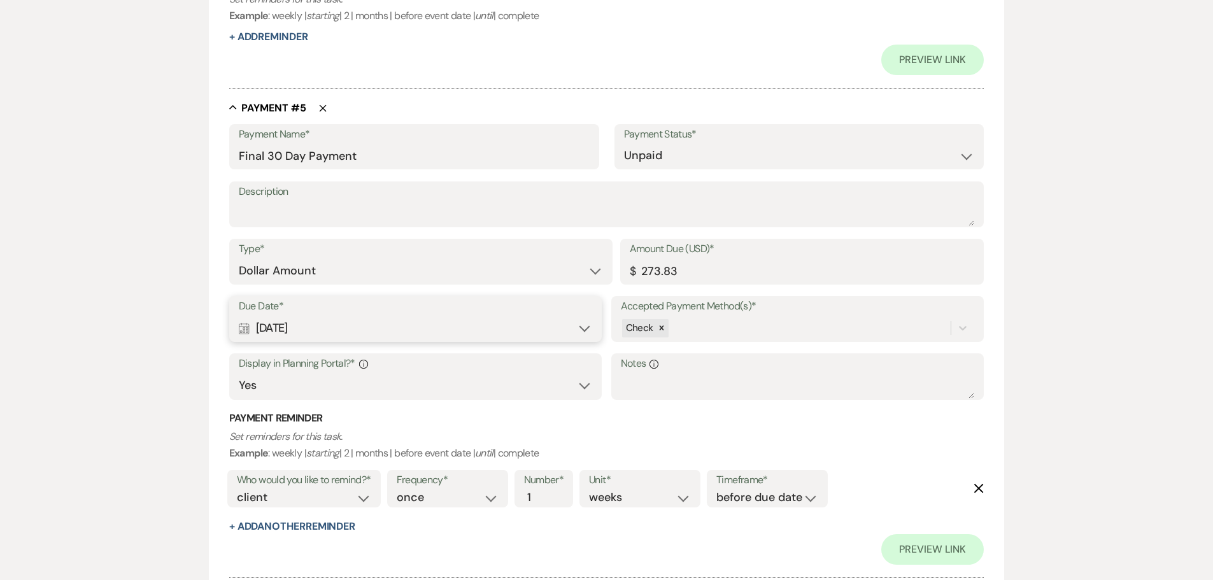
scroll to position [2311, 0]
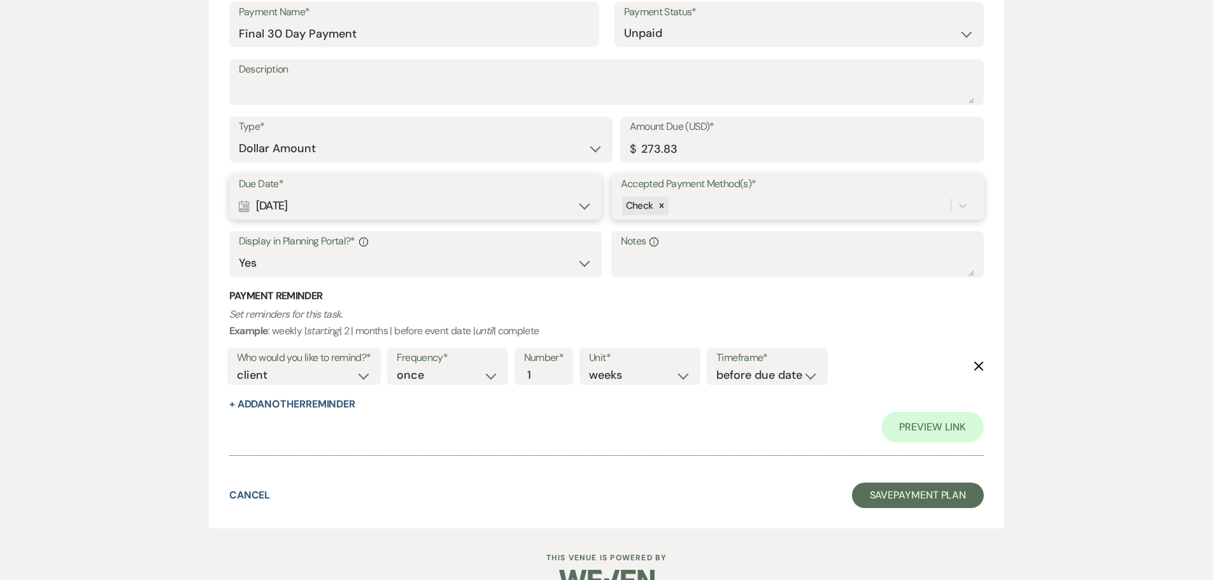
click at [687, 206] on div "Check" at bounding box center [786, 206] width 330 height 22
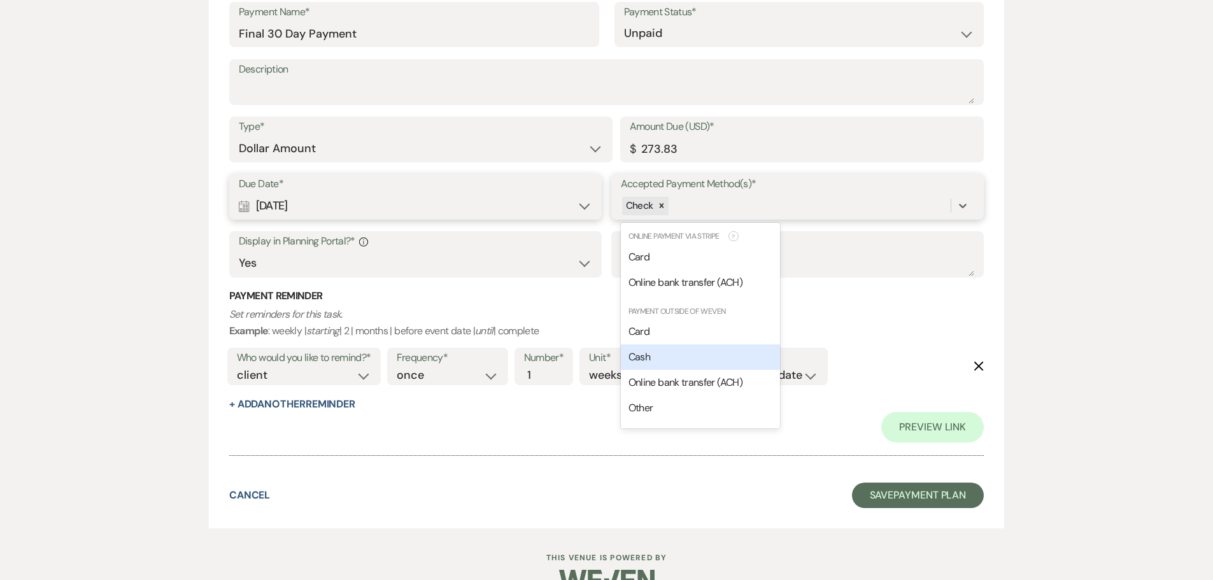
click at [674, 356] on div "Cash" at bounding box center [700, 356] width 159 height 25
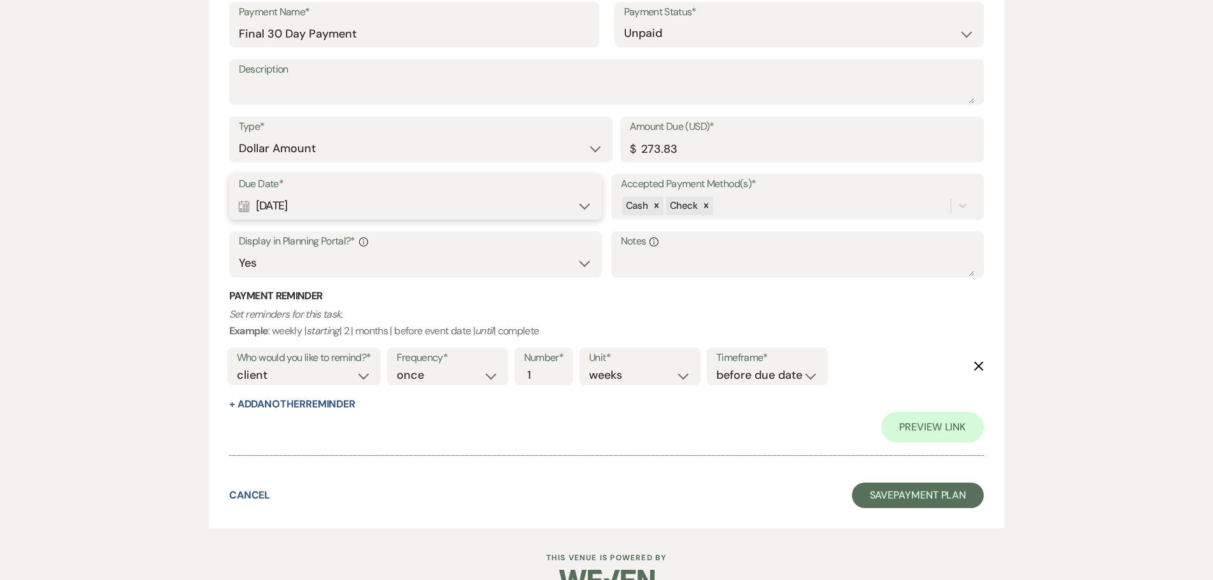
click at [859, 365] on icon "Delete" at bounding box center [978, 366] width 10 height 10
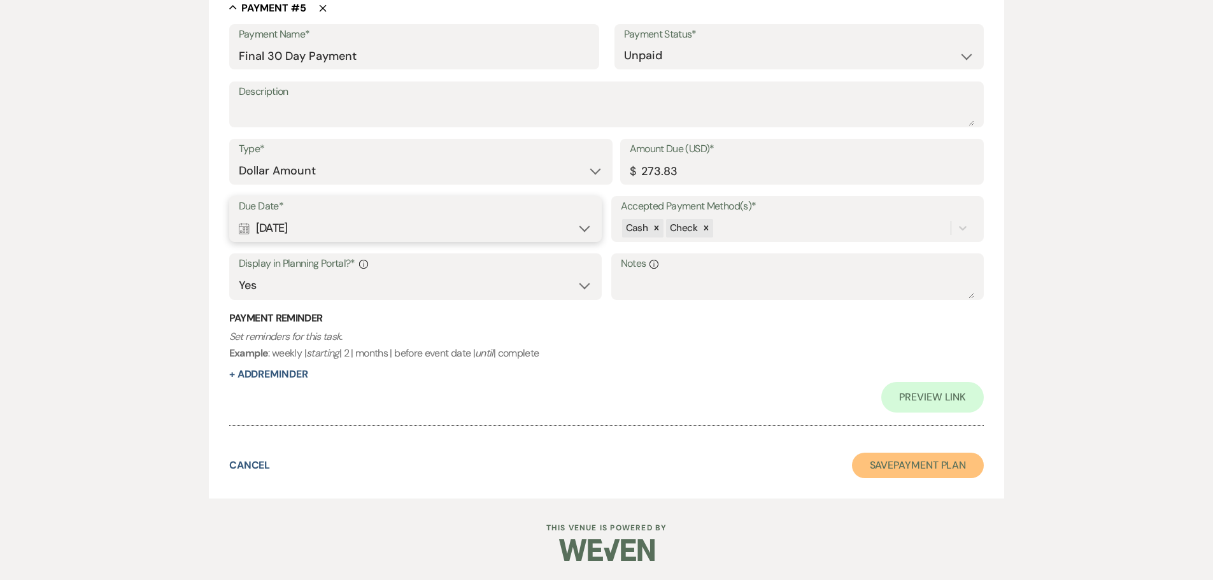
click at [859, 381] on button "Save Payment Plan" at bounding box center [918, 465] width 132 height 25
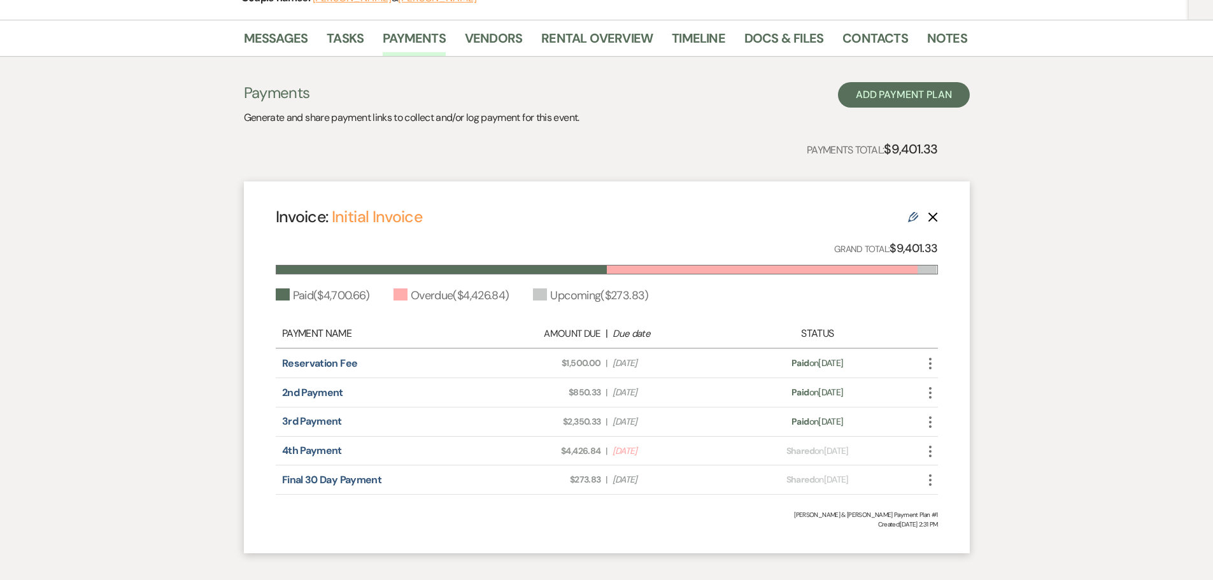
scroll to position [191, 0]
click at [859, 381] on icon "More" at bounding box center [929, 449] width 15 height 15
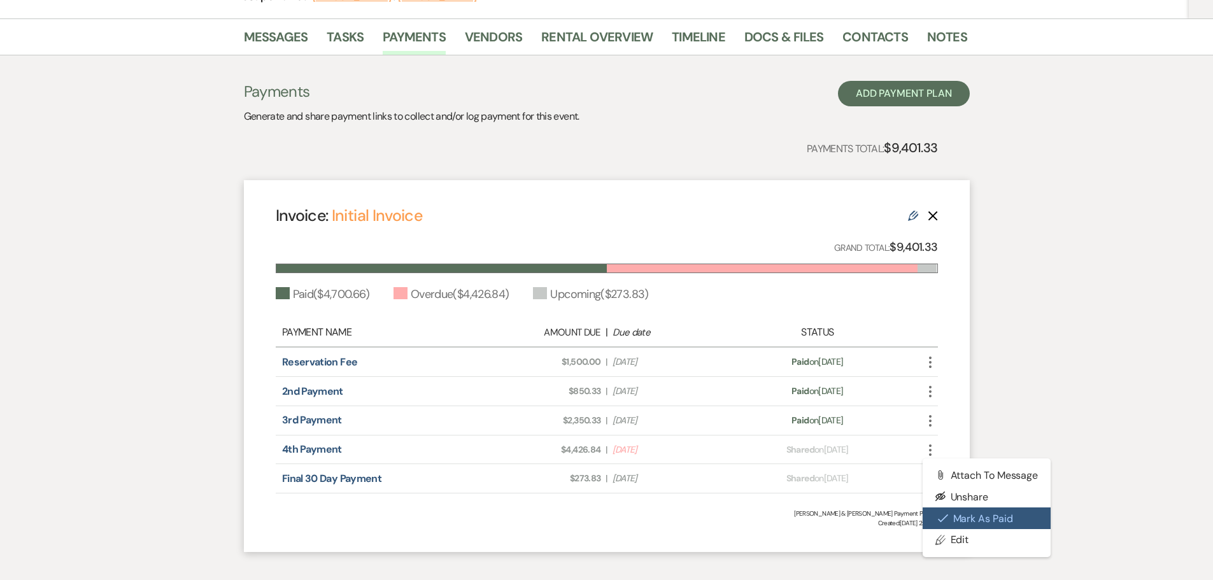
click at [859, 381] on button "Check [PERSON_NAME] [PERSON_NAME] as Paid" at bounding box center [986, 518] width 129 height 22
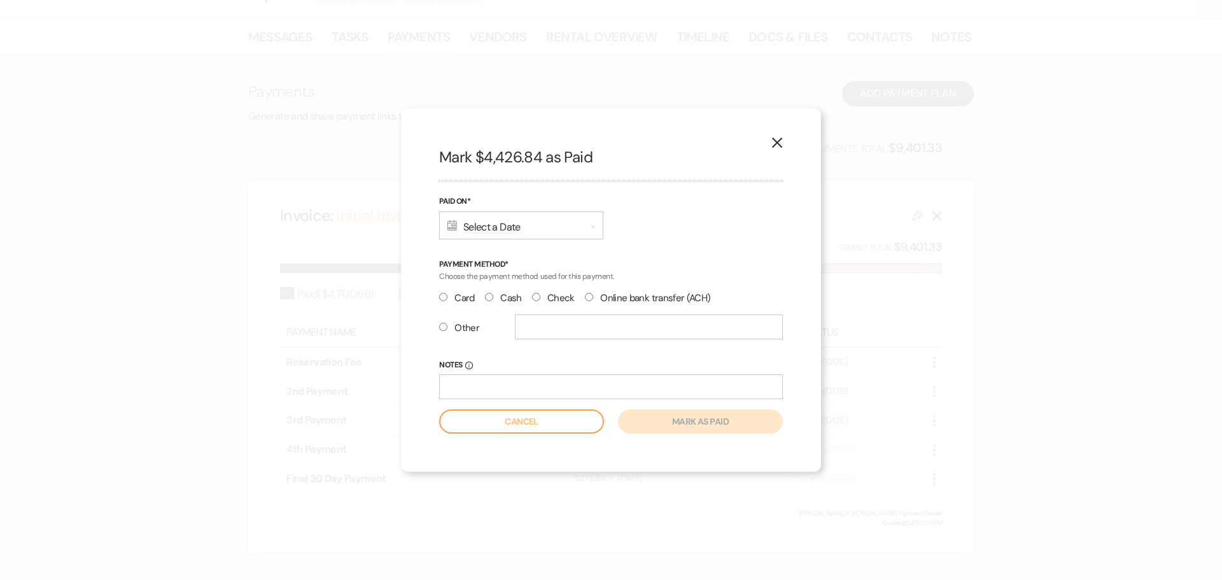
click at [550, 232] on div "Calendar Select a Date Expand" at bounding box center [521, 225] width 164 height 28
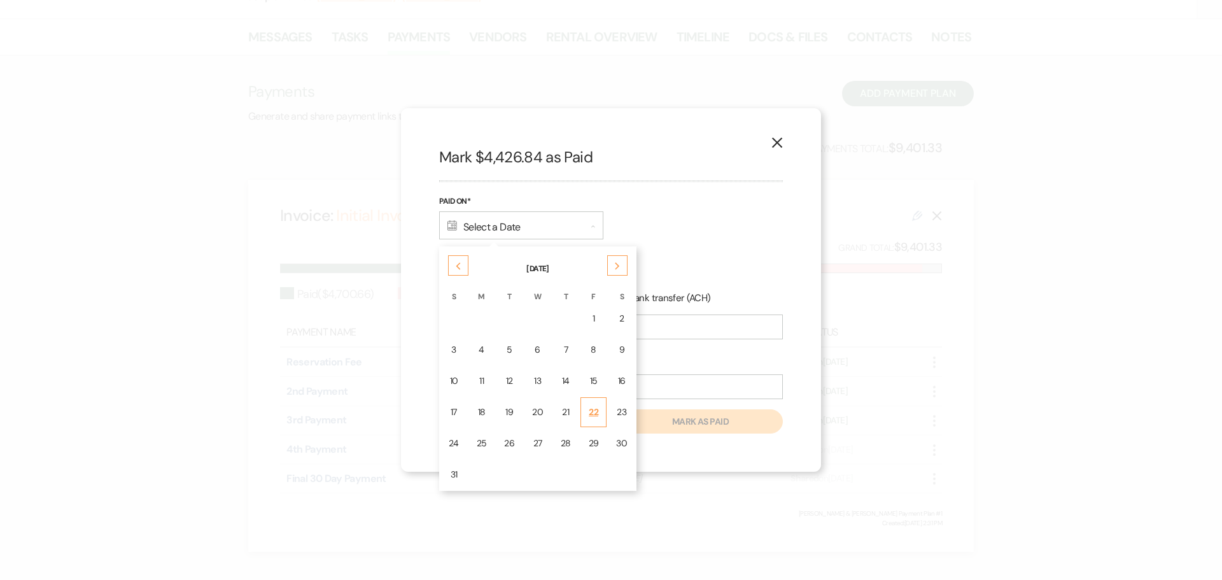
click at [593, 381] on div "22" at bounding box center [594, 411] width 10 height 13
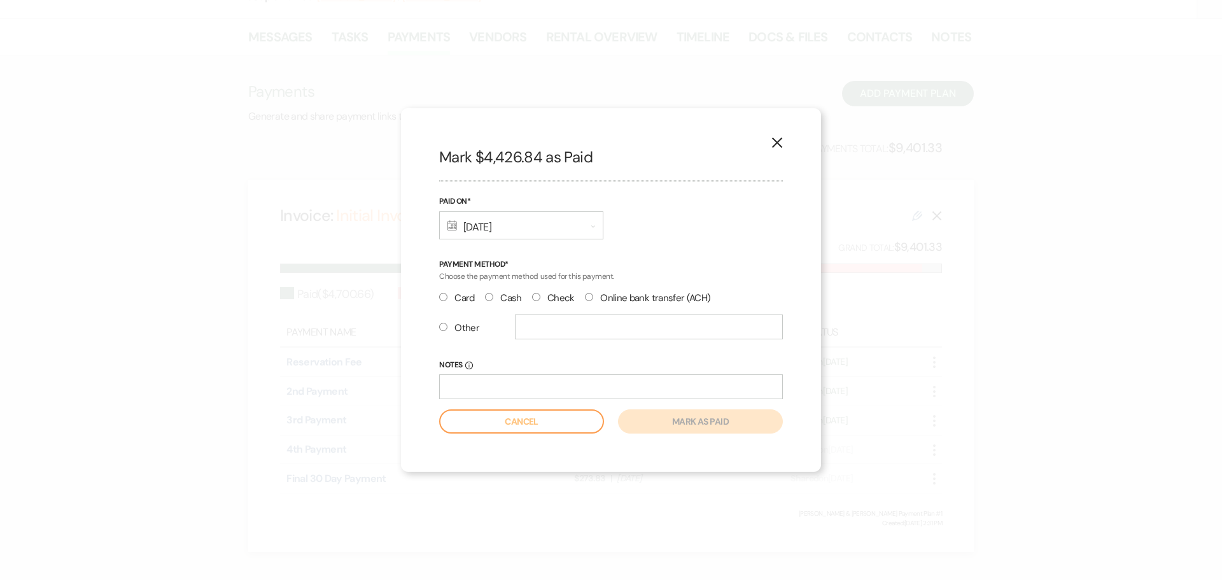
drag, startPoint x: 537, startPoint y: 297, endPoint x: 537, endPoint y: 310, distance: 13.4
click at [537, 296] on input "Check" at bounding box center [536, 297] width 8 height 8
radio input "true"
click at [489, 381] on input "Notes Info" at bounding box center [611, 386] width 344 height 25
type input "Ck# 106"
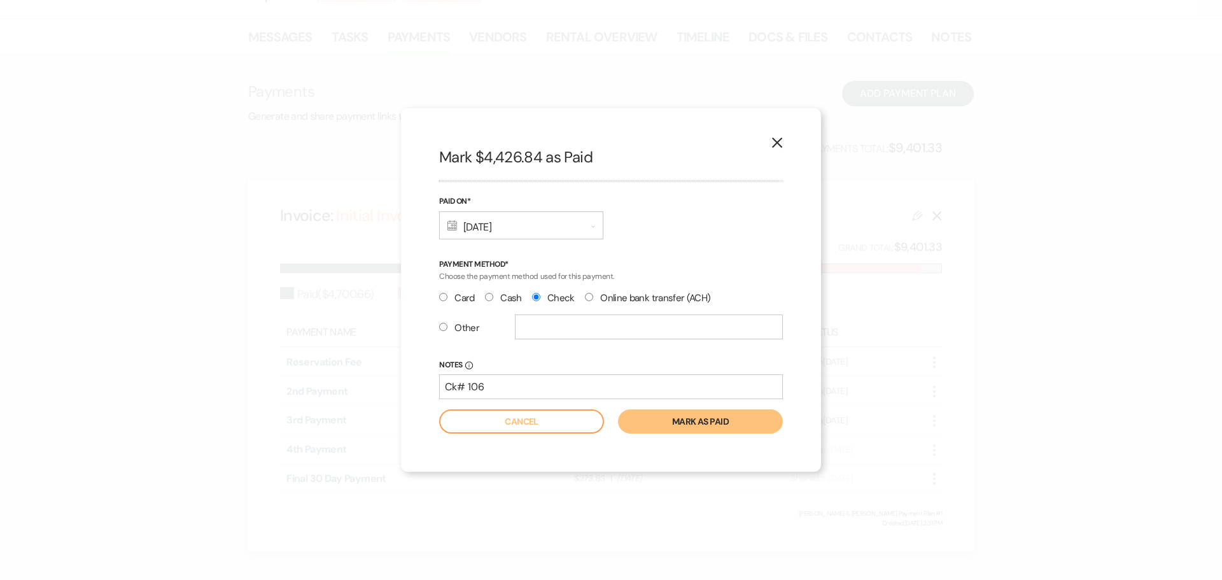
click at [705, 381] on button "Mark as paid" at bounding box center [700, 421] width 165 height 24
